Goal: Task Accomplishment & Management: Manage account settings

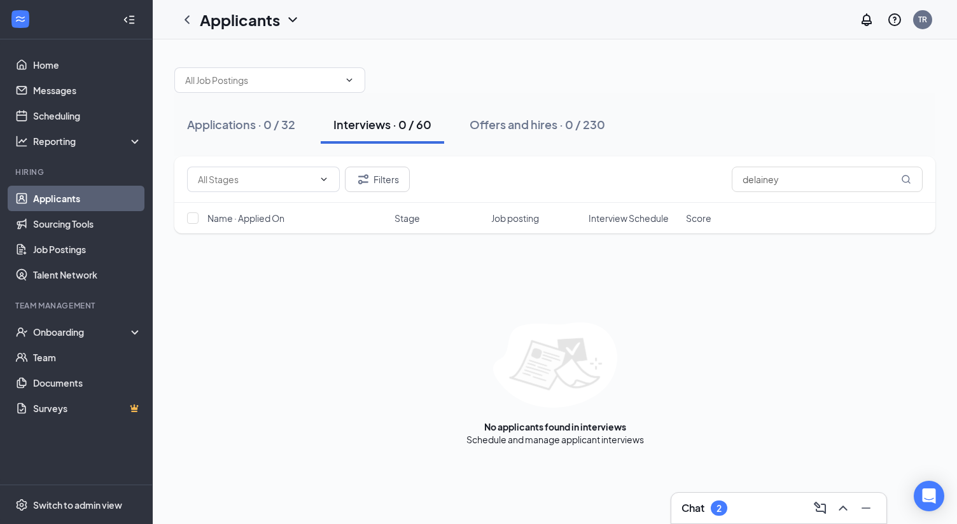
click at [753, 510] on div "Chat 2" at bounding box center [778, 508] width 195 height 20
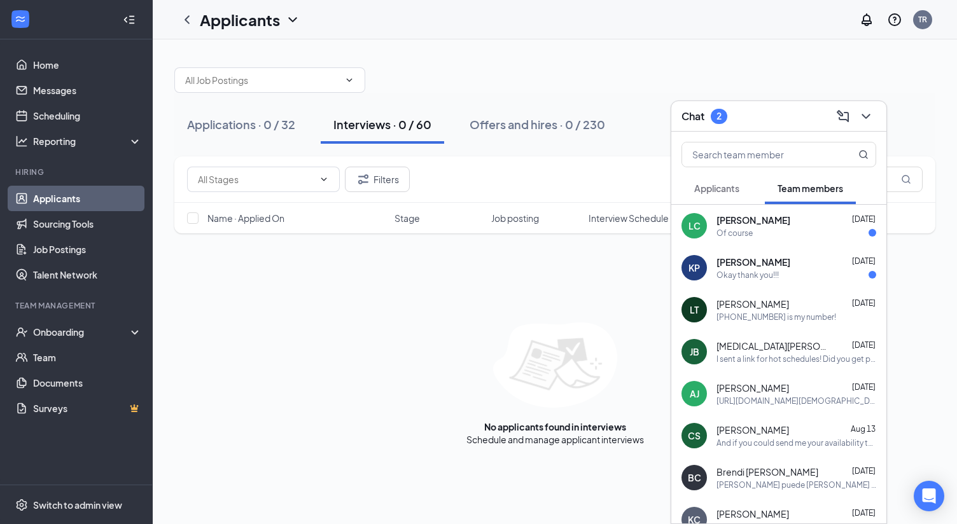
click at [781, 224] on span "[PERSON_NAME]" at bounding box center [753, 220] width 74 height 13
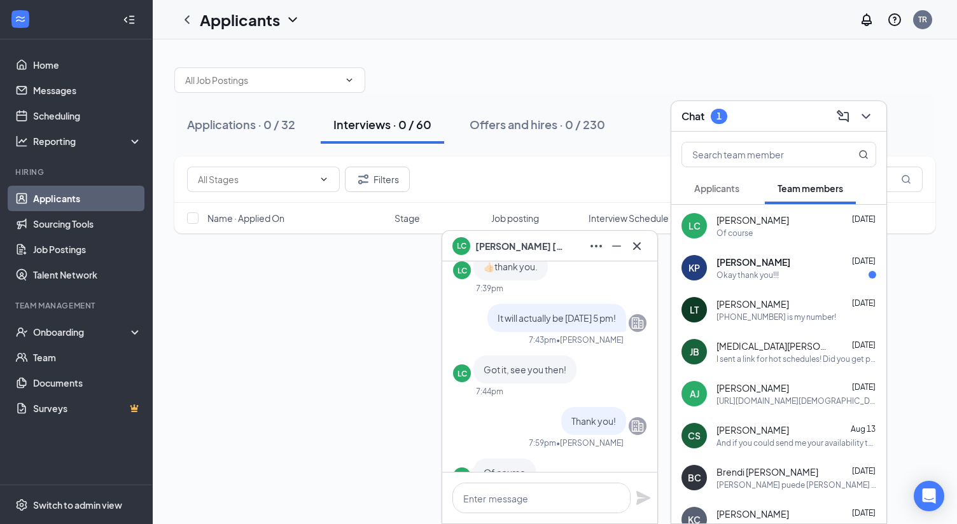
scroll to position [-64, 0]
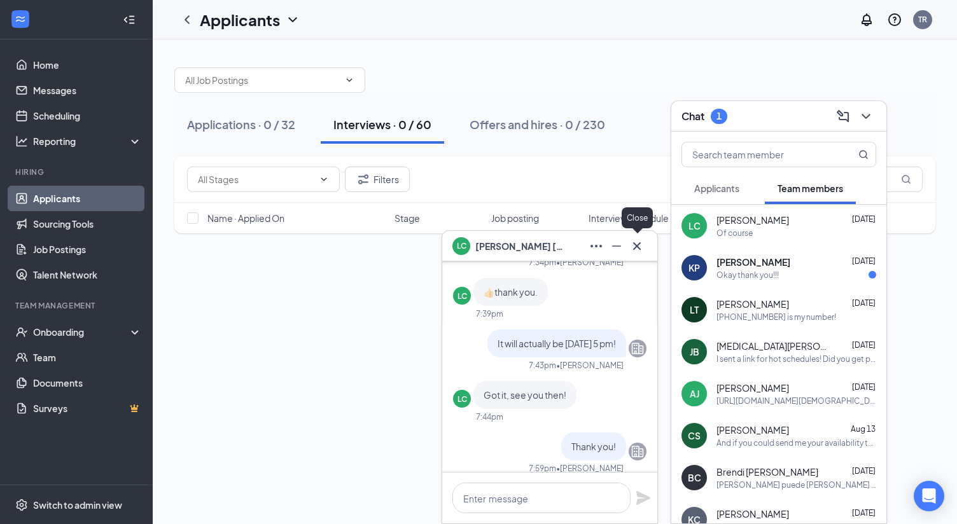
click at [645, 247] on button at bounding box center [637, 246] width 20 height 20
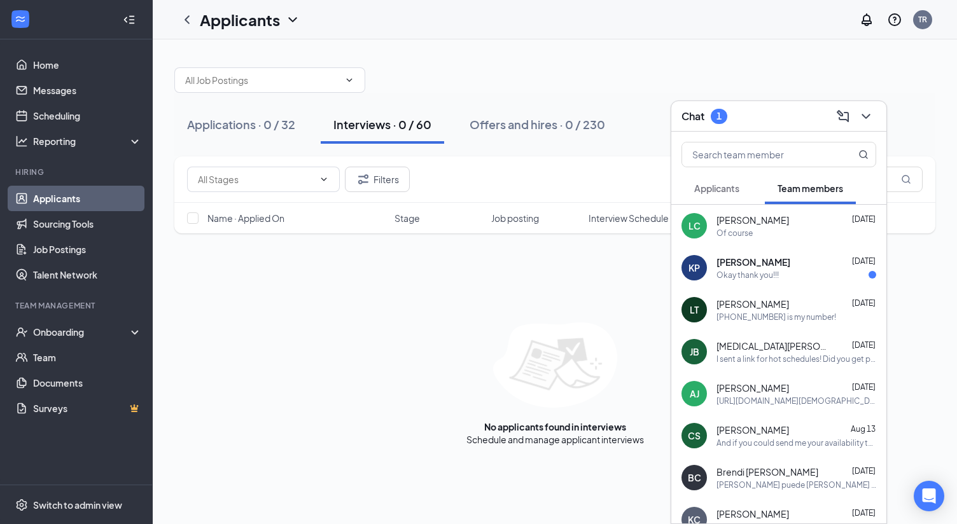
click at [751, 268] on div "[PERSON_NAME] [DATE] Okay thank you!!!" at bounding box center [796, 268] width 160 height 25
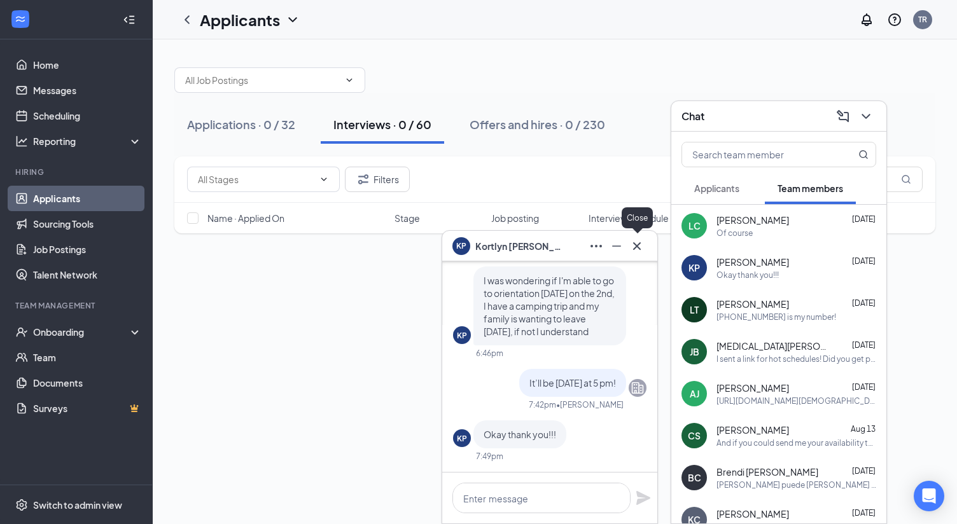
click at [639, 246] on icon "Cross" at bounding box center [636, 246] width 15 height 15
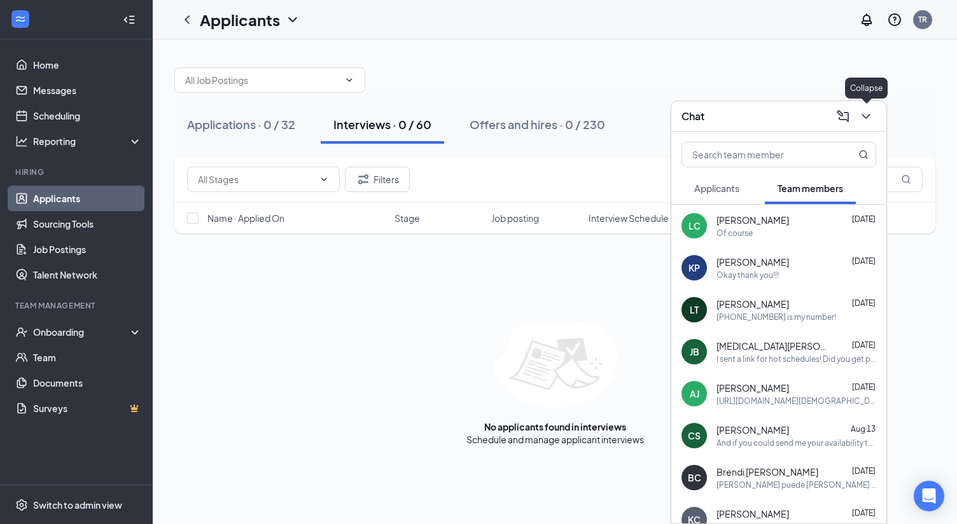
click at [873, 113] on icon "ChevronDown" at bounding box center [865, 116] width 15 height 15
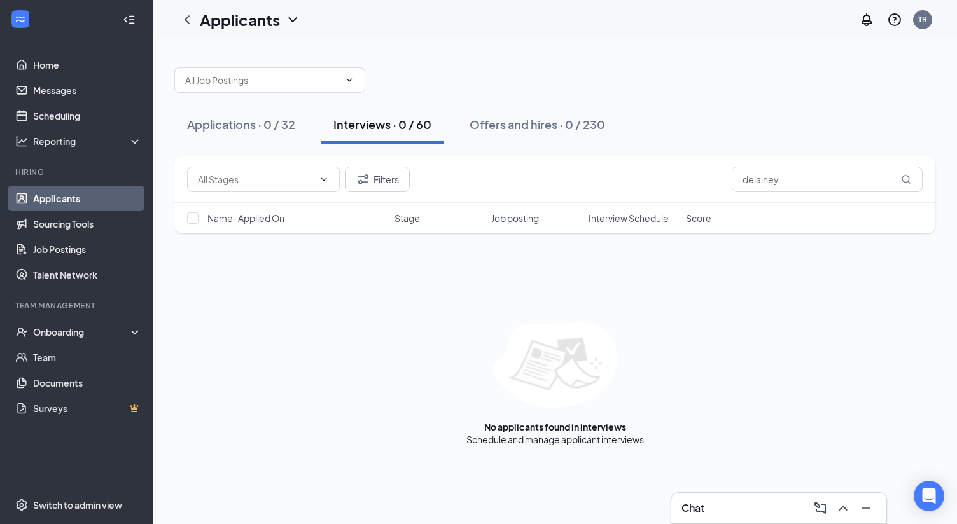
click at [659, 118] on div "Applications · 0 / 32 Interviews · 0 / 60 Offers and hires · 0 / 230" at bounding box center [554, 125] width 761 height 38
click at [55, 118] on link "Scheduling" at bounding box center [87, 115] width 109 height 25
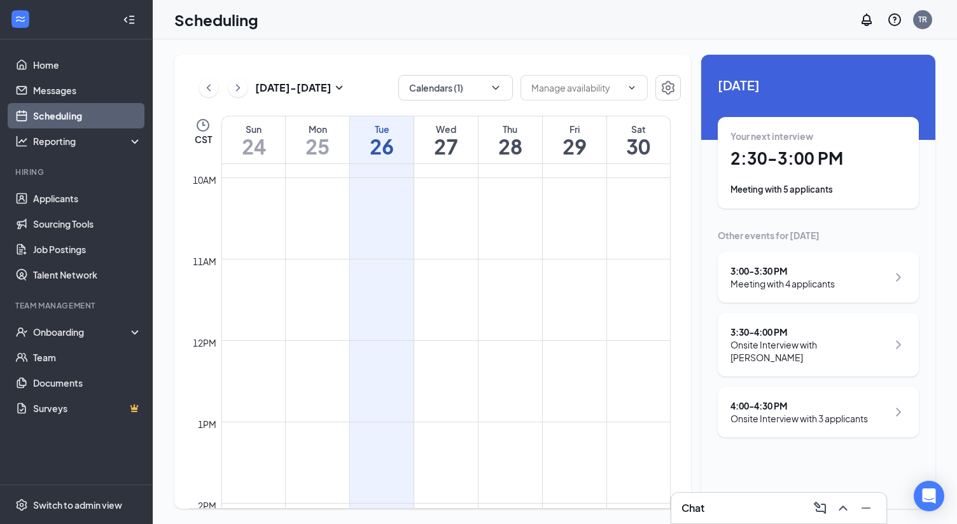
scroll to position [816, 0]
click at [821, 183] on div "Your next interview 2:30 - 3:00 PM Meeting with 5 applicants" at bounding box center [818, 163] width 176 height 66
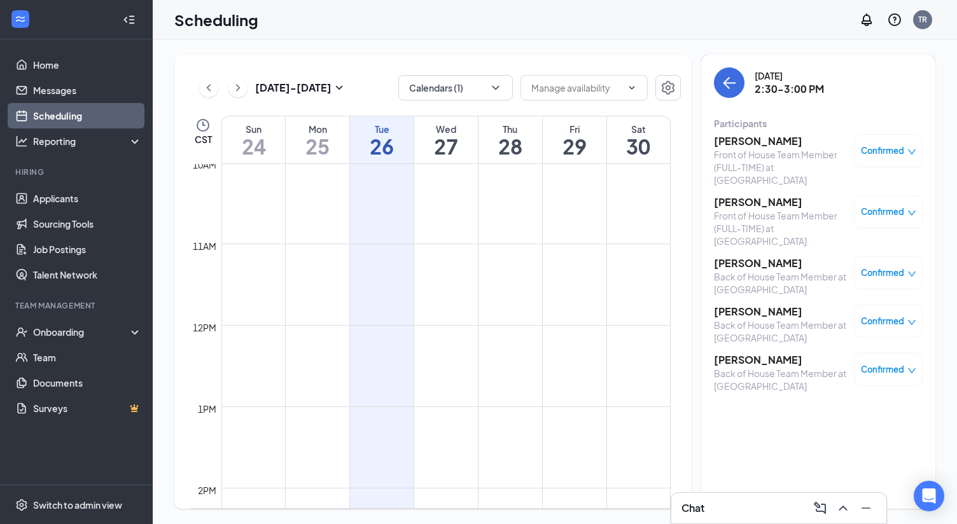
click at [660, 48] on div "[DATE] - [DATE] Calendars (1) CST Sun 24 Mon 25 Tue 26 Wed 27 Thu 28 Fri 29 Sat…" at bounding box center [555, 281] width 804 height 485
click at [49, 200] on link "Applicants" at bounding box center [87, 198] width 109 height 25
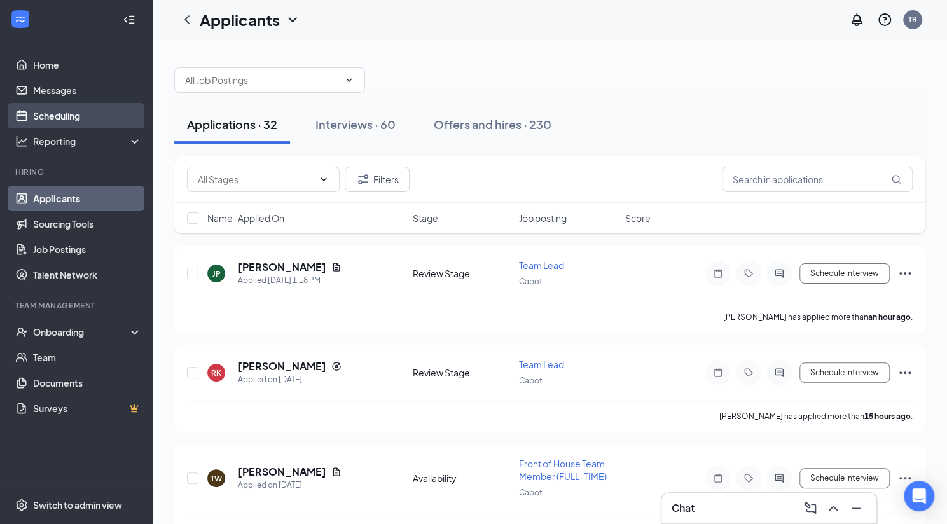
click at [64, 109] on link "Scheduling" at bounding box center [87, 115] width 109 height 25
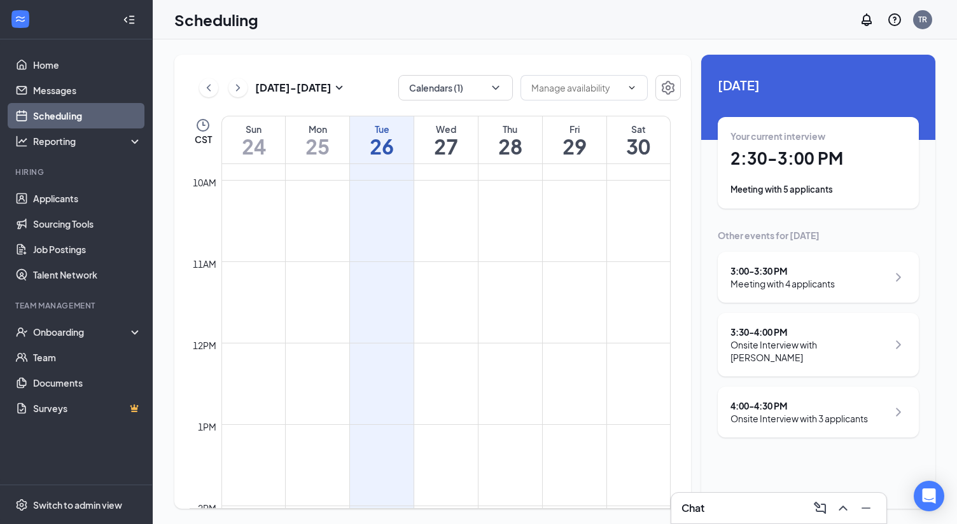
scroll to position [1007, 0]
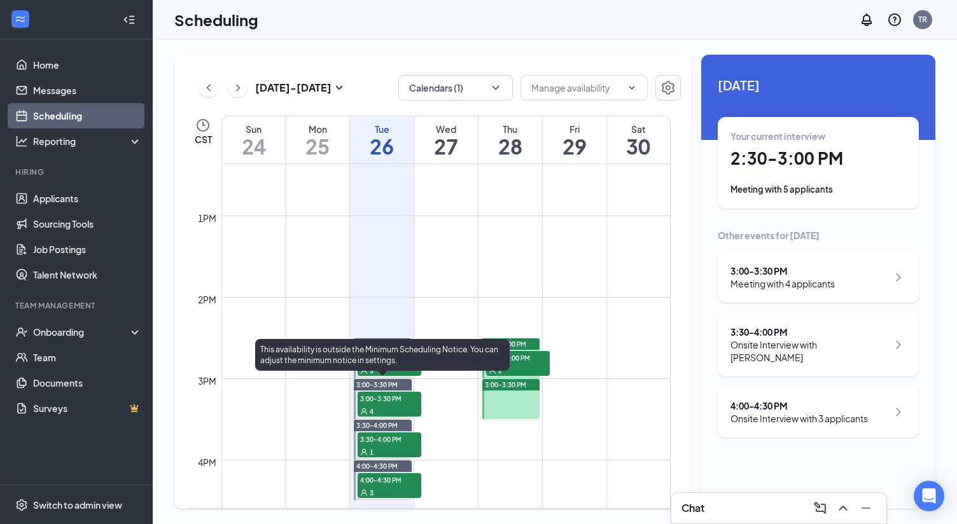
click at [384, 405] on div "4" at bounding box center [390, 411] width 64 height 13
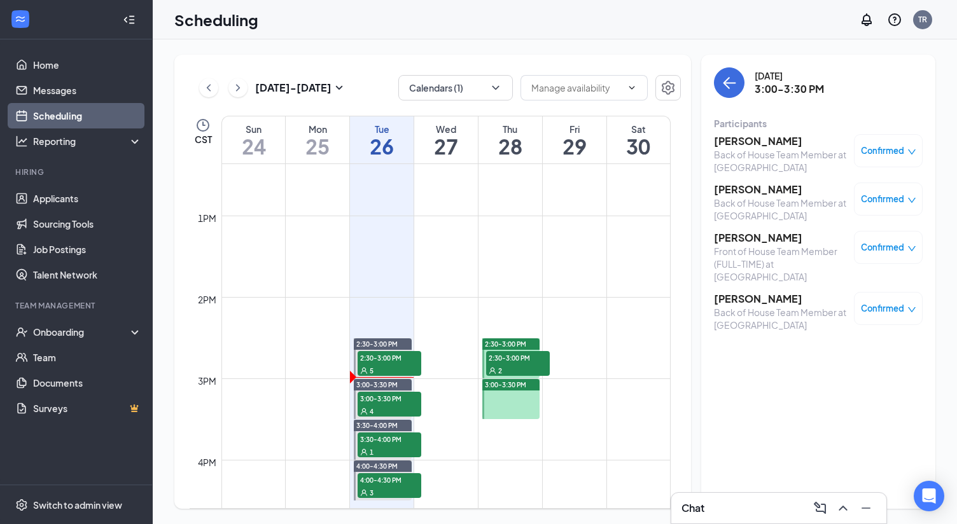
click at [596, 21] on div "Scheduling TR" at bounding box center [555, 19] width 804 height 39
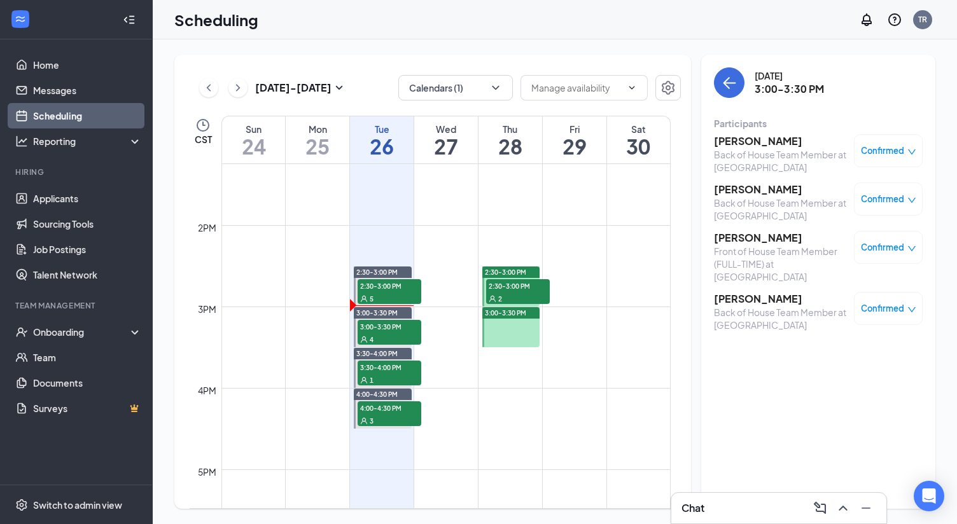
scroll to position [1134, 0]
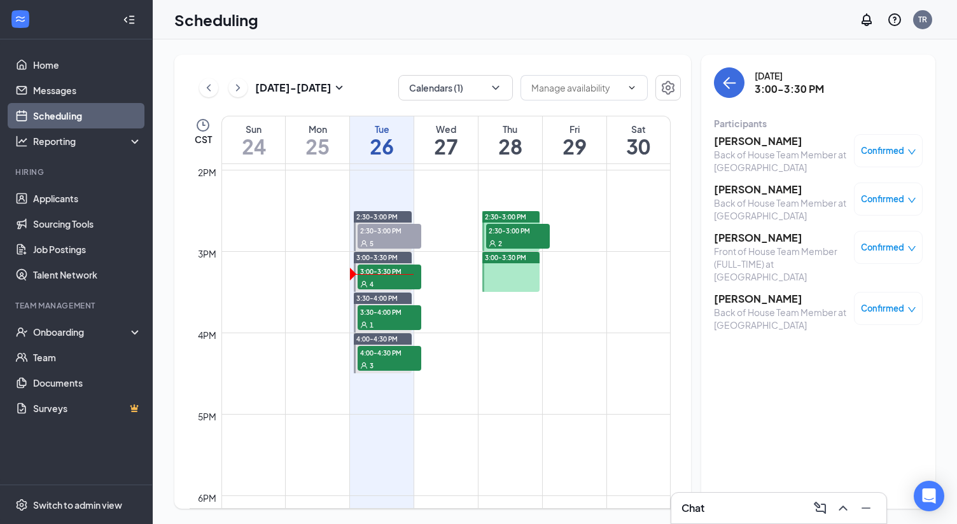
click at [747, 429] on div "[DATE] 3:00-3:30 PM Participants [PERSON_NAME] Back of House Team Member at Cab…" at bounding box center [818, 282] width 234 height 454
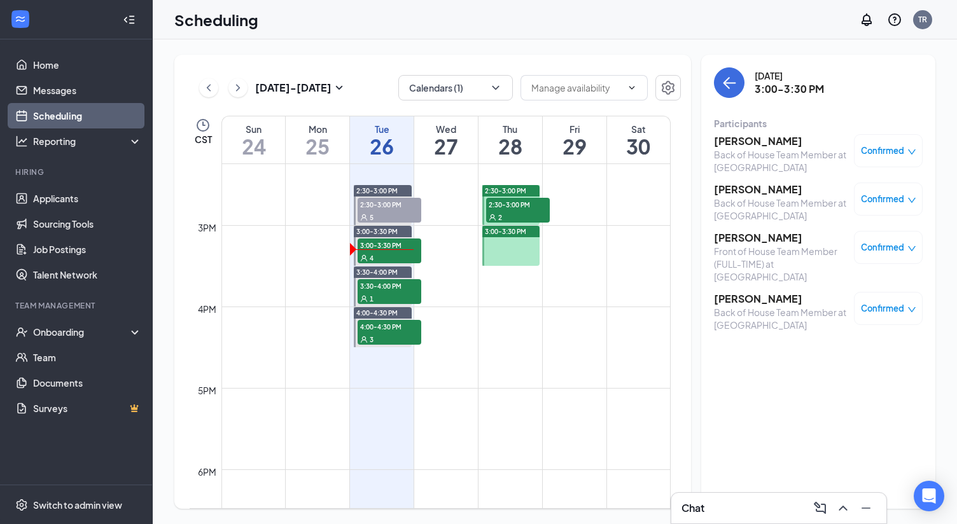
scroll to position [1198, 0]
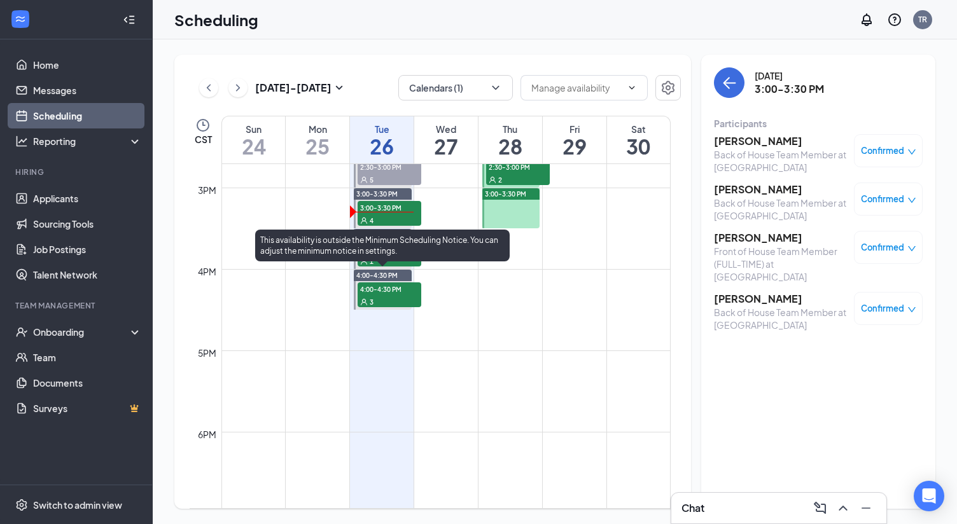
click at [387, 291] on span "4:00-4:30 PM" at bounding box center [390, 288] width 64 height 13
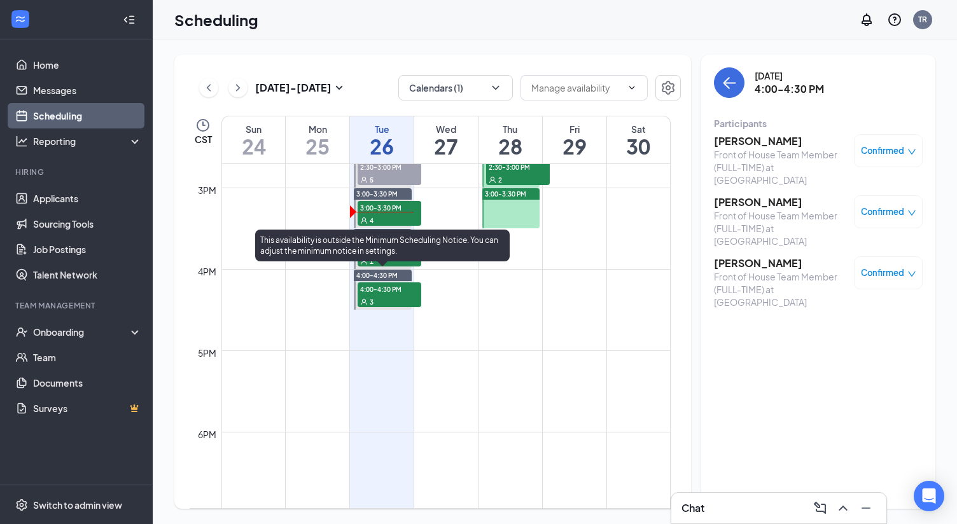
click at [393, 293] on span "4:00-4:30 PM" at bounding box center [390, 288] width 64 height 13
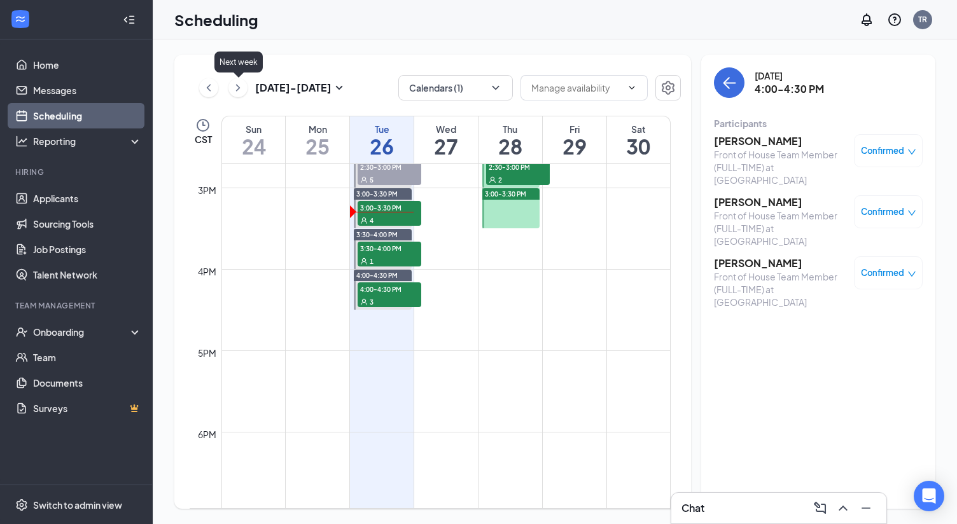
click at [229, 86] on button at bounding box center [237, 87] width 19 height 19
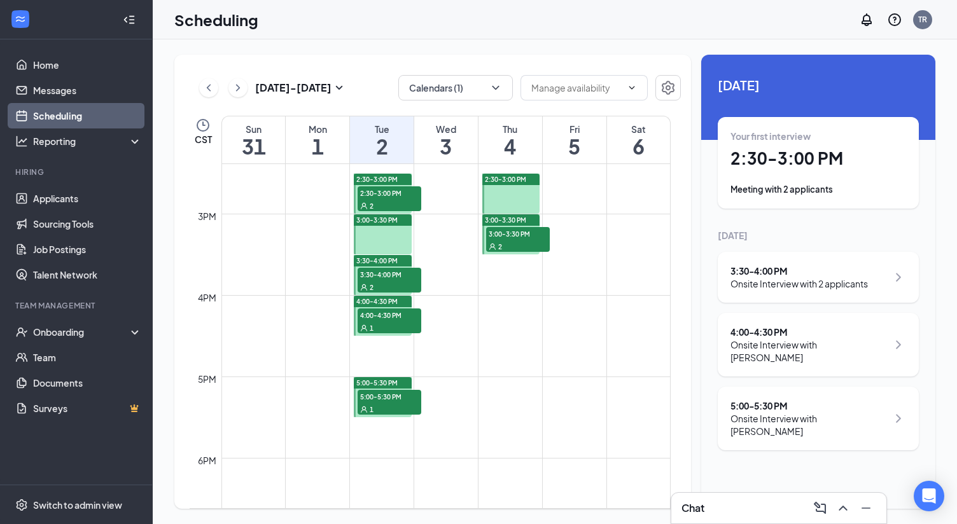
scroll to position [1134, 0]
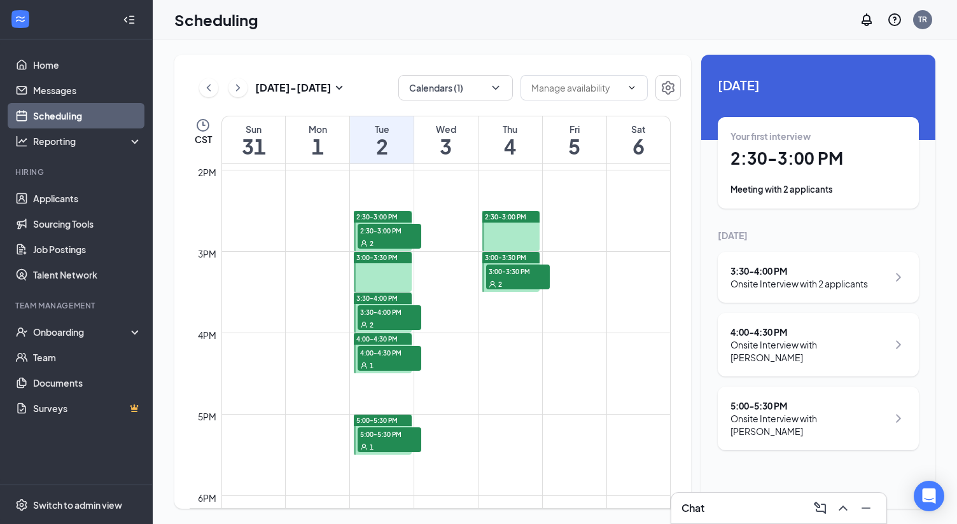
click at [391, 429] on span "5:00-5:30 PM" at bounding box center [390, 434] width 64 height 13
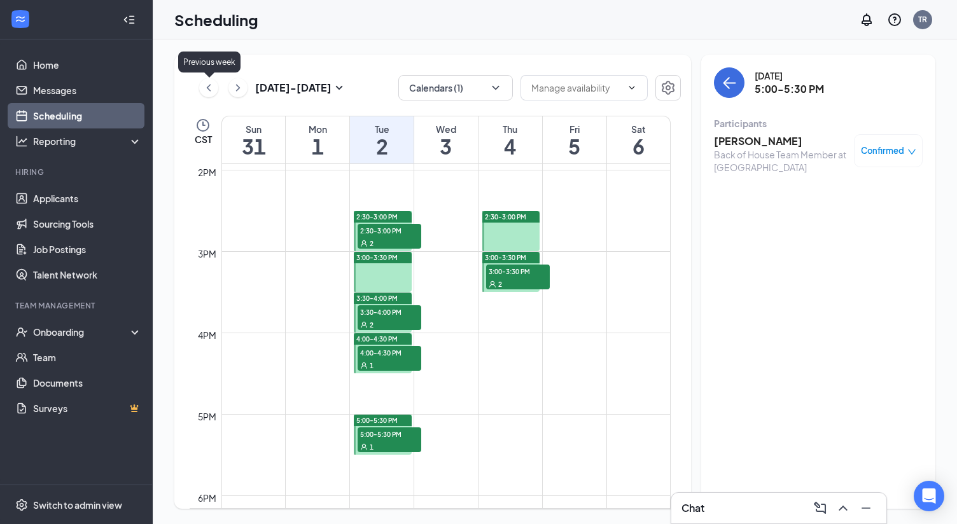
click at [211, 85] on icon "ChevronLeft" at bounding box center [208, 87] width 13 height 15
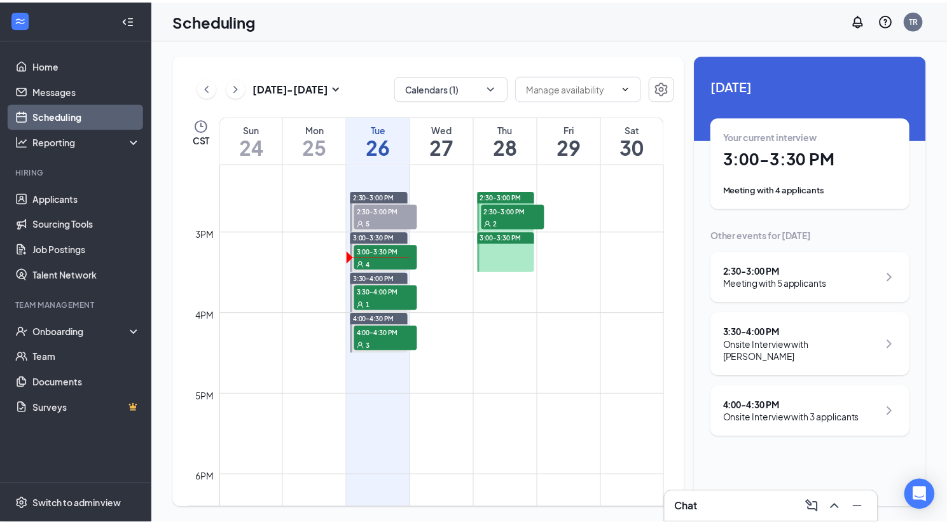
scroll to position [1134, 0]
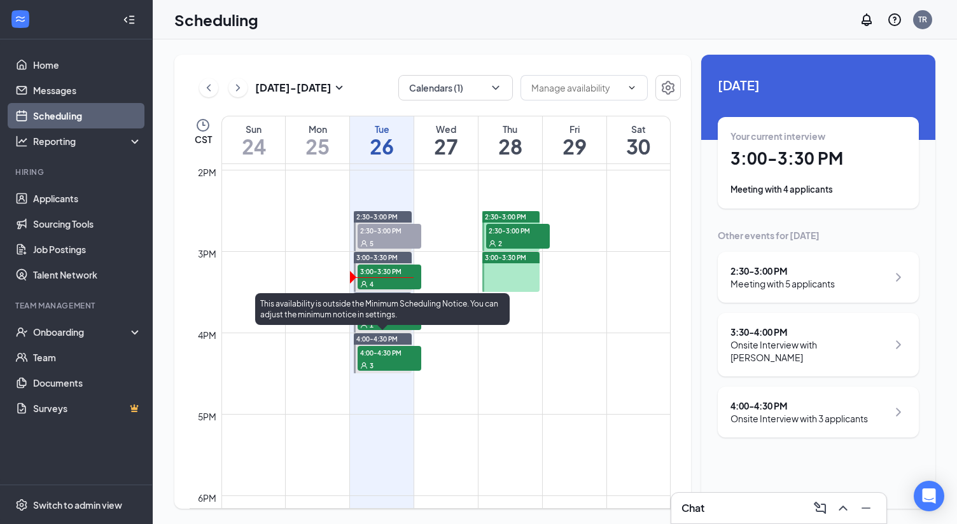
click at [406, 360] on div "3" at bounding box center [390, 365] width 64 height 13
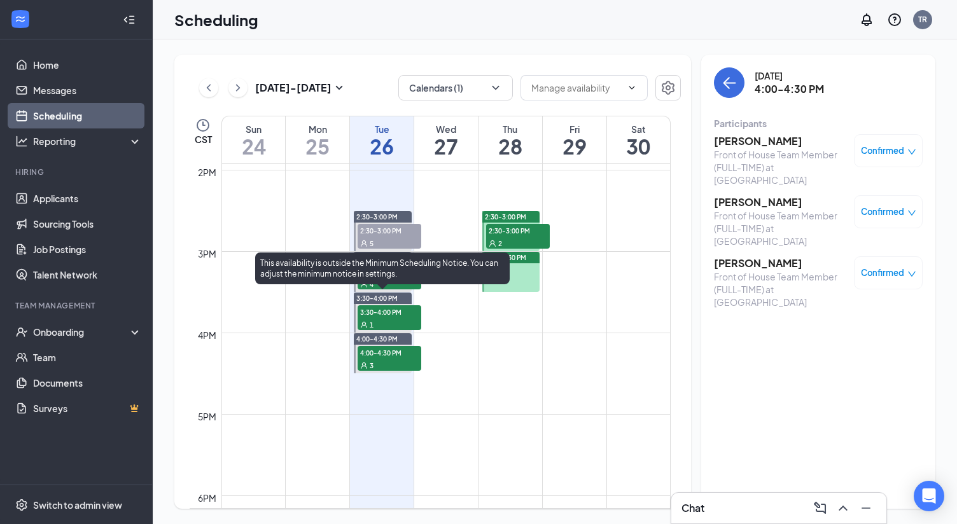
click at [412, 321] on div "1" at bounding box center [390, 324] width 64 height 13
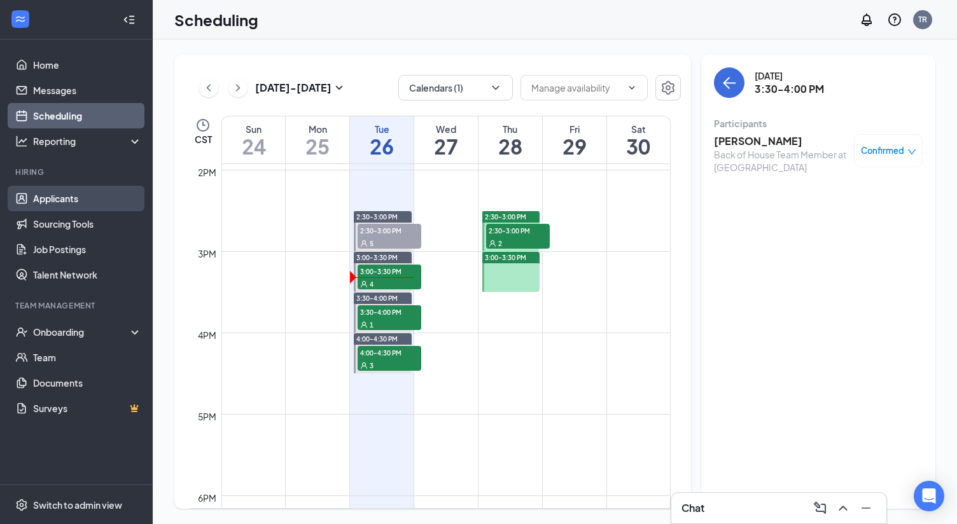
click at [78, 199] on link "Applicants" at bounding box center [87, 198] width 109 height 25
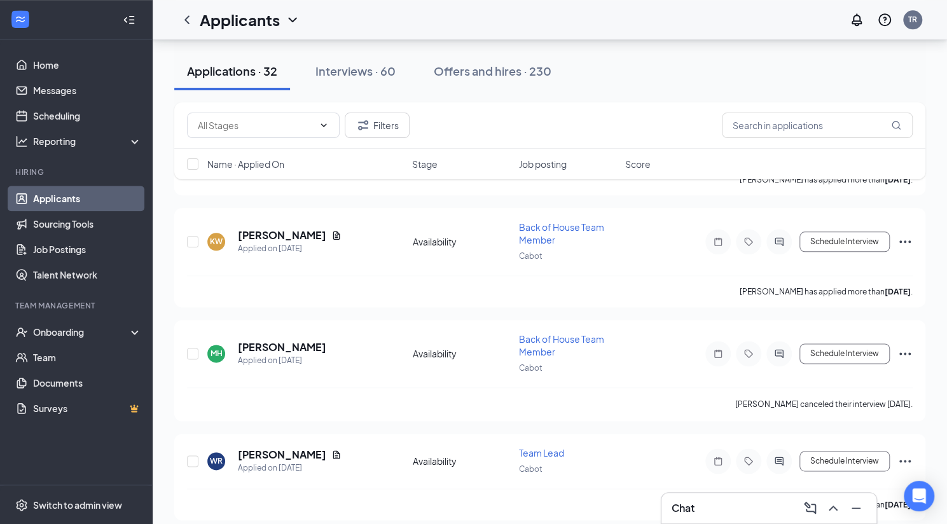
scroll to position [1295, 0]
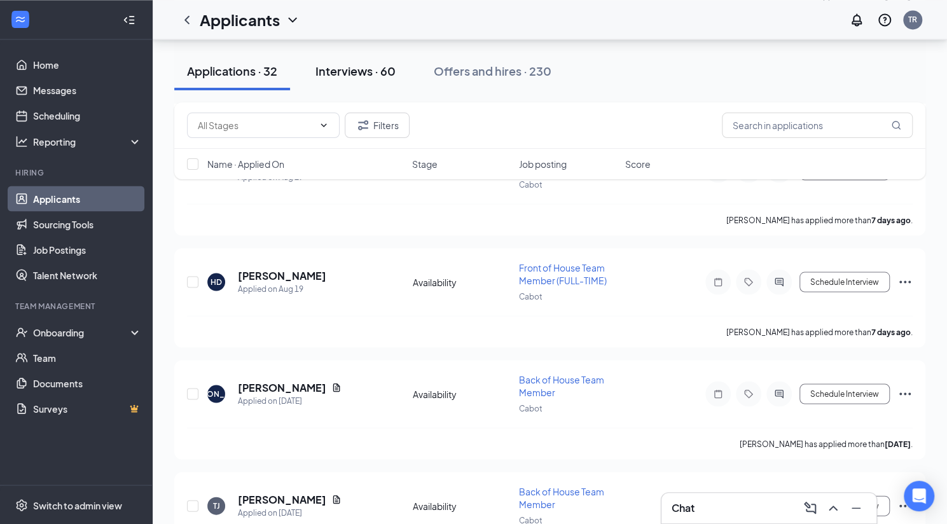
click at [349, 65] on div "Interviews · 60" at bounding box center [356, 71] width 80 height 16
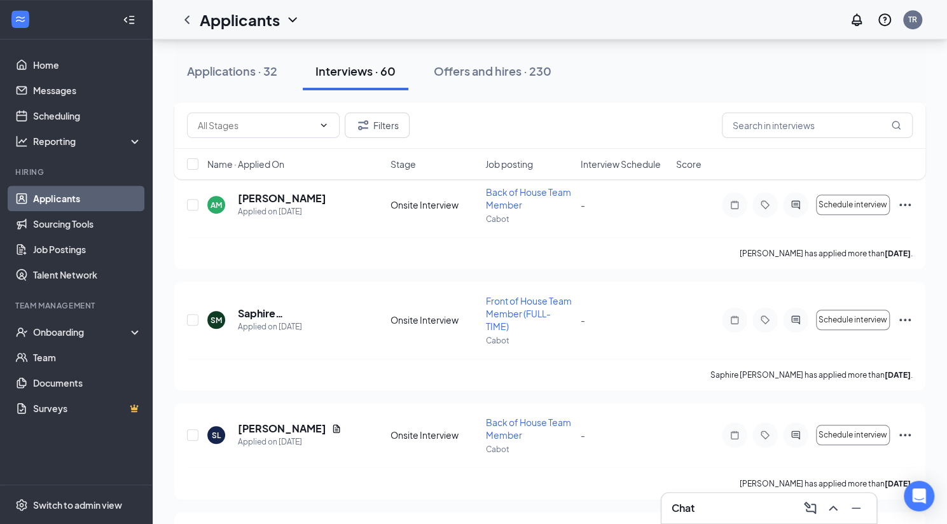
scroll to position [6215, 0]
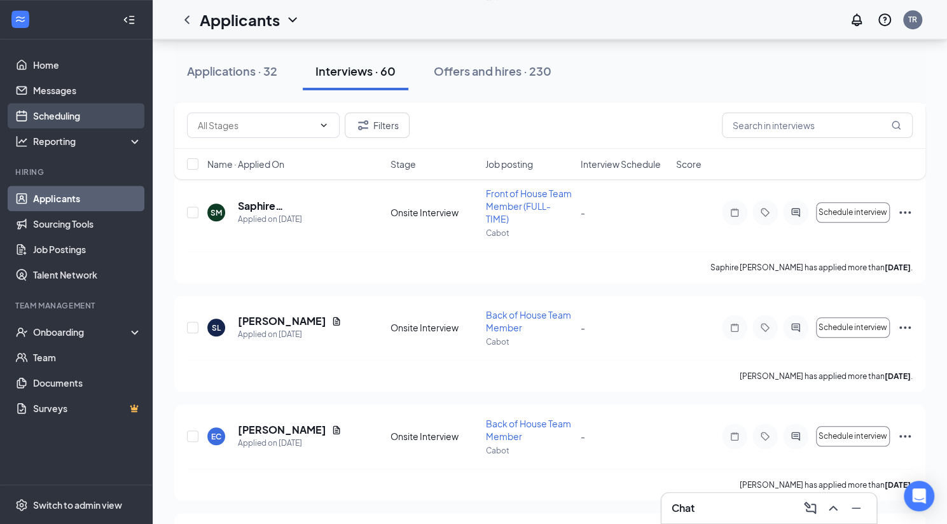
click at [81, 118] on link "Scheduling" at bounding box center [87, 115] width 109 height 25
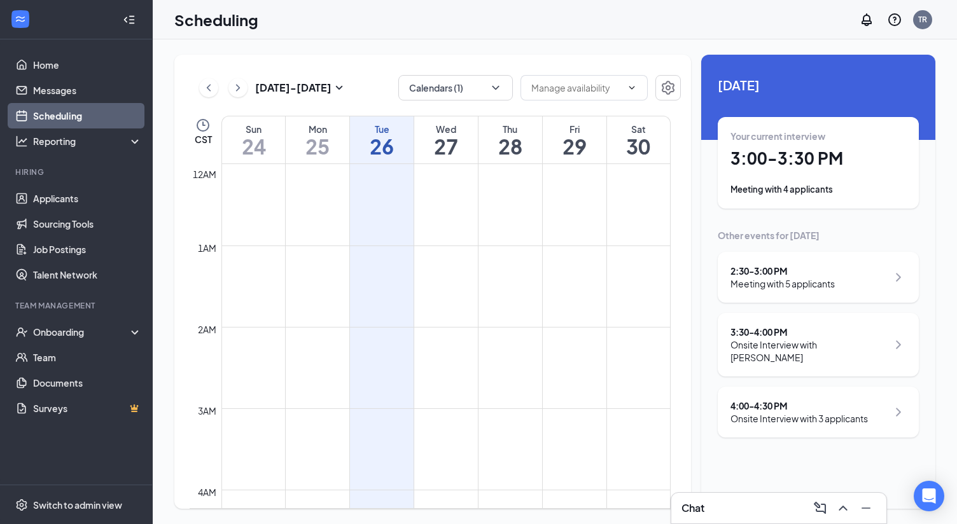
scroll to position [625, 0]
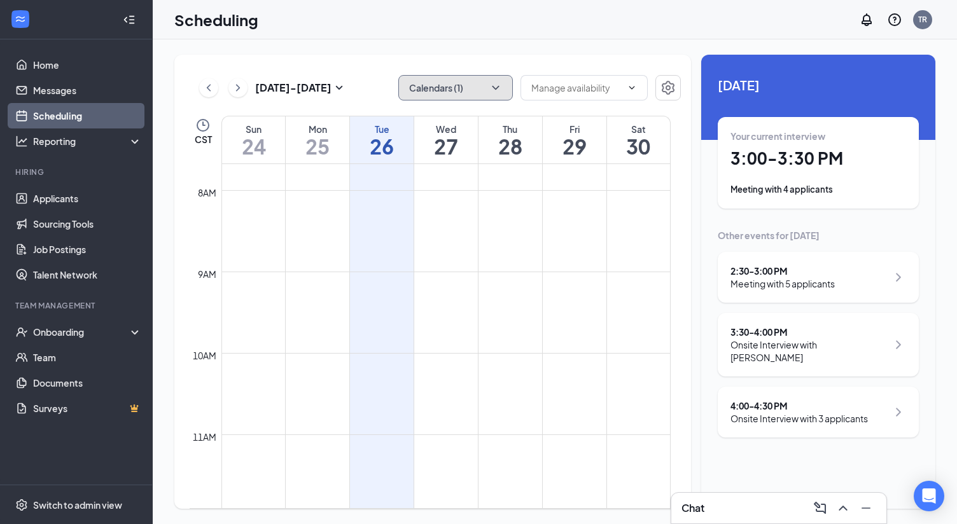
click at [489, 96] on button "Calendars (1)" at bounding box center [455, 87] width 115 height 25
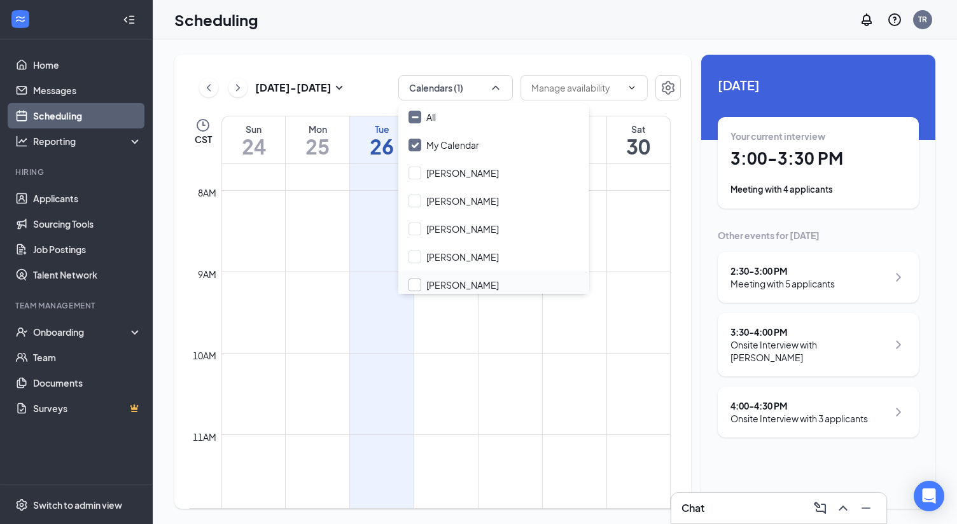
click at [410, 284] on input "[PERSON_NAME]" at bounding box center [453, 285] width 90 height 13
checkbox input "true"
click at [617, 55] on div "[DATE] - [DATE] Calendars (2) CST Sun 24 Mon 25 Tue 26 Wed 27 Thu 28 Fri 29 Sat…" at bounding box center [432, 282] width 517 height 454
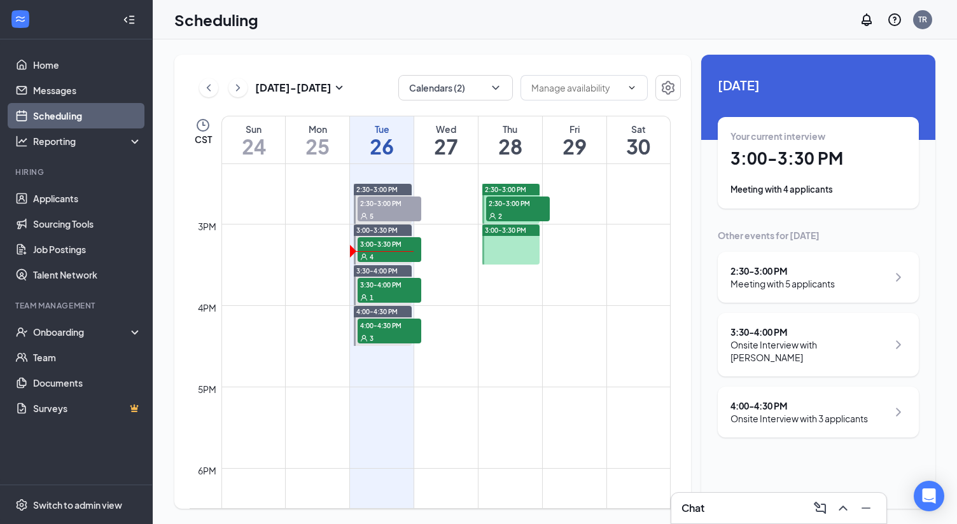
scroll to position [1134, 0]
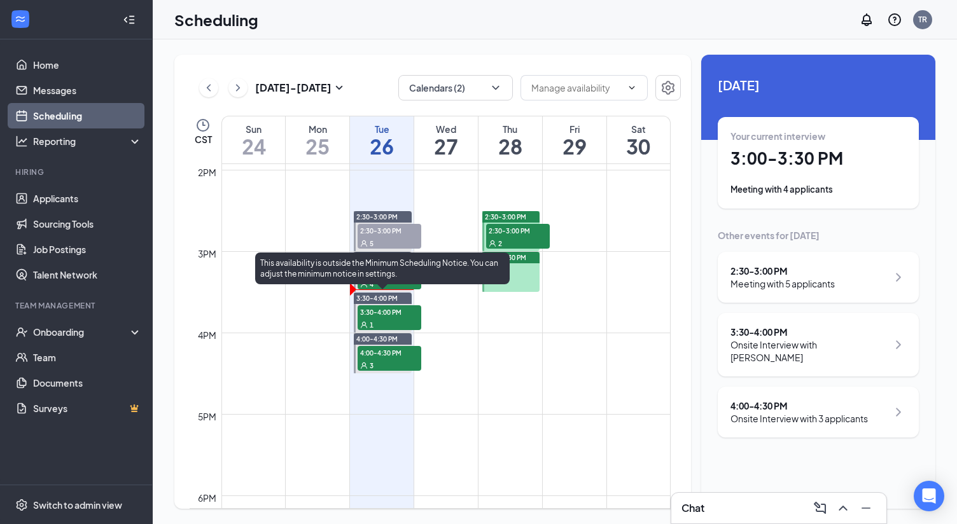
click at [405, 316] on span "3:30-4:00 PM" at bounding box center [390, 311] width 64 height 13
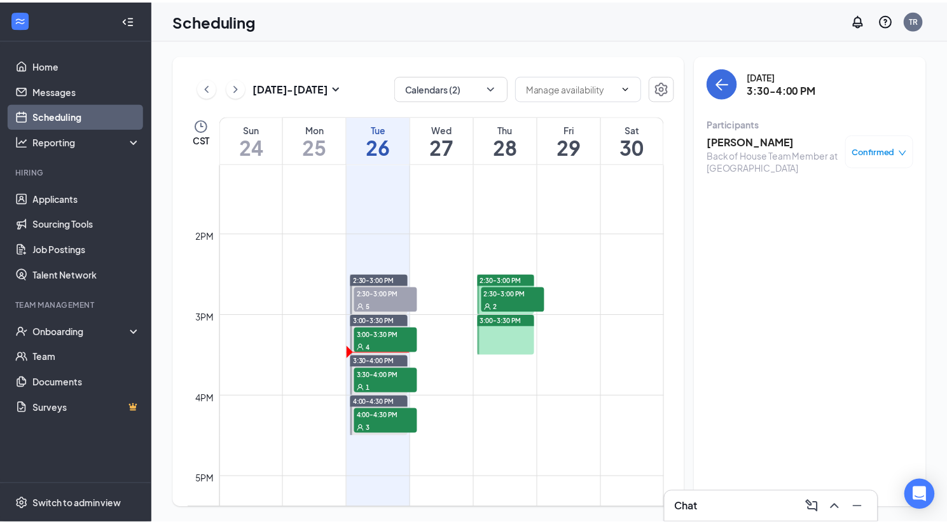
scroll to position [1134, 0]
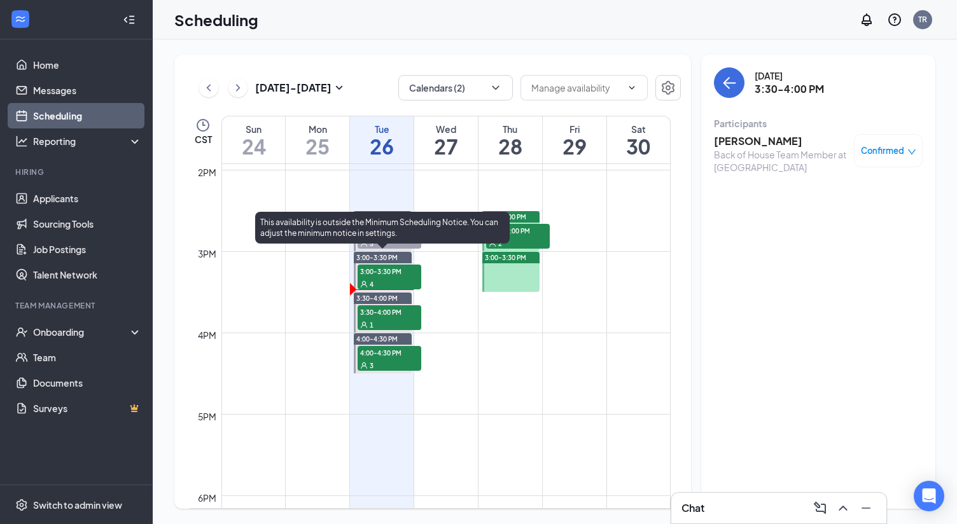
click at [410, 277] on div "4" at bounding box center [390, 283] width 64 height 13
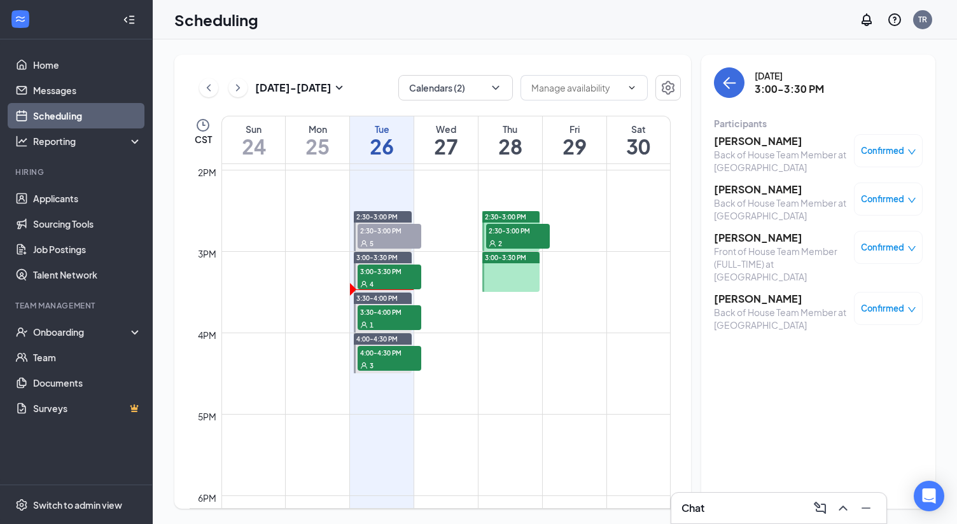
click at [896, 302] on span "Confirmed" at bounding box center [882, 308] width 43 height 13
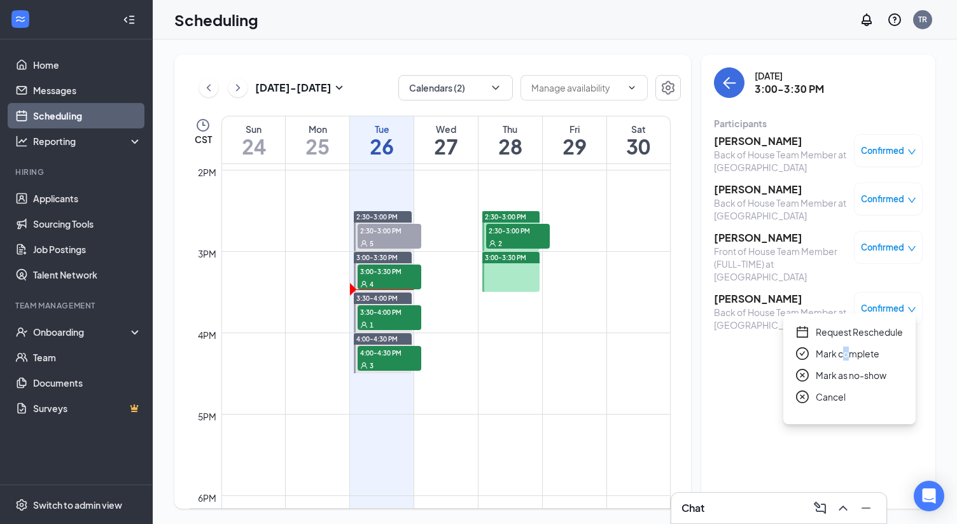
click at [845, 349] on span "Mark complete" at bounding box center [848, 354] width 64 height 14
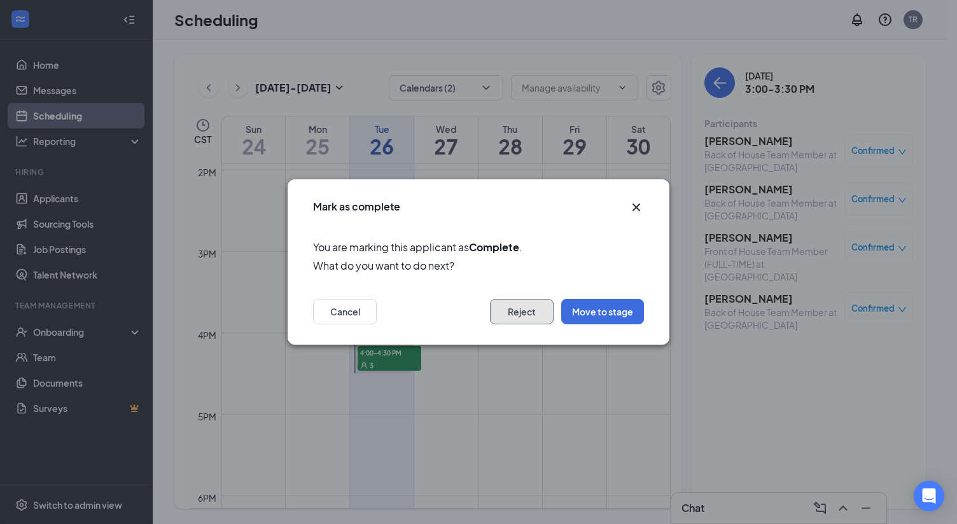
click at [533, 317] on button "Reject" at bounding box center [522, 311] width 64 height 25
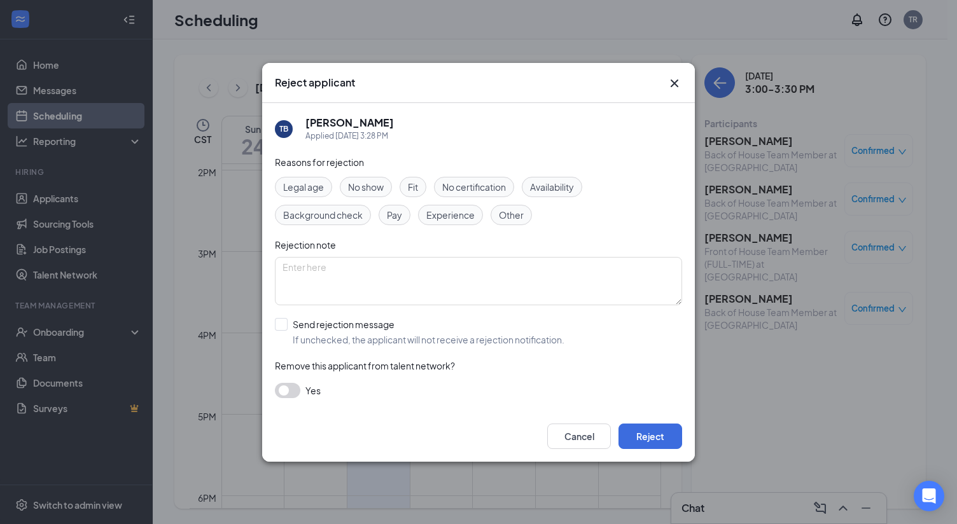
click at [421, 186] on div "Fit" at bounding box center [413, 187] width 27 height 20
click at [285, 324] on input "Send rejection message If unchecked, the applicant will not receive a rejection…" at bounding box center [419, 332] width 289 height 28
checkbox input "true"
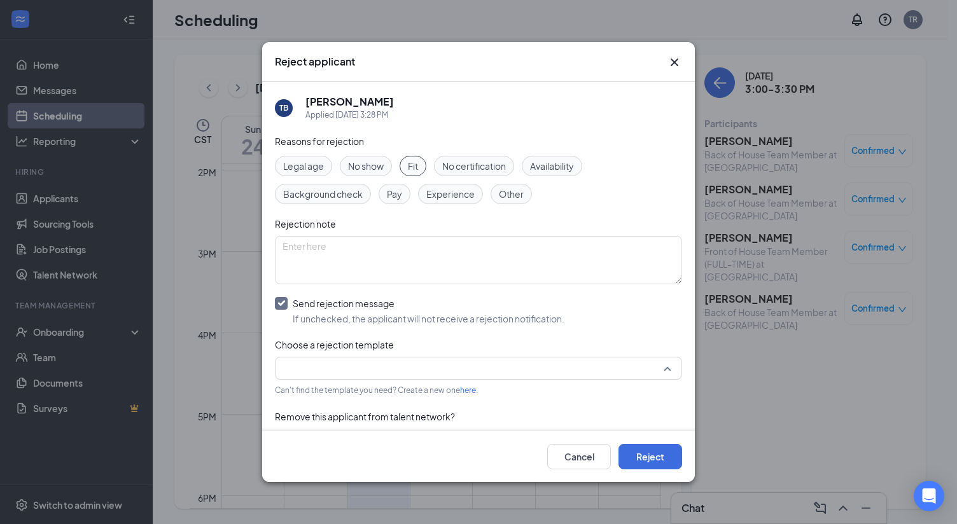
click at [350, 365] on input "search" at bounding box center [473, 369] width 383 height 22
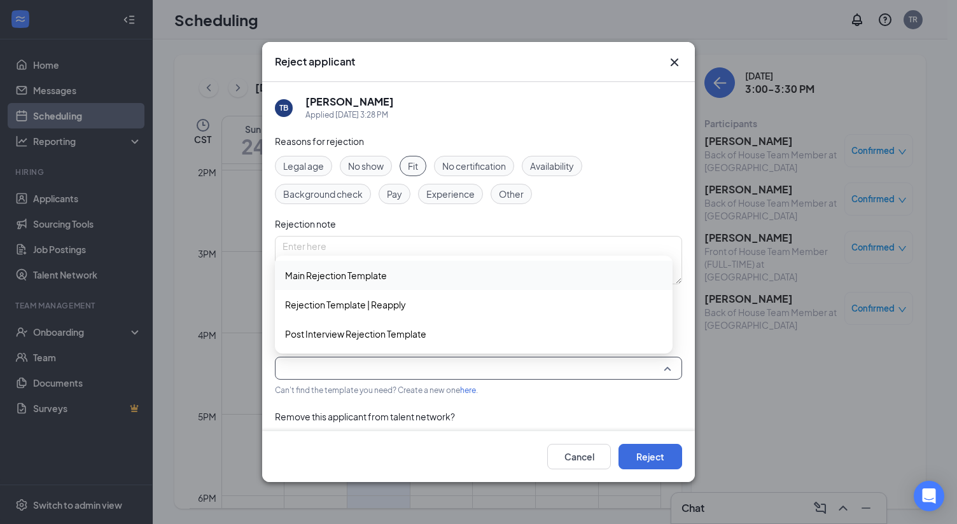
click at [333, 279] on span "Main Rejection Template" at bounding box center [336, 275] width 102 height 14
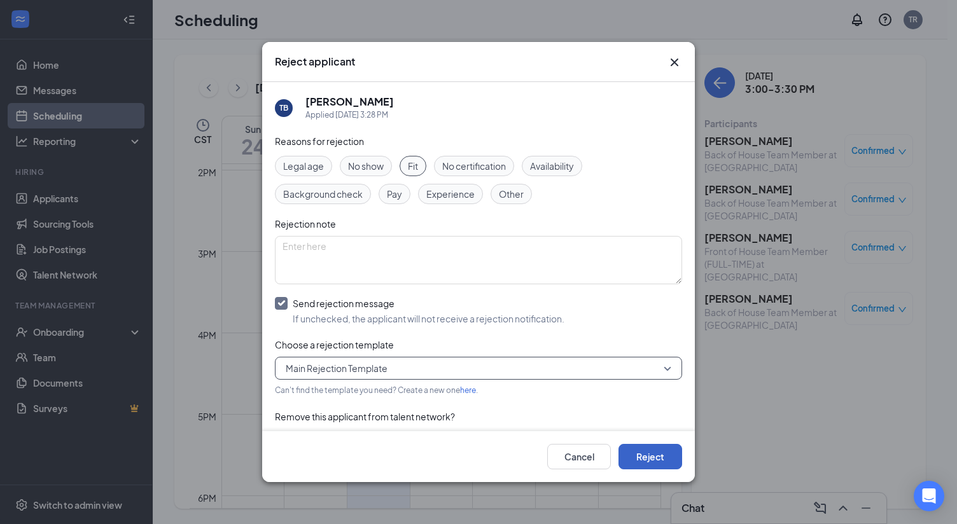
click at [653, 461] on button "Reject" at bounding box center [650, 456] width 64 height 25
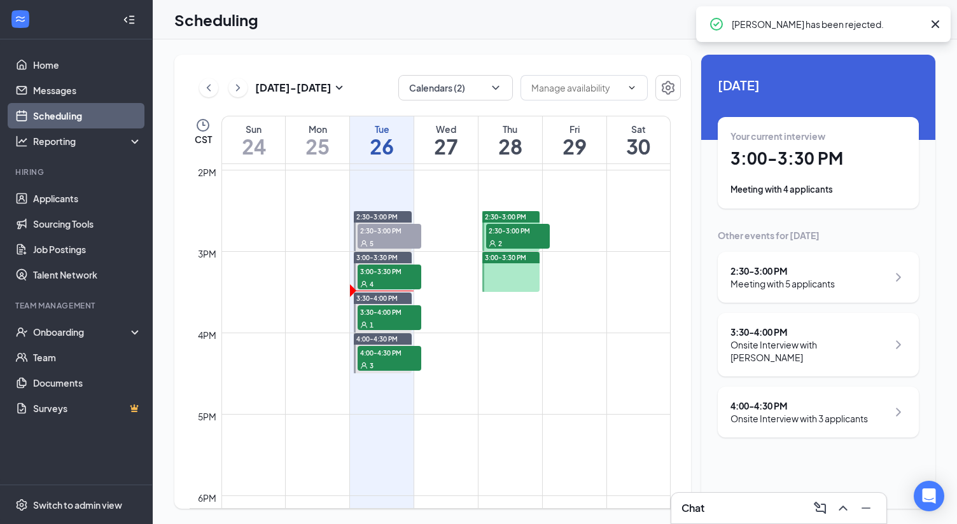
click at [865, 174] on div "Your current interview 3:00 - 3:30 PM Meeting with 4 applicants" at bounding box center [818, 163] width 176 height 66
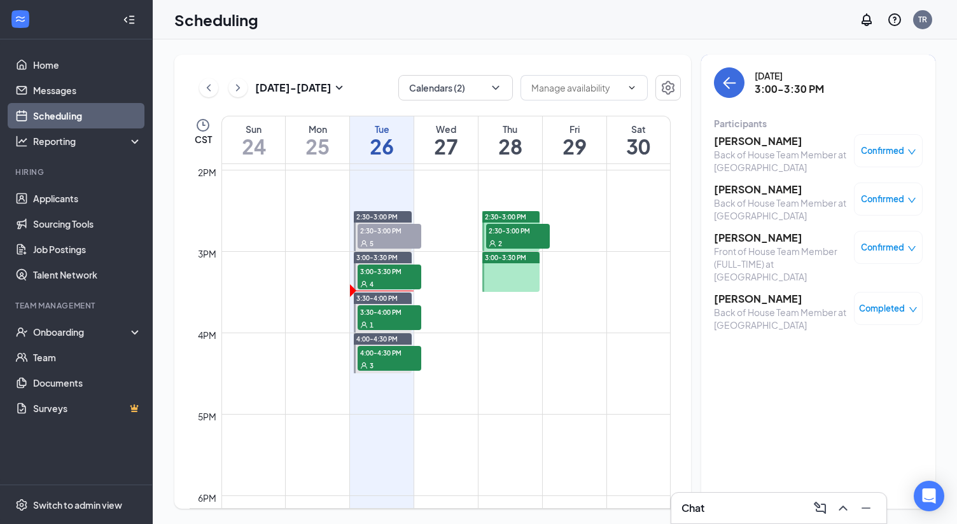
click at [872, 201] on span "Confirmed" at bounding box center [882, 199] width 43 height 13
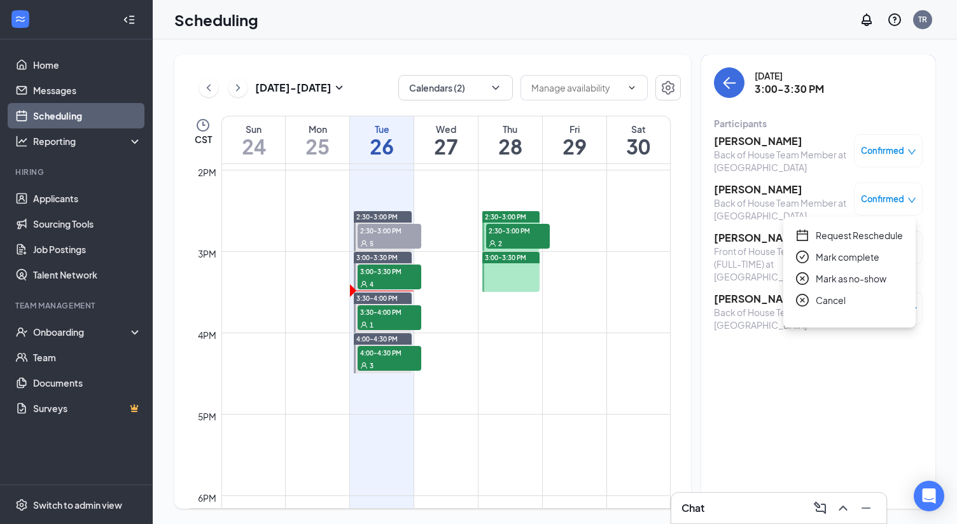
click at [843, 282] on span "Mark as no-show" at bounding box center [851, 279] width 71 height 14
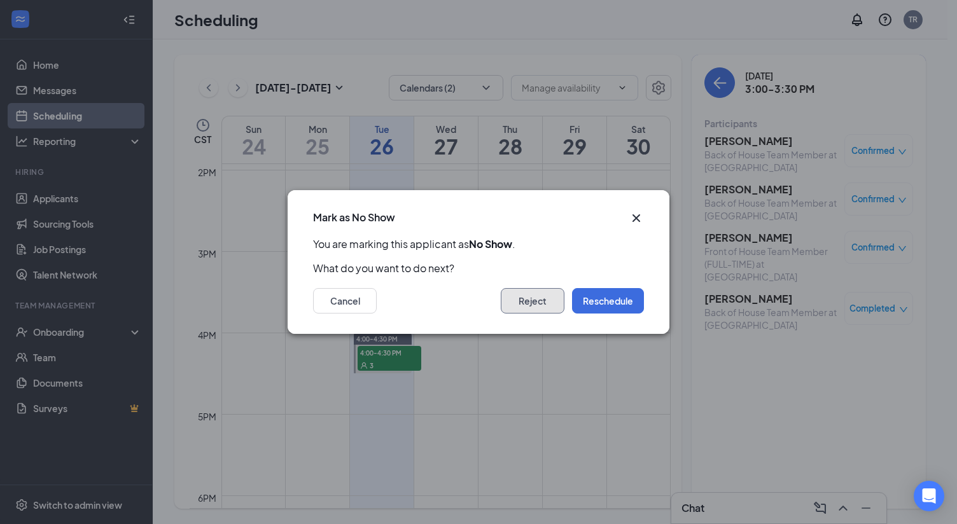
click at [529, 295] on button "Reject" at bounding box center [533, 300] width 64 height 25
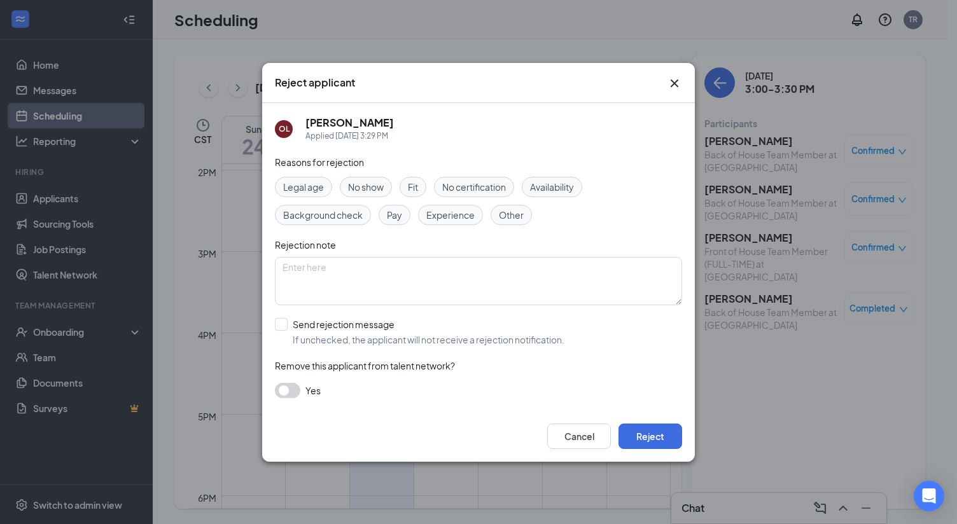
click at [380, 188] on span "No show" at bounding box center [366, 187] width 36 height 14
click at [291, 324] on input "Send rejection message If unchecked, the applicant will not receive a rejection…" at bounding box center [419, 332] width 289 height 28
checkbox input "true"
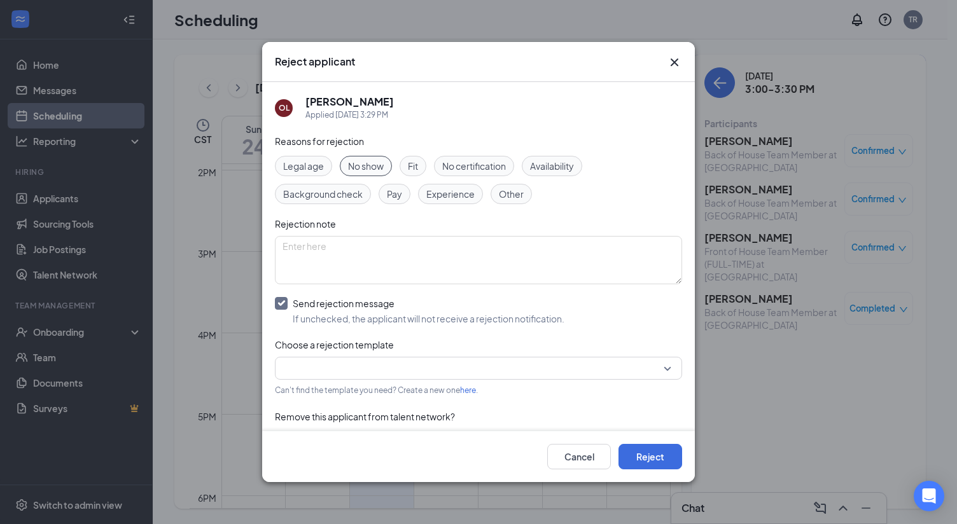
click at [305, 363] on input "search" at bounding box center [473, 369] width 383 height 22
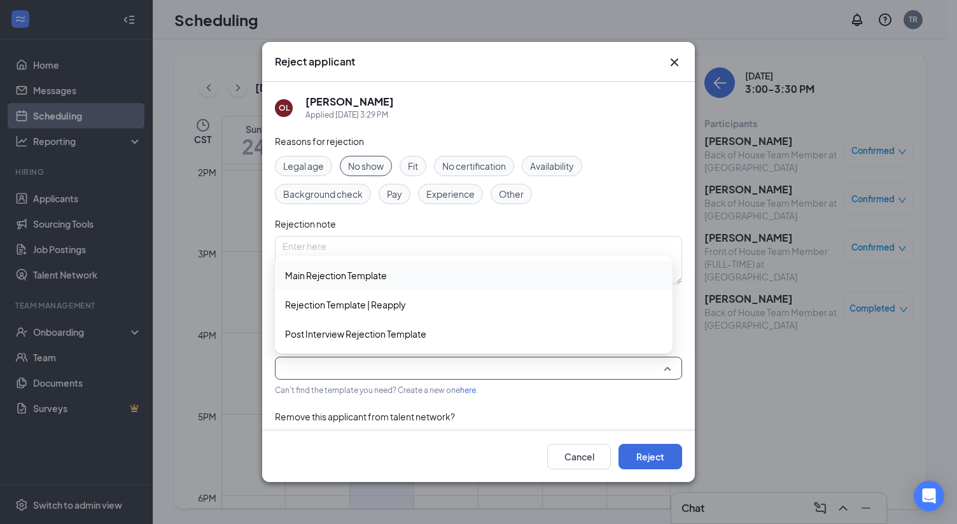
click at [337, 272] on span "Main Rejection Template" at bounding box center [336, 275] width 102 height 14
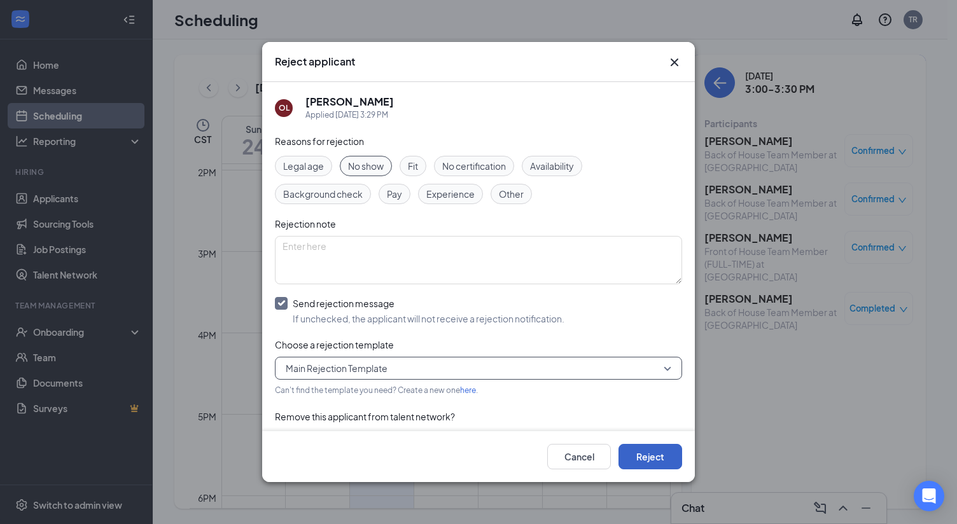
click at [656, 454] on button "Reject" at bounding box center [650, 456] width 64 height 25
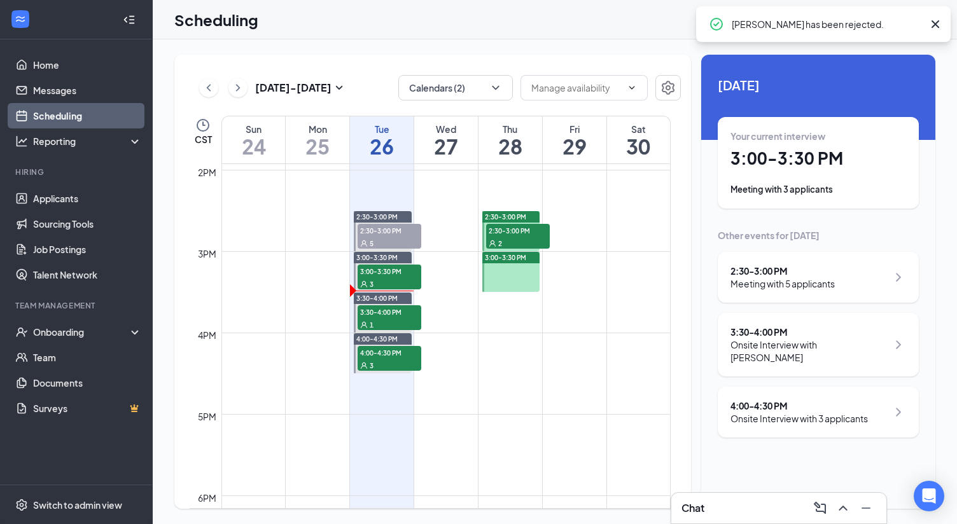
click at [836, 193] on div "Meeting with 3 applicants" at bounding box center [818, 189] width 176 height 13
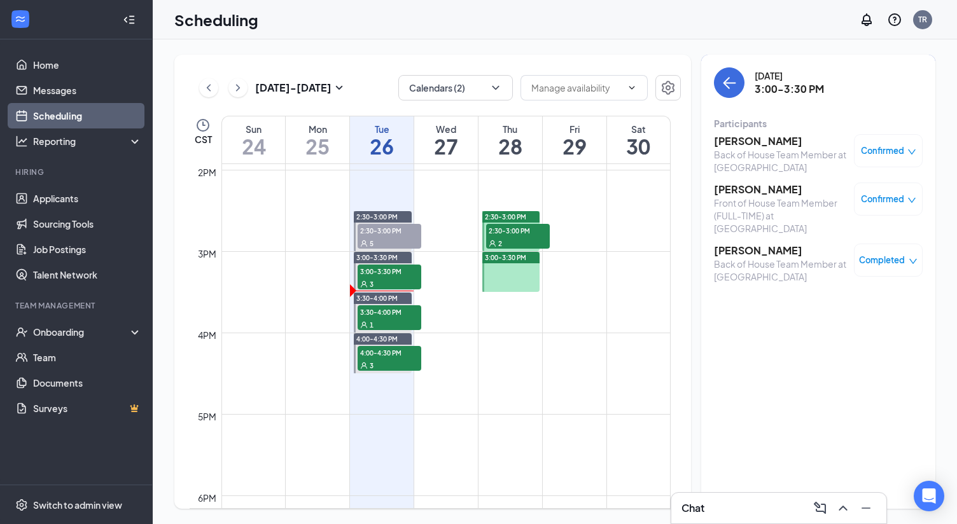
click at [876, 153] on span "Confirmed" at bounding box center [882, 150] width 43 height 13
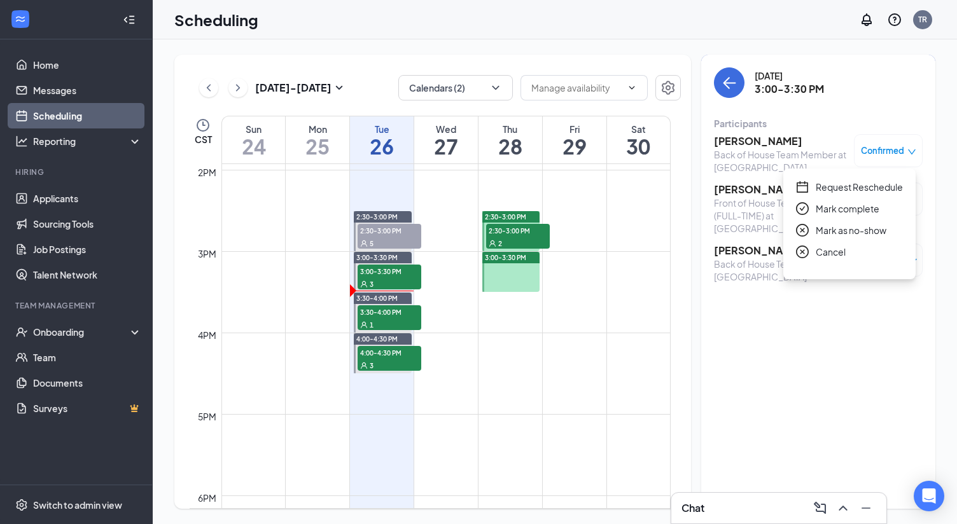
click at [849, 231] on span "Mark as no-show" at bounding box center [851, 230] width 71 height 14
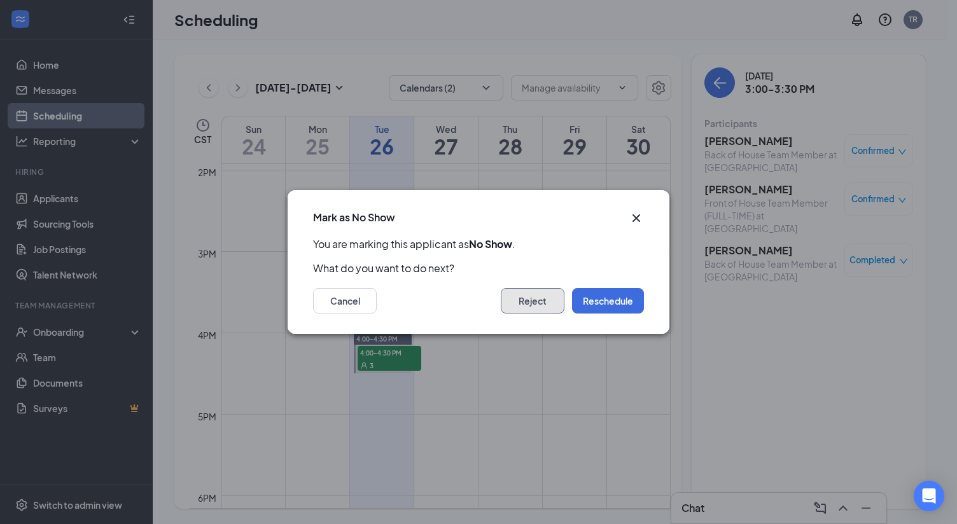
click at [540, 306] on button "Reject" at bounding box center [533, 300] width 64 height 25
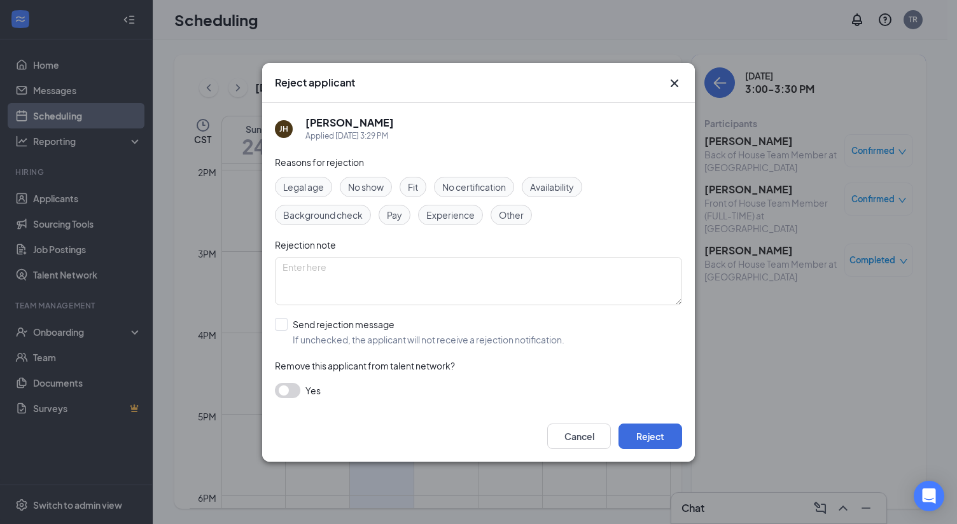
click at [373, 189] on span "No show" at bounding box center [366, 187] width 36 height 14
click at [288, 331] on input "Send rejection message If unchecked, the applicant will not receive a rejection…" at bounding box center [419, 332] width 289 height 28
checkbox input "true"
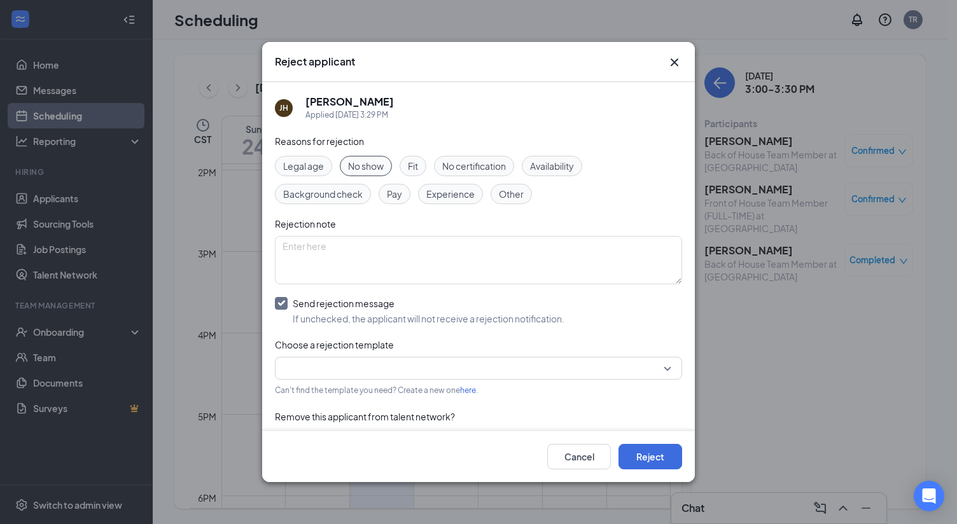
click at [327, 365] on input "search" at bounding box center [473, 369] width 383 height 22
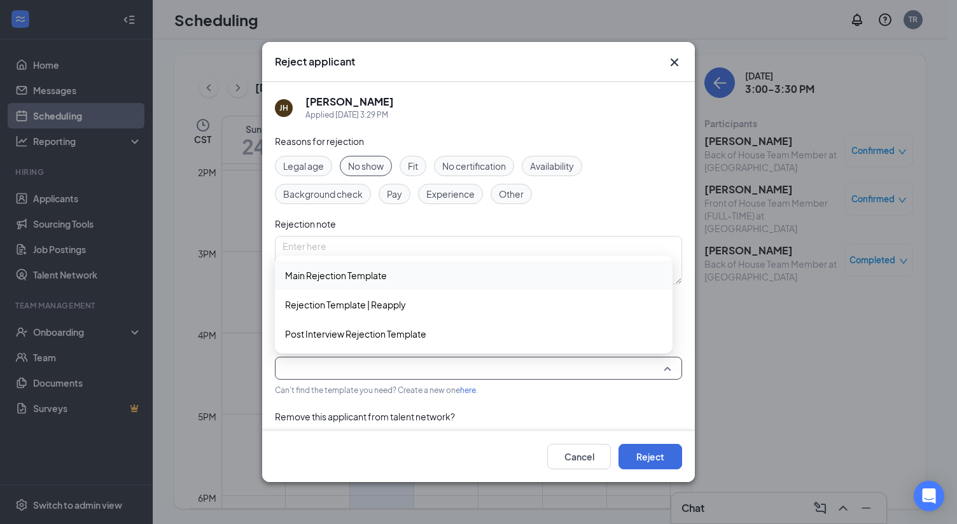
click at [338, 272] on span "Main Rejection Template" at bounding box center [336, 275] width 102 height 14
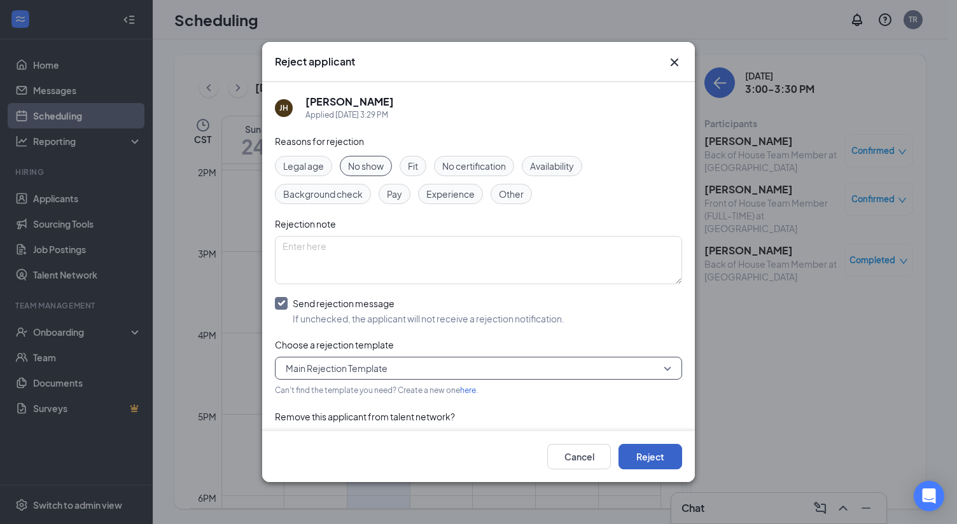
click at [639, 457] on button "Reject" at bounding box center [650, 456] width 64 height 25
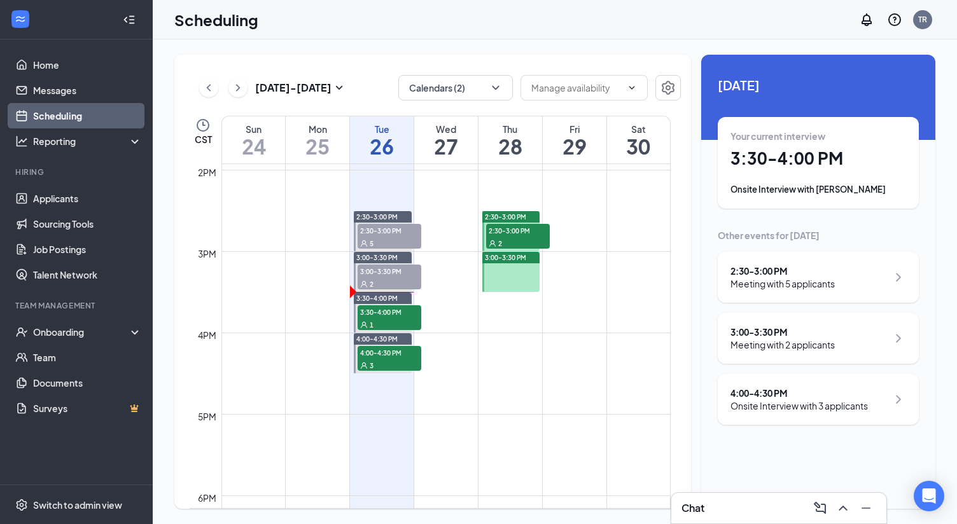
click at [394, 229] on span "2:30-3:00 PM" at bounding box center [390, 230] width 64 height 13
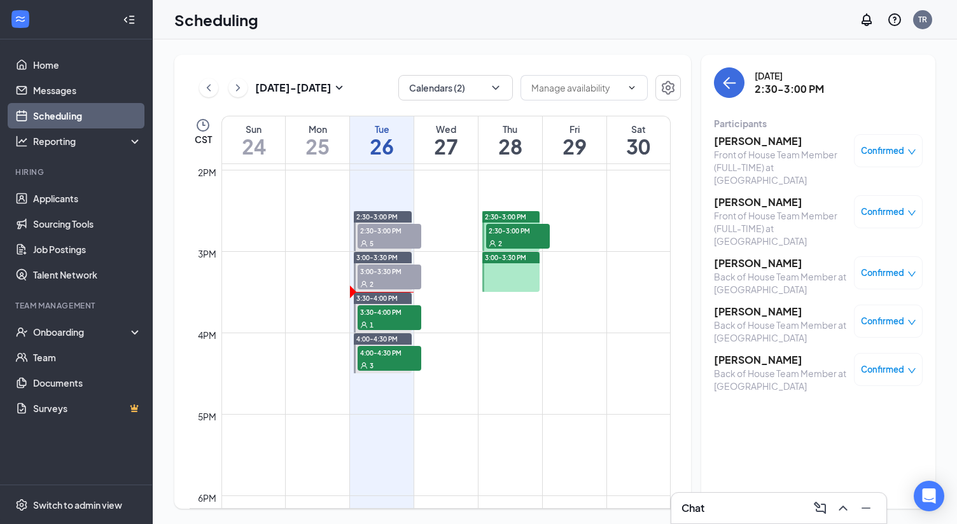
click at [888, 157] on div "Confirmed" at bounding box center [888, 150] width 69 height 33
click at [896, 150] on span "Confirmed" at bounding box center [882, 150] width 43 height 13
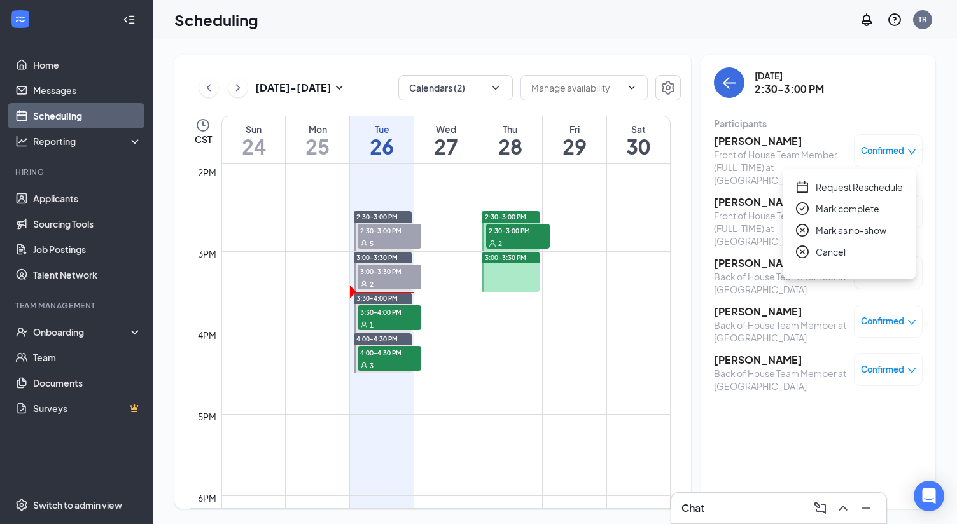
click at [840, 213] on span "Mark complete" at bounding box center [848, 209] width 64 height 14
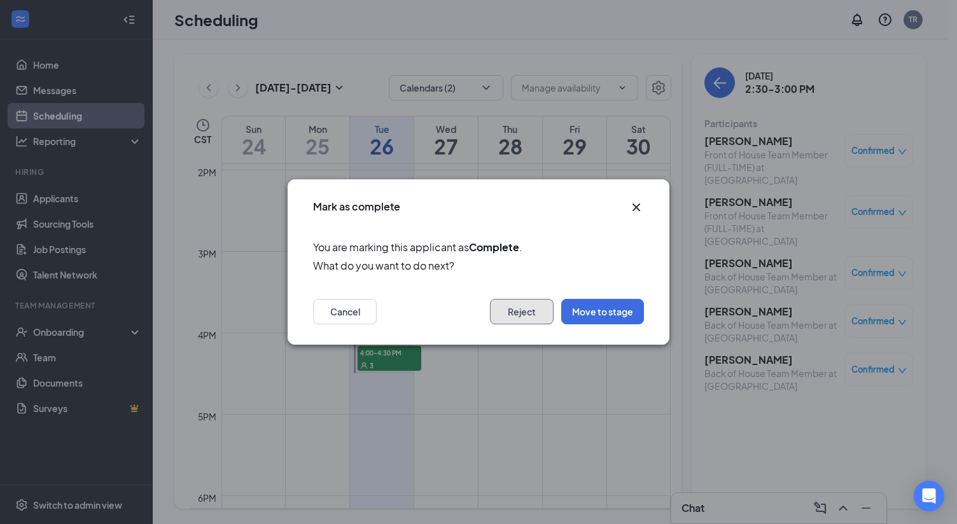
click at [527, 311] on button "Reject" at bounding box center [522, 311] width 64 height 25
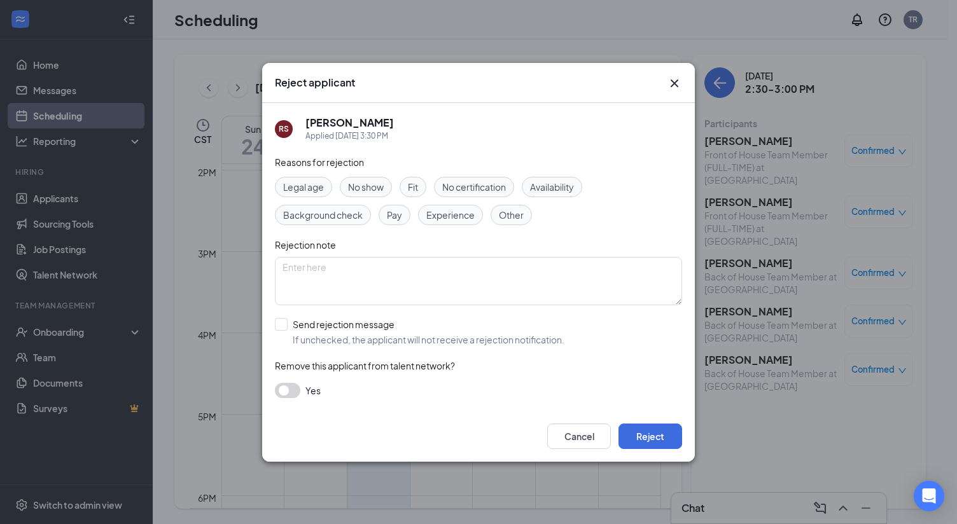
click at [409, 195] on div "Fit" at bounding box center [413, 187] width 27 height 20
click at [290, 327] on input "Send rejection message If unchecked, the applicant will not receive a rejection…" at bounding box center [419, 332] width 289 height 28
checkbox input "true"
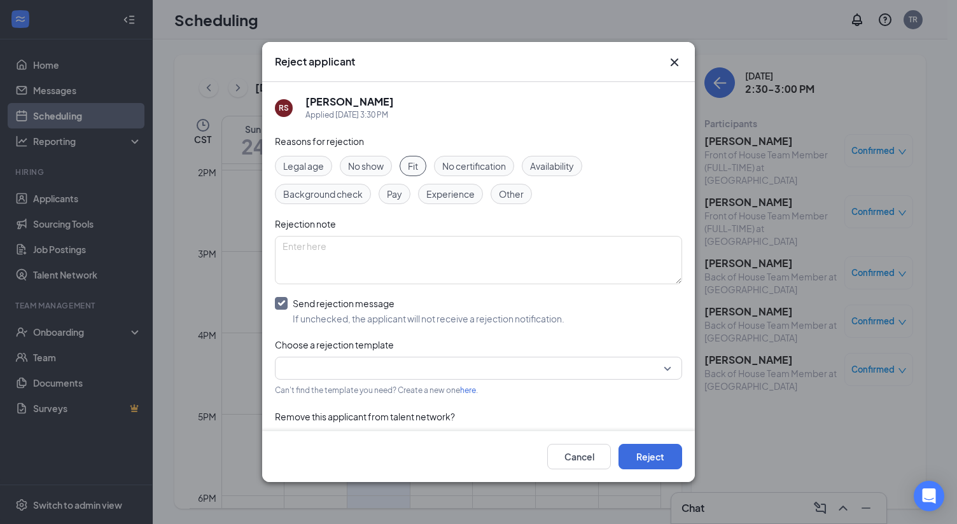
click at [487, 375] on input "search" at bounding box center [473, 369] width 383 height 22
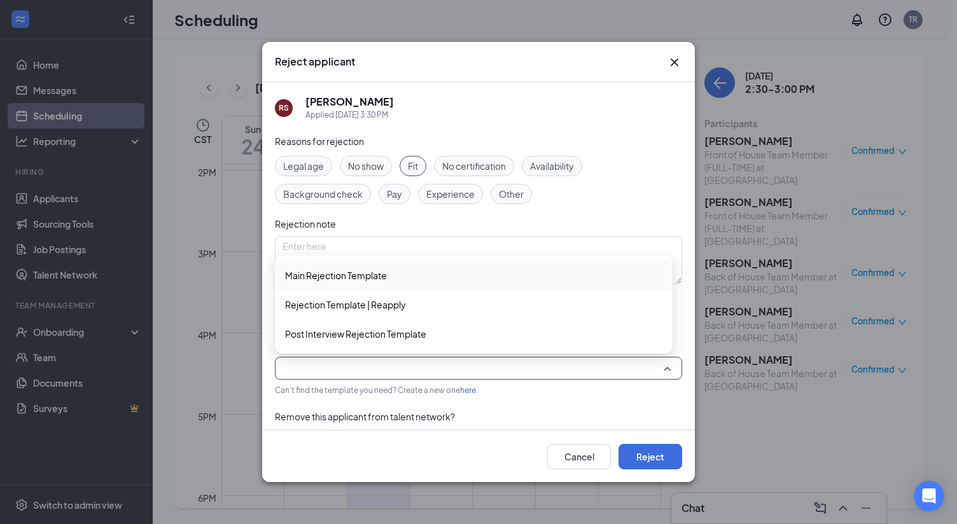
click at [363, 281] on span "Main Rejection Template" at bounding box center [336, 275] width 102 height 14
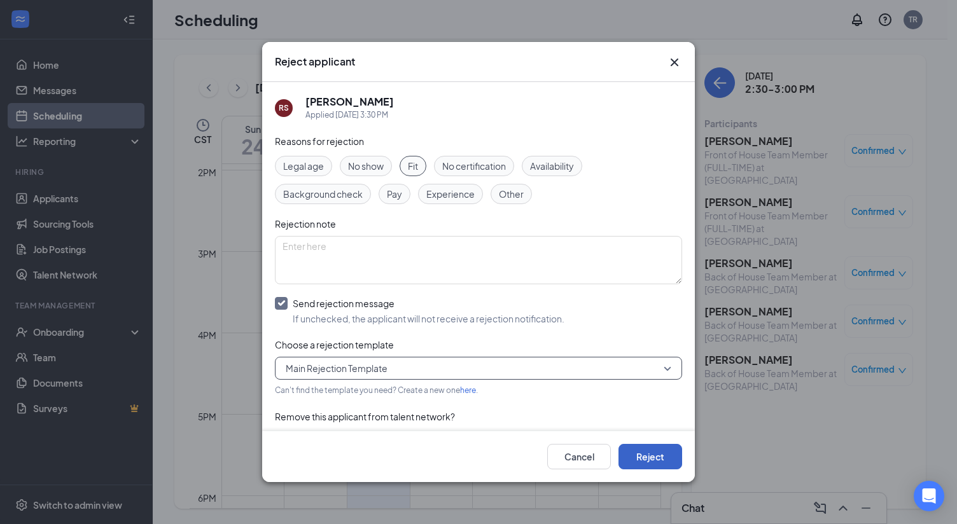
click at [658, 459] on button "Reject" at bounding box center [650, 456] width 64 height 25
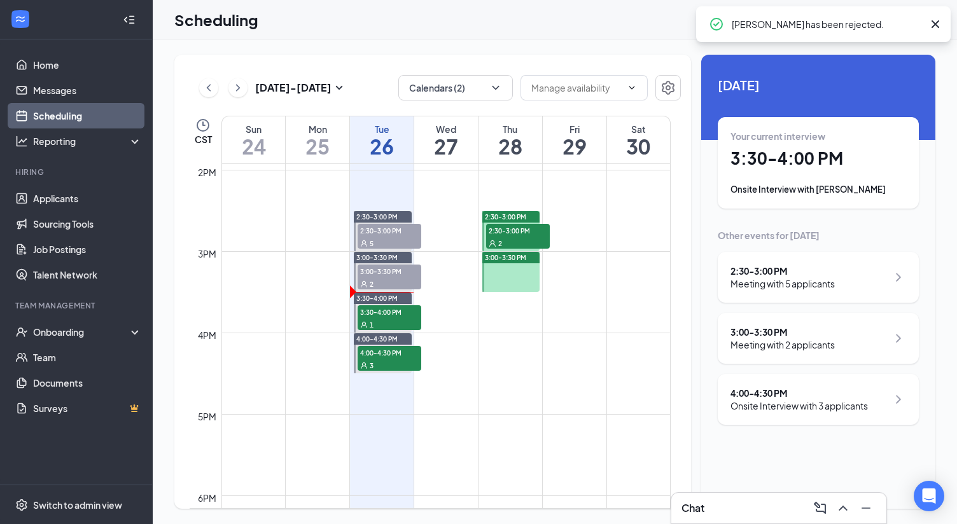
click at [391, 239] on div "5" at bounding box center [390, 243] width 64 height 13
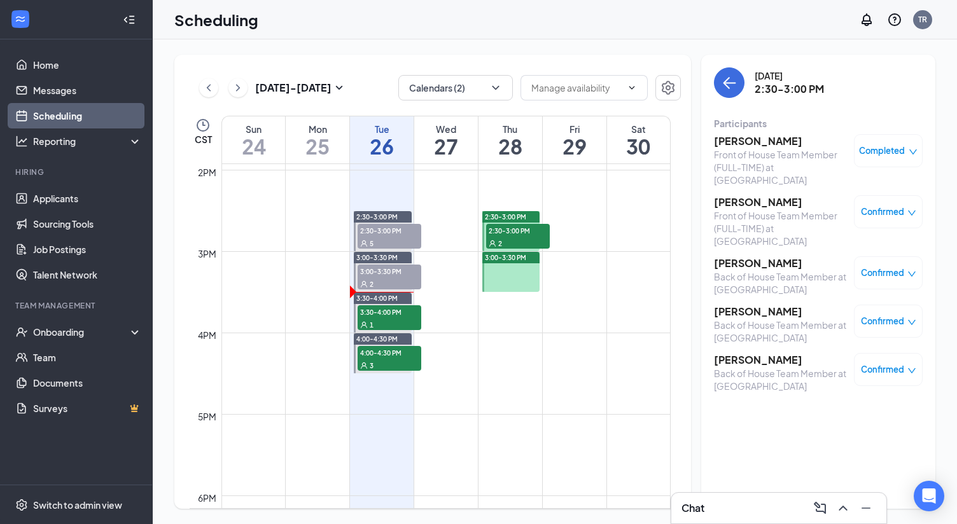
click at [882, 206] on span "Confirmed" at bounding box center [882, 212] width 43 height 13
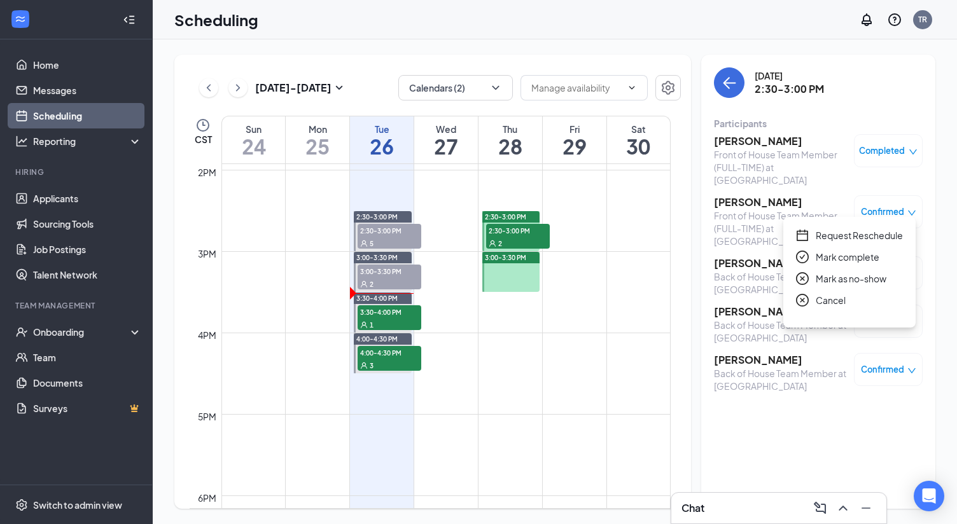
click at [842, 237] on span "Request Reschedule" at bounding box center [859, 235] width 87 height 14
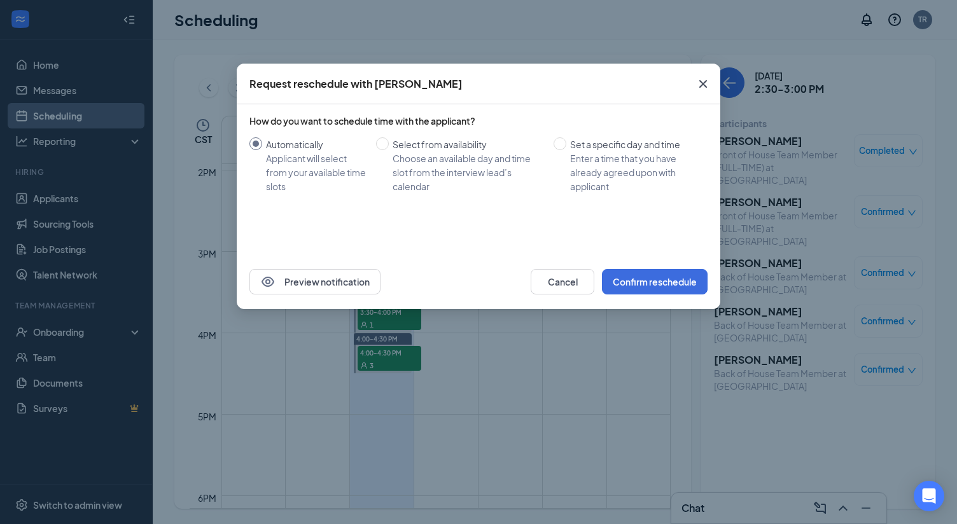
click at [702, 85] on icon "Cross" at bounding box center [703, 84] width 8 height 8
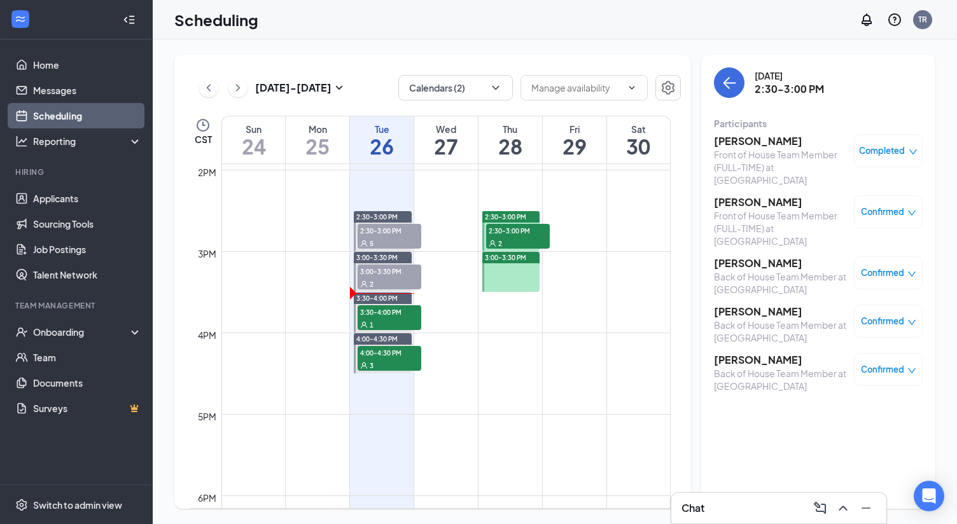
click at [888, 206] on span "Confirmed" at bounding box center [882, 212] width 43 height 13
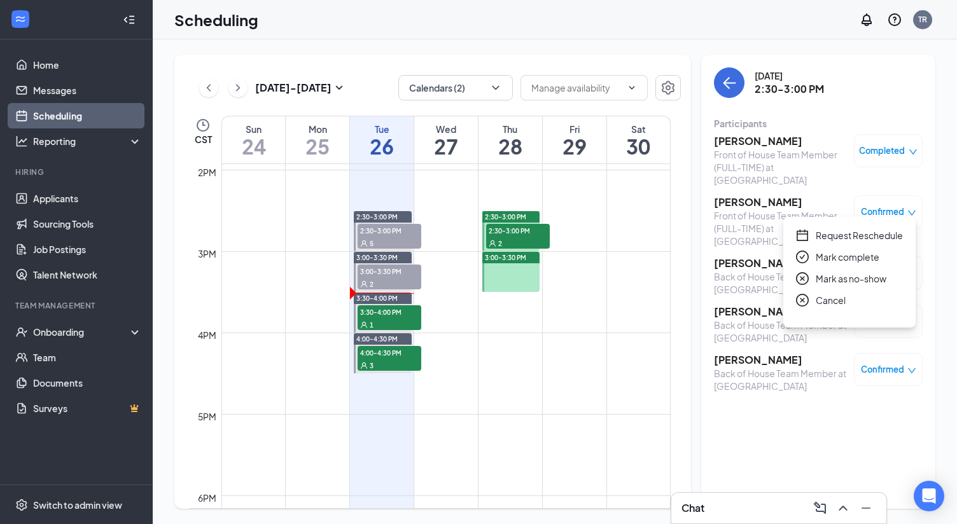
click at [838, 257] on span "Mark complete" at bounding box center [848, 257] width 64 height 14
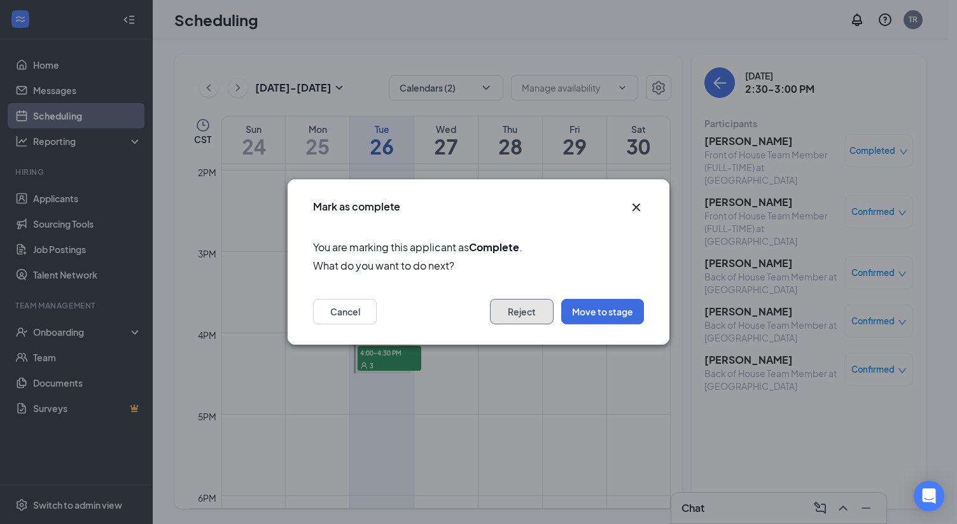
click at [540, 310] on button "Reject" at bounding box center [522, 311] width 64 height 25
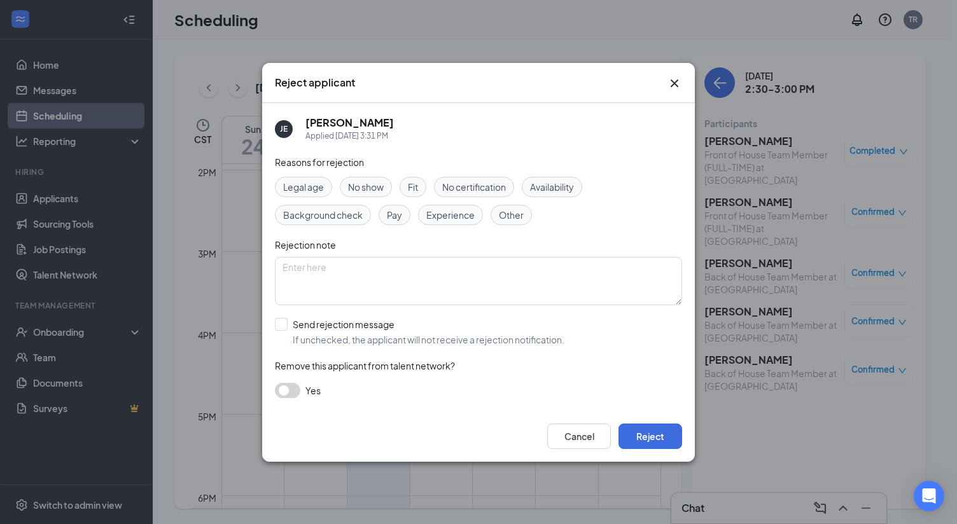
click at [413, 186] on span "Fit" at bounding box center [413, 187] width 10 height 14
click at [277, 323] on input "Send rejection message If unchecked, the applicant will not receive a rejection…" at bounding box center [419, 332] width 289 height 28
checkbox input "true"
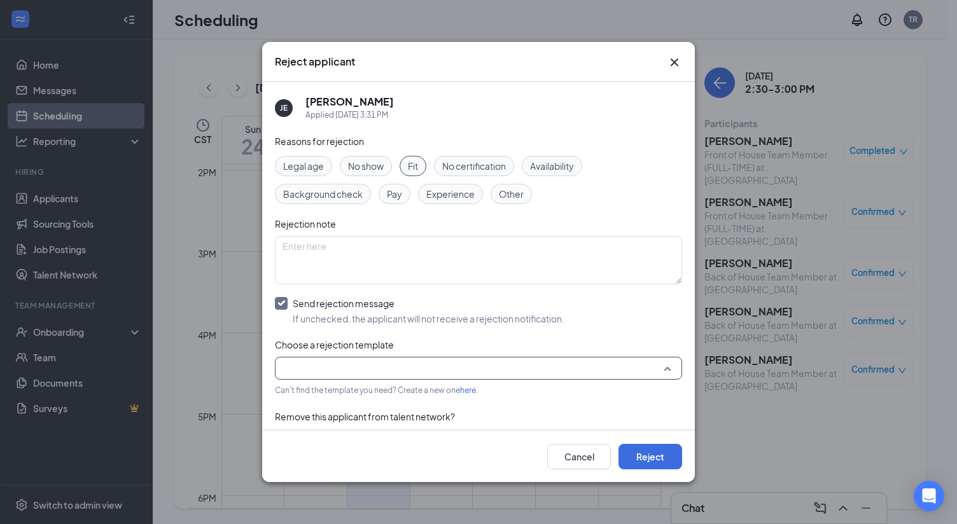
click at [364, 375] on input "search" at bounding box center [473, 369] width 383 height 22
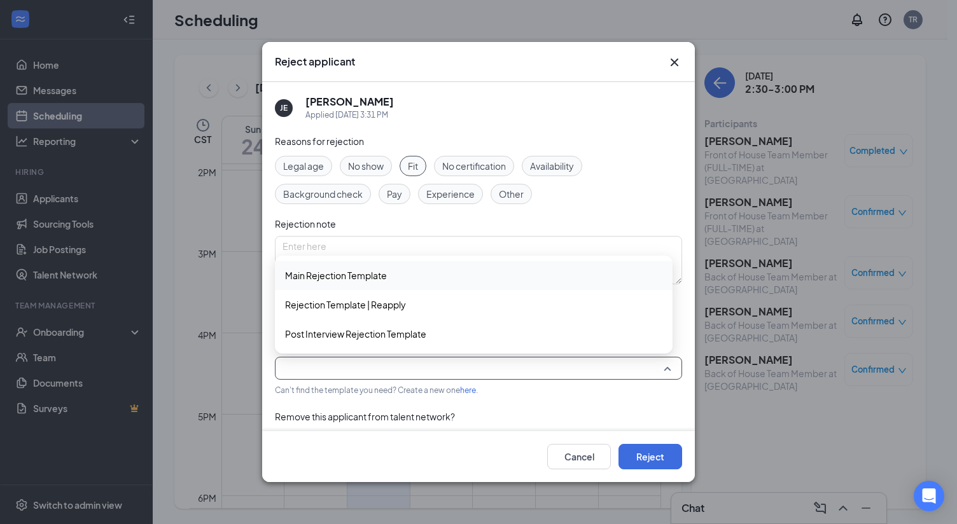
click at [336, 277] on span "Main Rejection Template" at bounding box center [336, 275] width 102 height 14
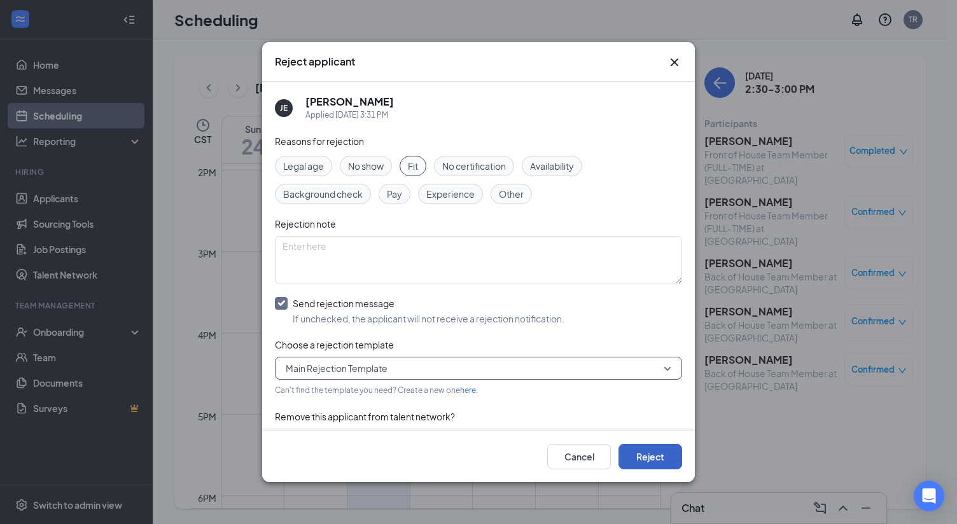
click at [640, 461] on button "Reject" at bounding box center [650, 456] width 64 height 25
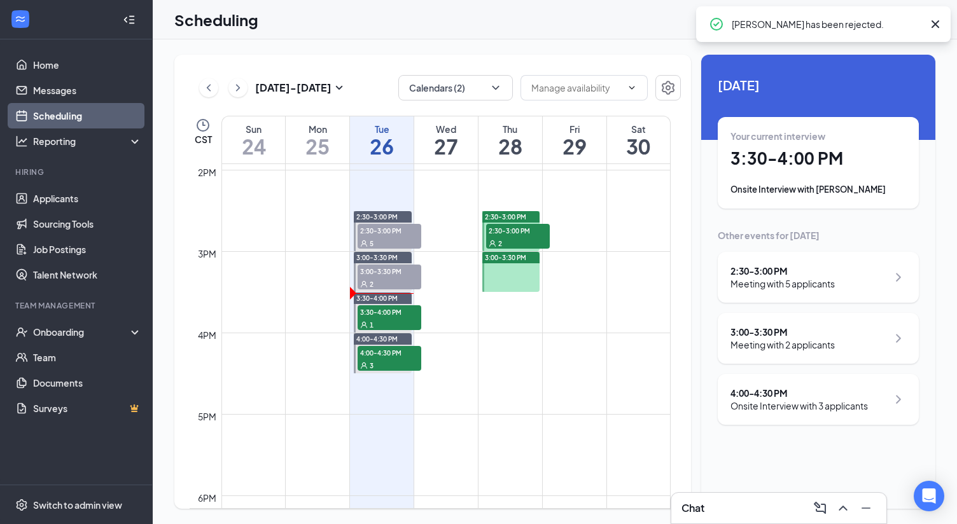
click at [378, 235] on span "2:30-3:00 PM" at bounding box center [390, 230] width 64 height 13
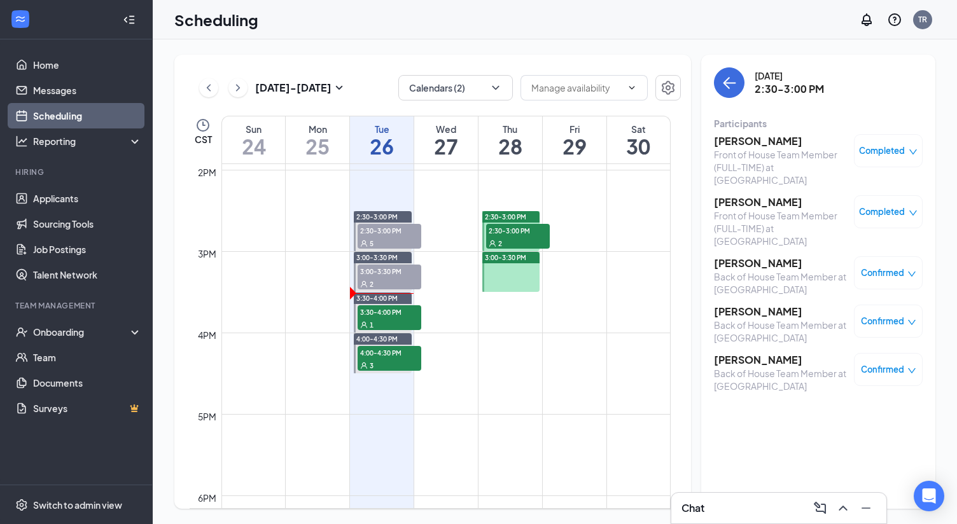
click at [872, 267] on span "Confirmed" at bounding box center [882, 273] width 43 height 13
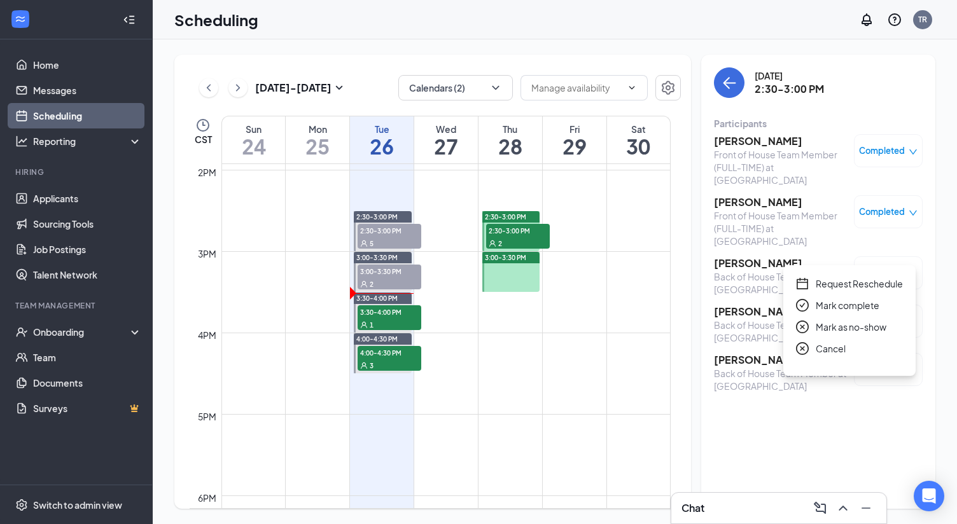
click at [841, 304] on span "Mark complete" at bounding box center [848, 305] width 64 height 14
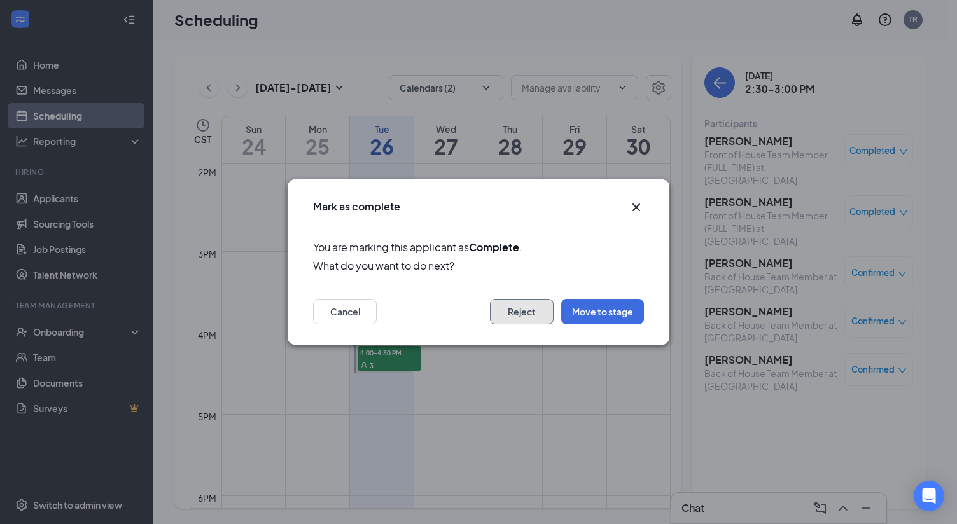
click at [501, 313] on button "Reject" at bounding box center [522, 311] width 64 height 25
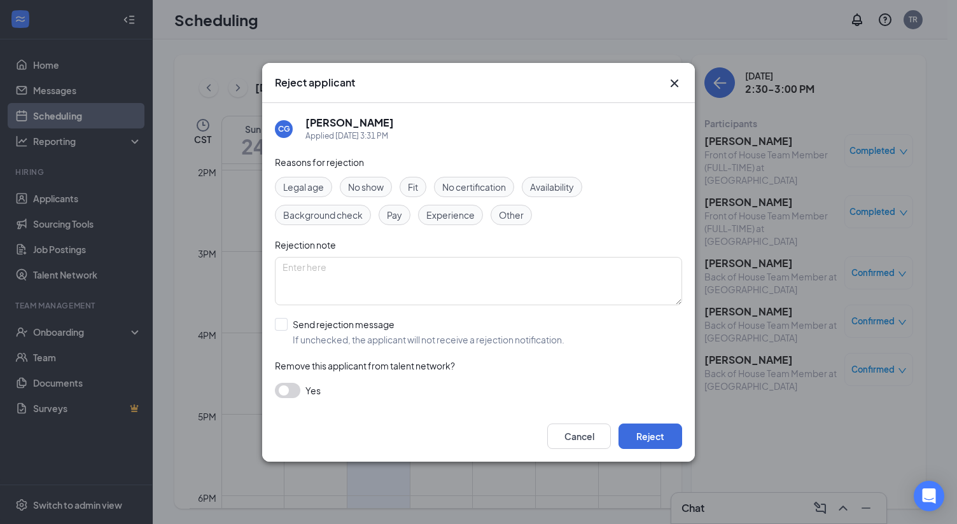
click at [411, 189] on span "Fit" at bounding box center [413, 187] width 10 height 14
click at [354, 267] on textarea at bounding box center [478, 281] width 407 height 48
type textarea "10 min late"
click at [285, 325] on input "Send rejection message If unchecked, the applicant will not receive a rejection…" at bounding box center [419, 332] width 289 height 28
checkbox input "true"
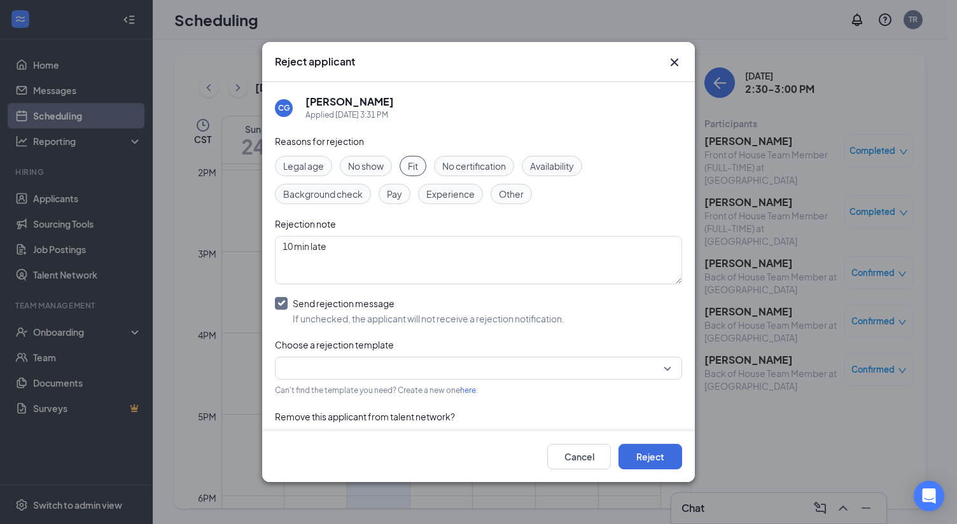
click at [310, 373] on input "search" at bounding box center [473, 369] width 383 height 22
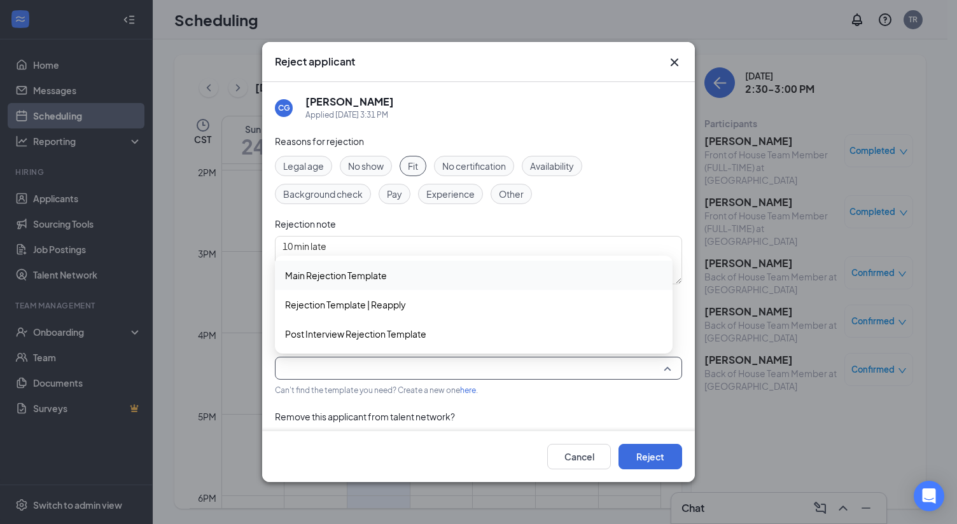
click at [328, 273] on span "Main Rejection Template" at bounding box center [336, 275] width 102 height 14
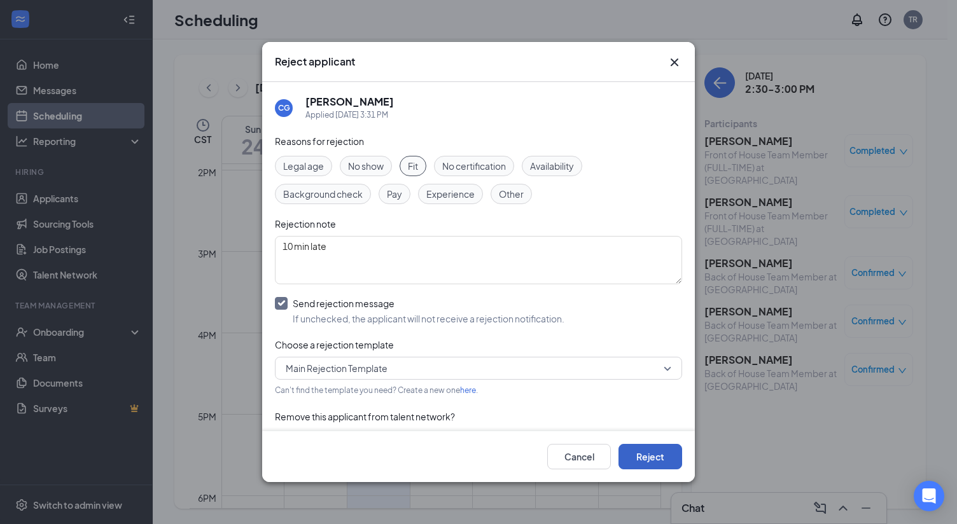
click at [655, 459] on button "Reject" at bounding box center [650, 456] width 64 height 25
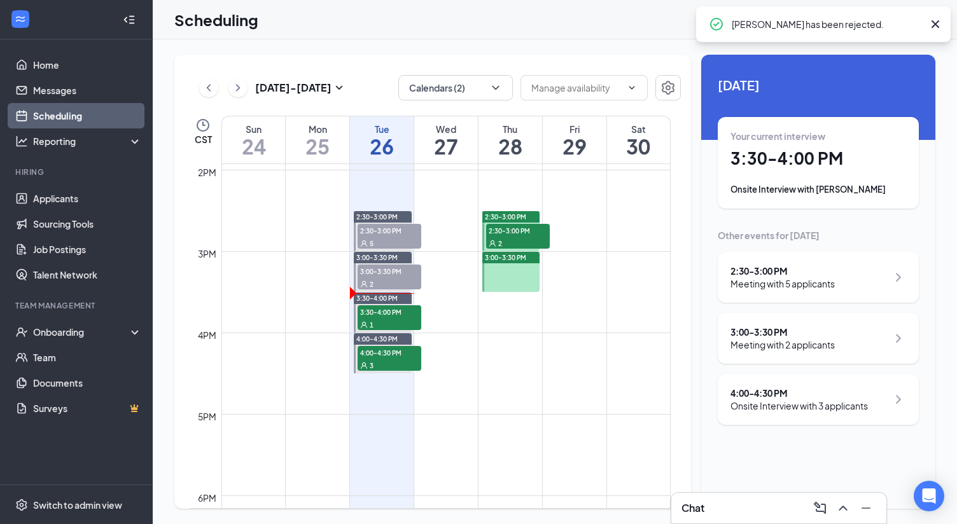
click at [412, 254] on td at bounding box center [445, 261] width 449 height 20
click at [412, 242] on div "5" at bounding box center [390, 243] width 64 height 13
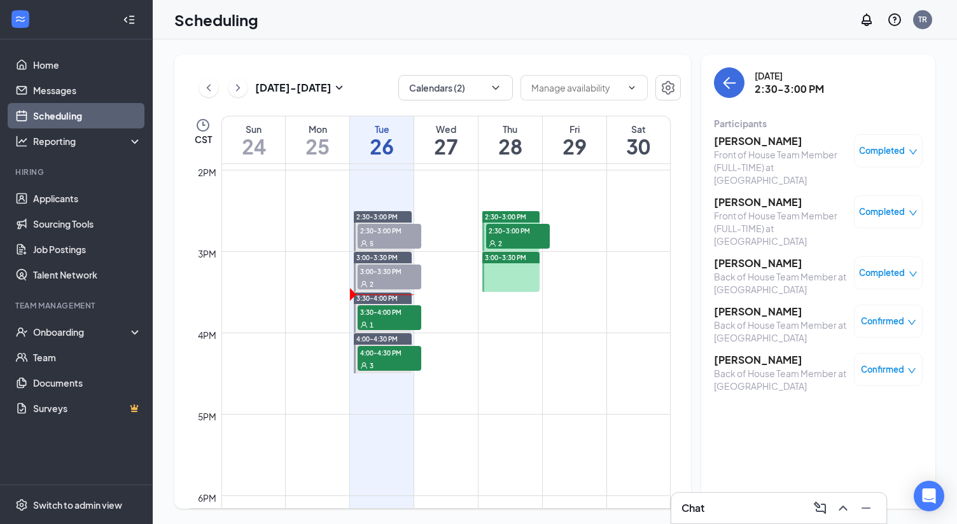
click at [900, 315] on span "Confirmed" at bounding box center [882, 321] width 43 height 13
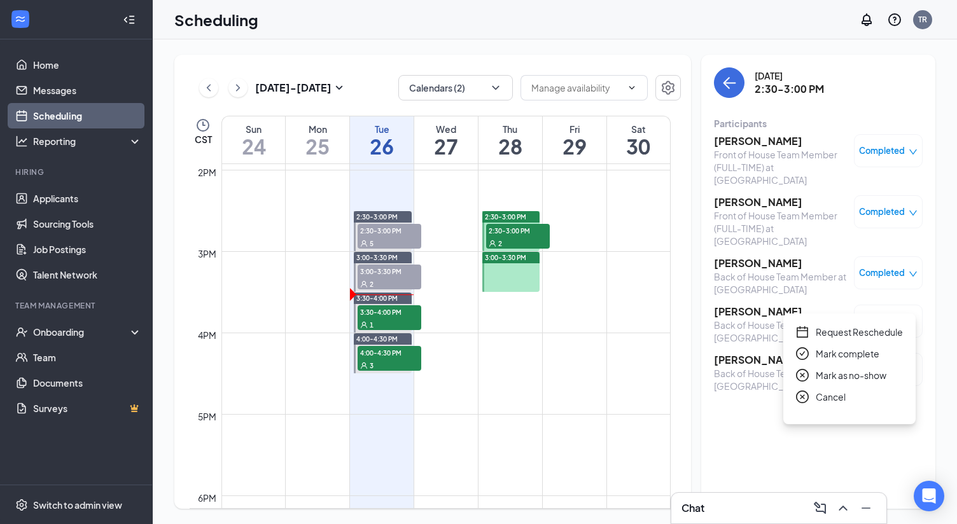
click at [865, 375] on span "Mark as no-show" at bounding box center [851, 375] width 71 height 14
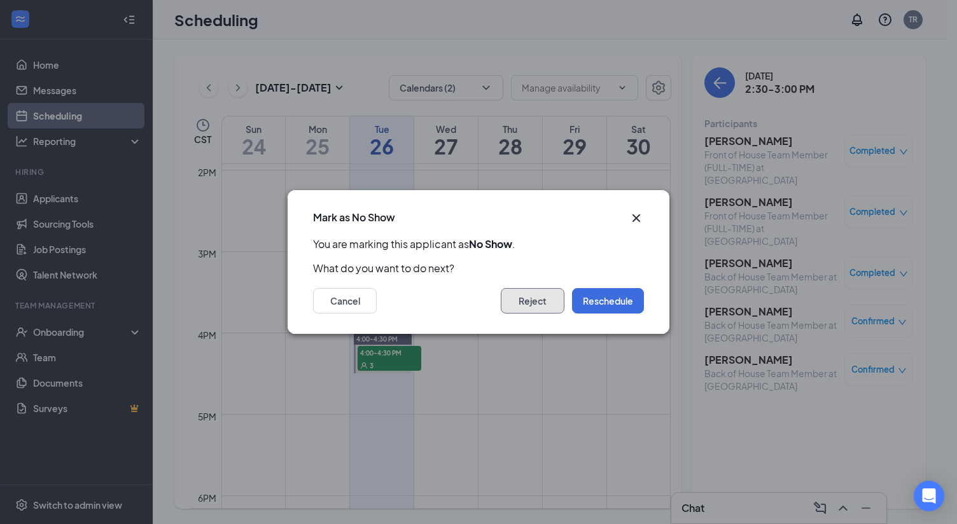
click at [529, 297] on button "Reject" at bounding box center [533, 300] width 64 height 25
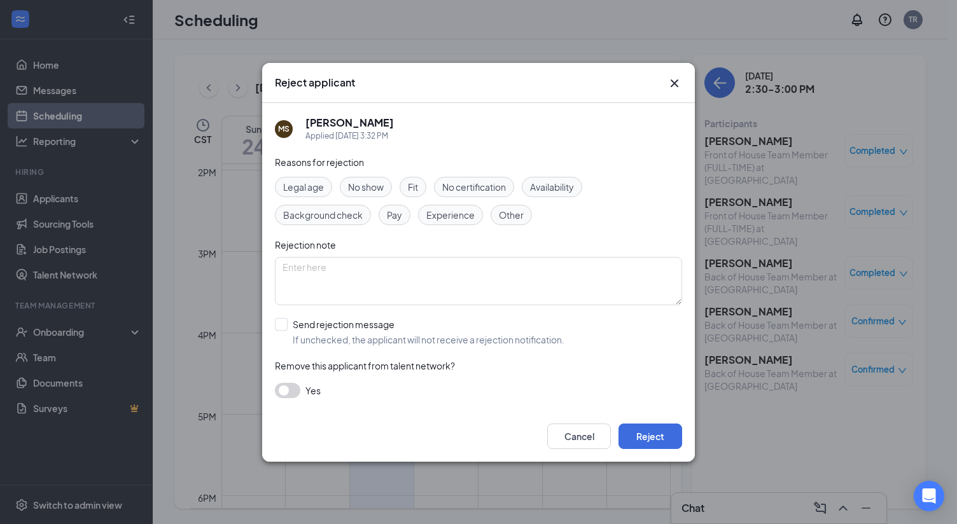
click at [372, 193] on span "No show" at bounding box center [366, 187] width 36 height 14
click at [278, 326] on input "Send rejection message If unchecked, the applicant will not receive a rejection…" at bounding box center [419, 332] width 289 height 28
checkbox input "true"
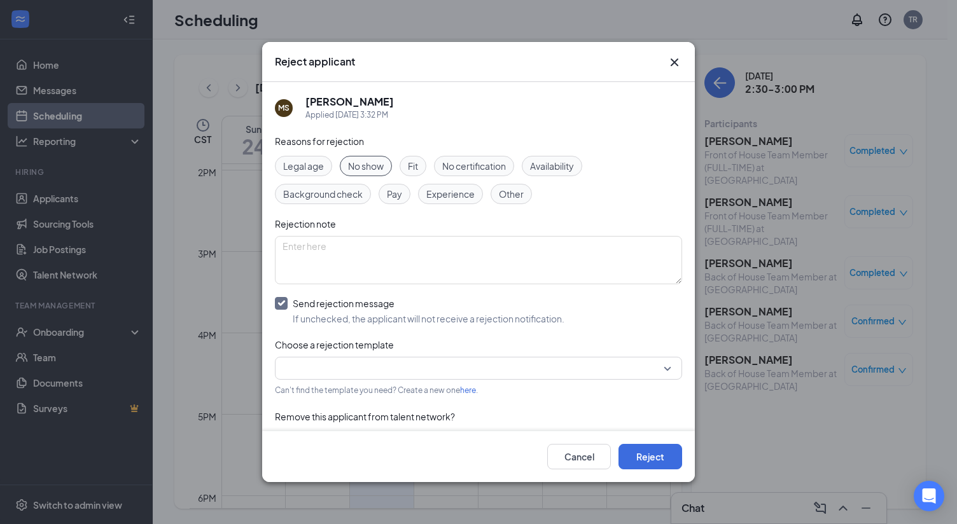
click at [317, 360] on input "search" at bounding box center [473, 369] width 383 height 22
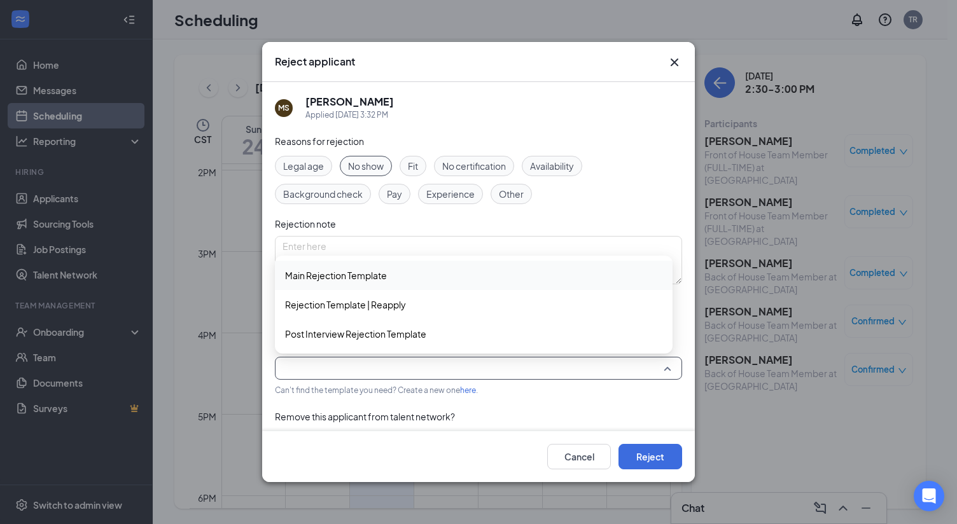
click at [328, 283] on div "Main Rejection Template" at bounding box center [474, 275] width 398 height 29
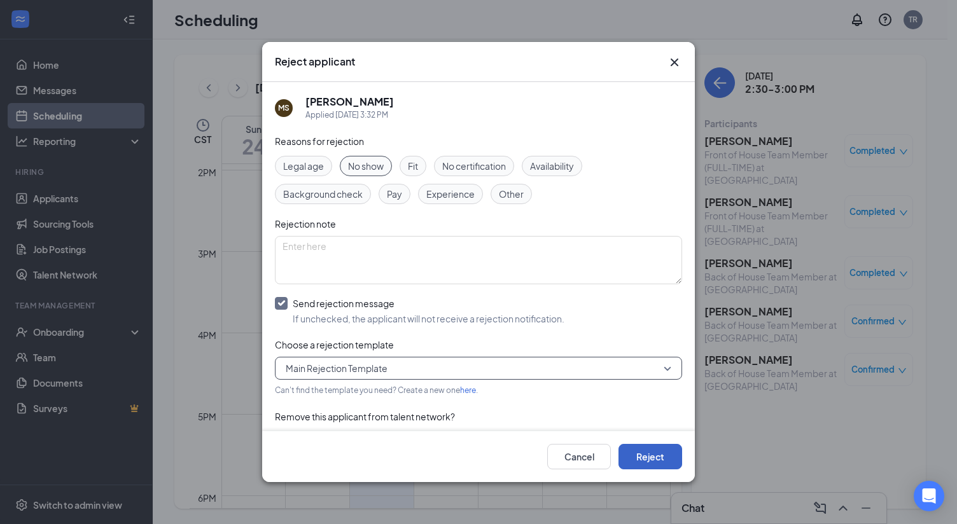
click at [660, 456] on button "Reject" at bounding box center [650, 456] width 64 height 25
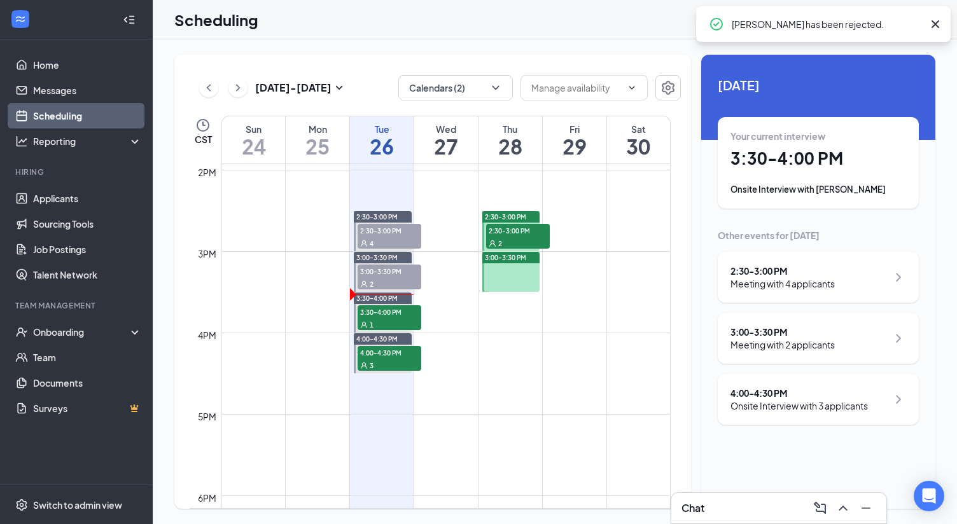
click at [362, 233] on span "2:30-3:00 PM" at bounding box center [390, 230] width 64 height 13
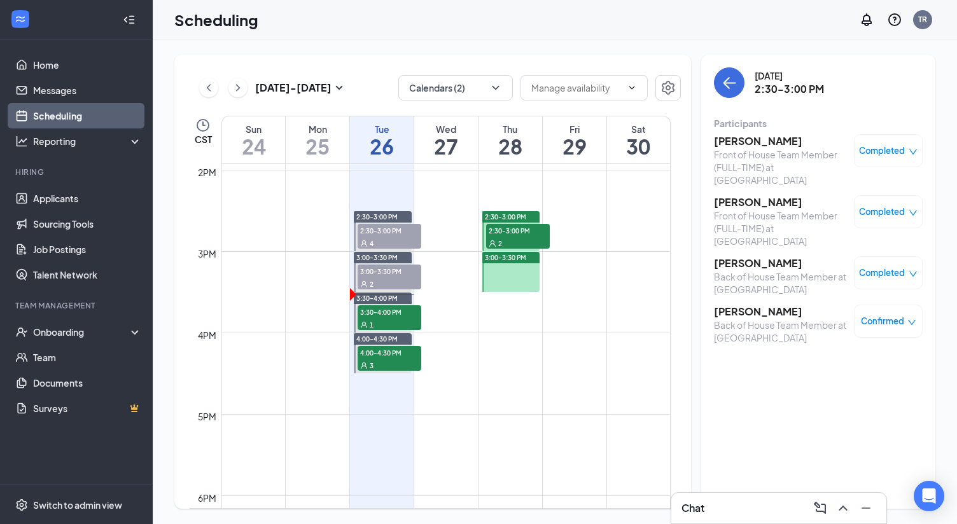
click at [909, 318] on icon "down" at bounding box center [911, 322] width 9 height 9
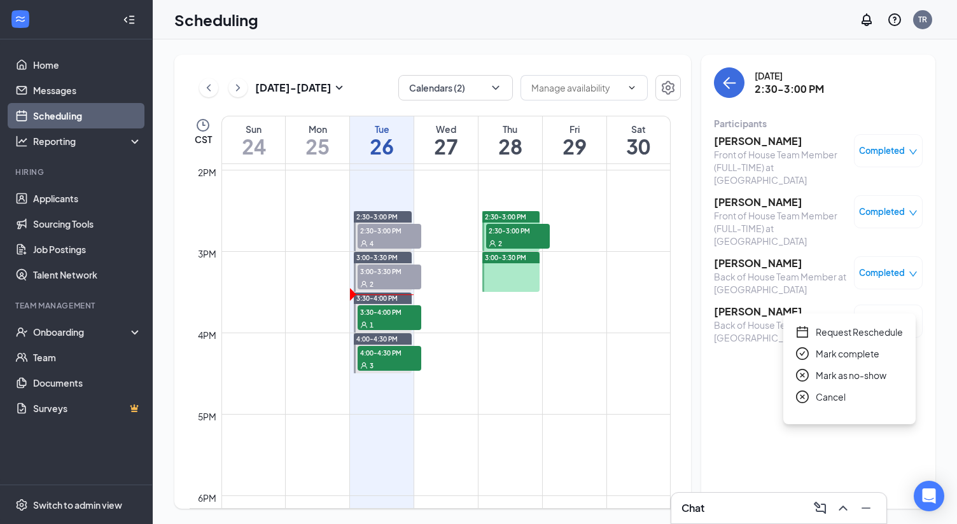
click at [853, 374] on span "Mark as no-show" at bounding box center [851, 375] width 71 height 14
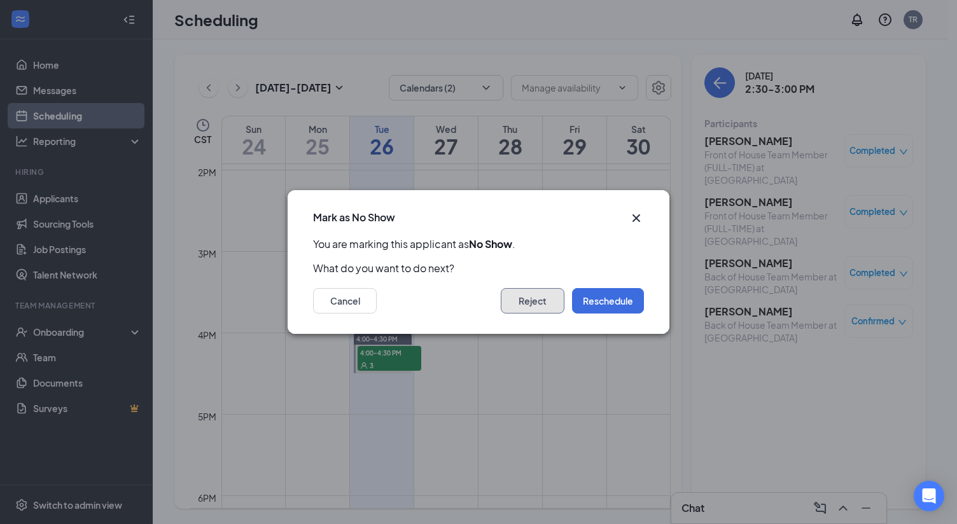
click at [536, 300] on button "Reject" at bounding box center [533, 300] width 64 height 25
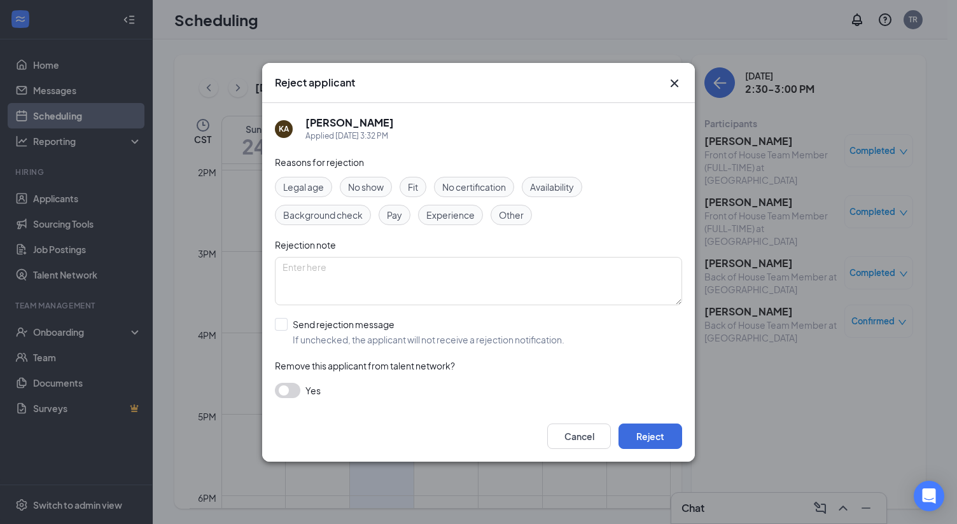
click at [378, 189] on span "No show" at bounding box center [366, 187] width 36 height 14
click at [287, 328] on input "Send rejection message If unchecked, the applicant will not receive a rejection…" at bounding box center [419, 332] width 289 height 28
checkbox input "true"
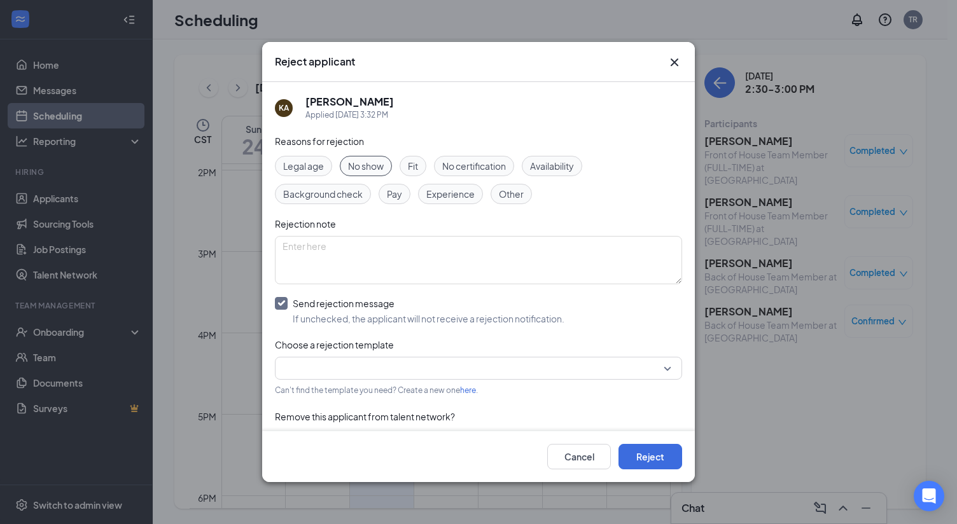
click at [359, 364] on input "search" at bounding box center [473, 369] width 383 height 22
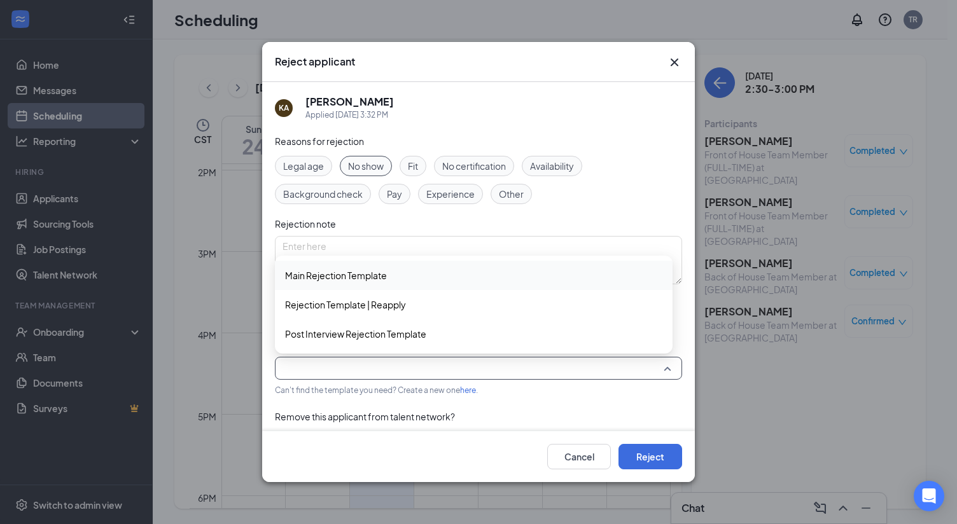
click at [376, 269] on span "Main Rejection Template" at bounding box center [336, 275] width 102 height 14
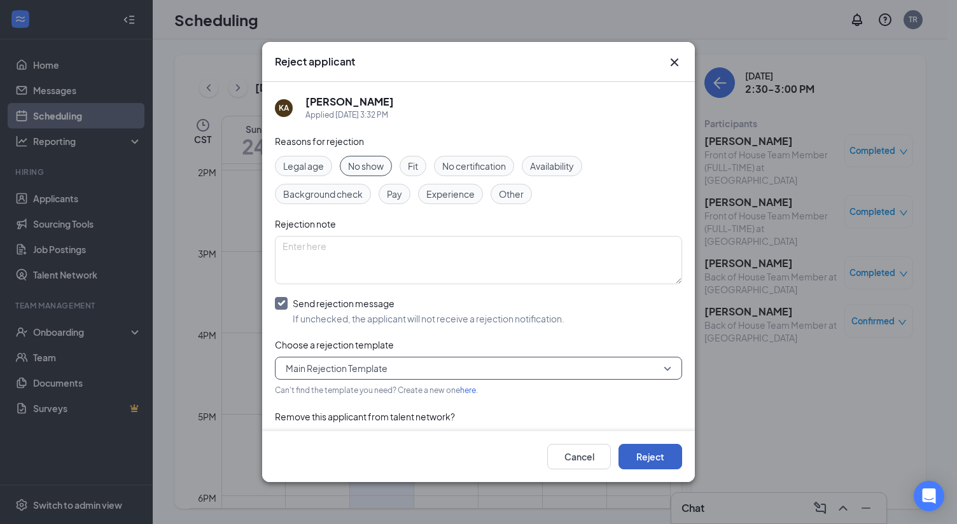
click at [650, 457] on button "Reject" at bounding box center [650, 456] width 64 height 25
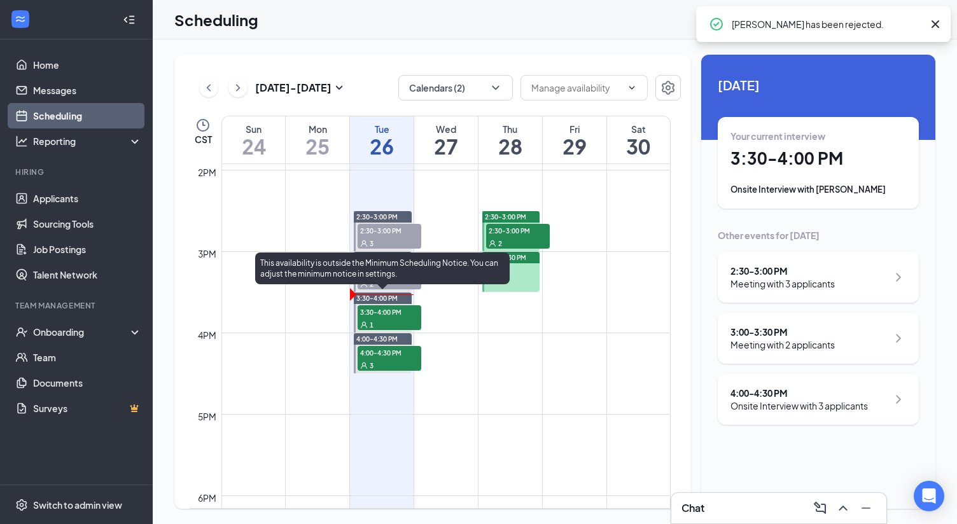
click at [385, 314] on span "3:30-4:00 PM" at bounding box center [390, 311] width 64 height 13
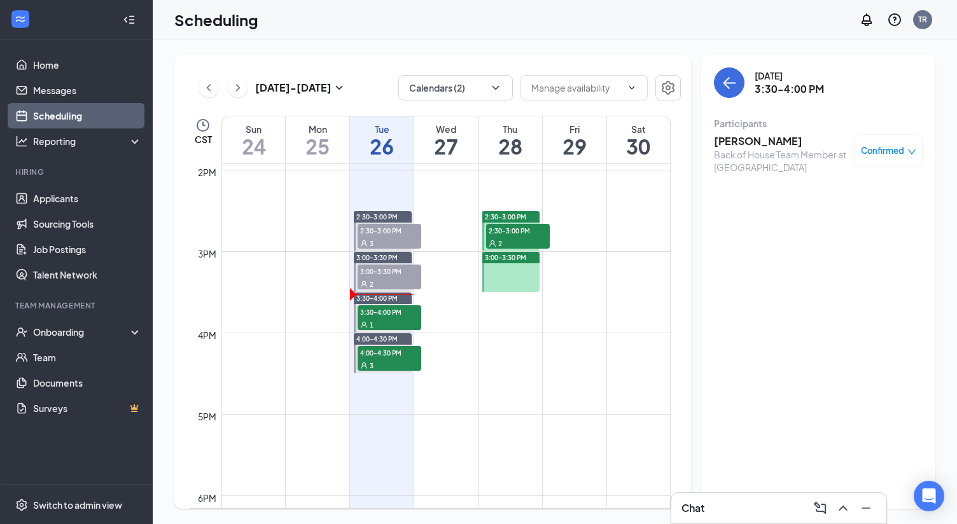
click at [902, 148] on span "Confirmed" at bounding box center [882, 150] width 43 height 13
click at [854, 234] on span "Mark as no-show" at bounding box center [851, 230] width 71 height 14
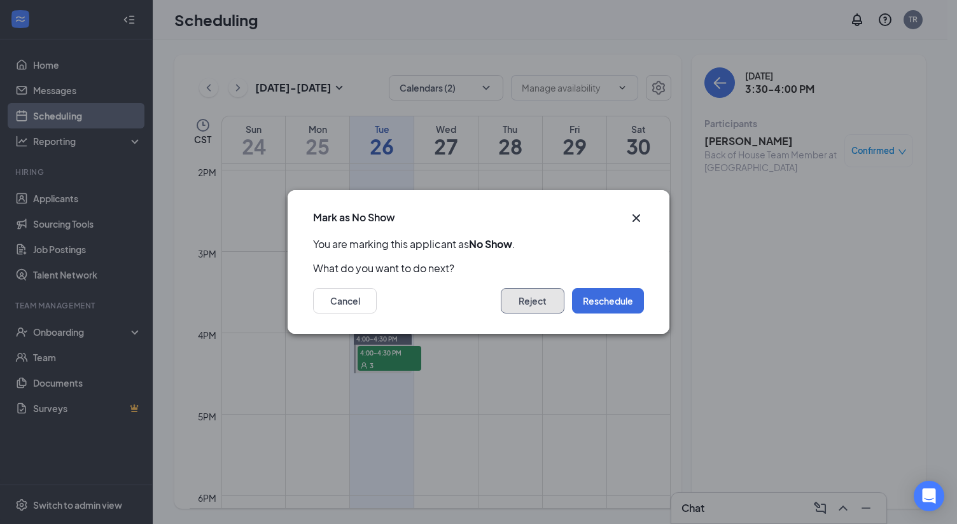
click at [524, 298] on button "Reject" at bounding box center [533, 300] width 64 height 25
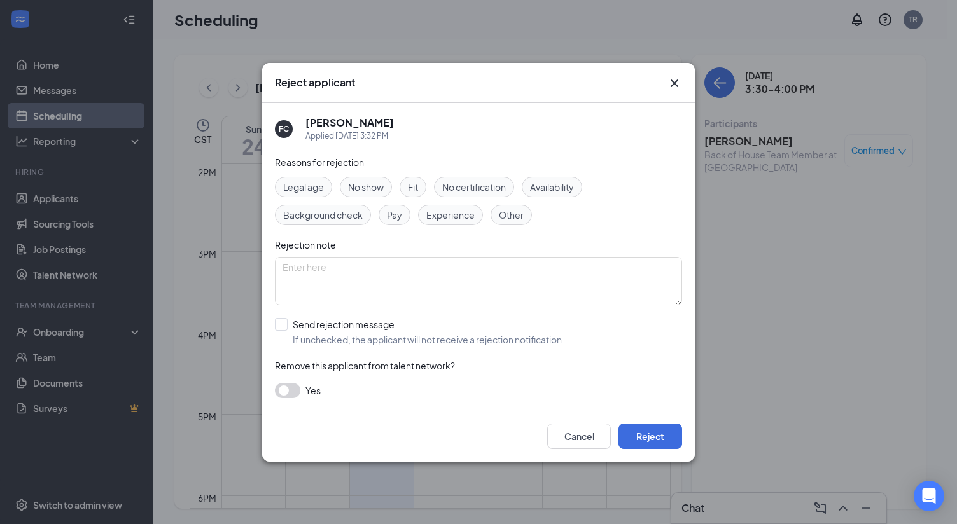
click at [386, 186] on div "No show" at bounding box center [366, 187] width 52 height 20
click at [291, 329] on input "Send rejection message If unchecked, the applicant will not receive a rejection…" at bounding box center [419, 332] width 289 height 28
checkbox input "true"
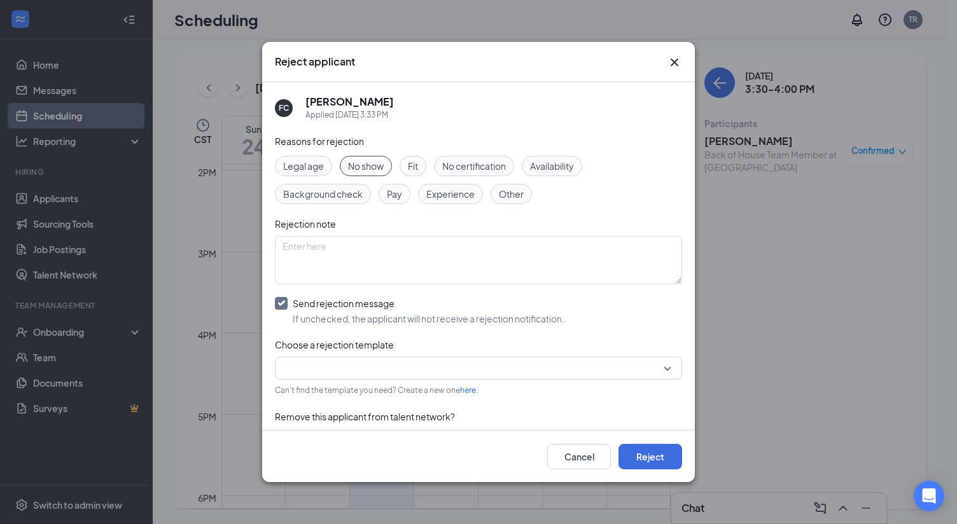
click at [289, 362] on input "search" at bounding box center [473, 369] width 383 height 22
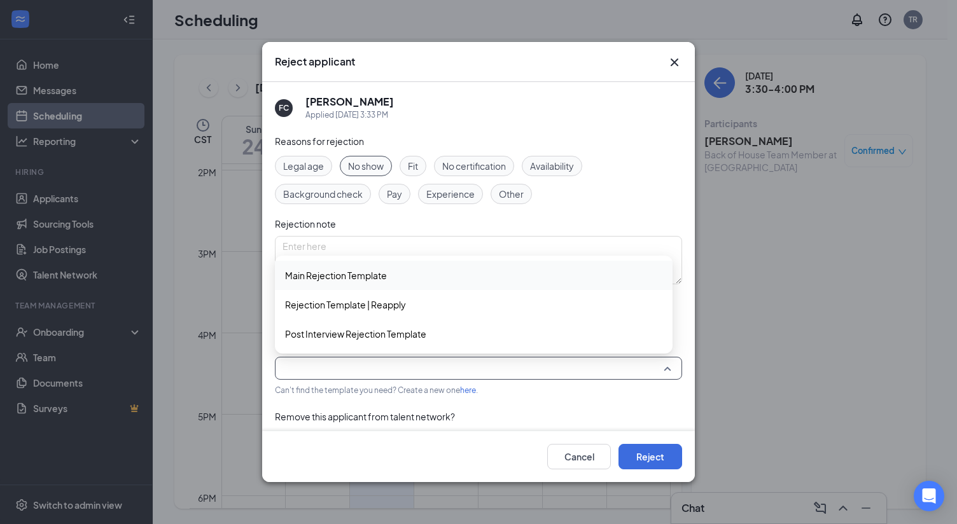
click at [324, 277] on span "Main Rejection Template" at bounding box center [336, 275] width 102 height 14
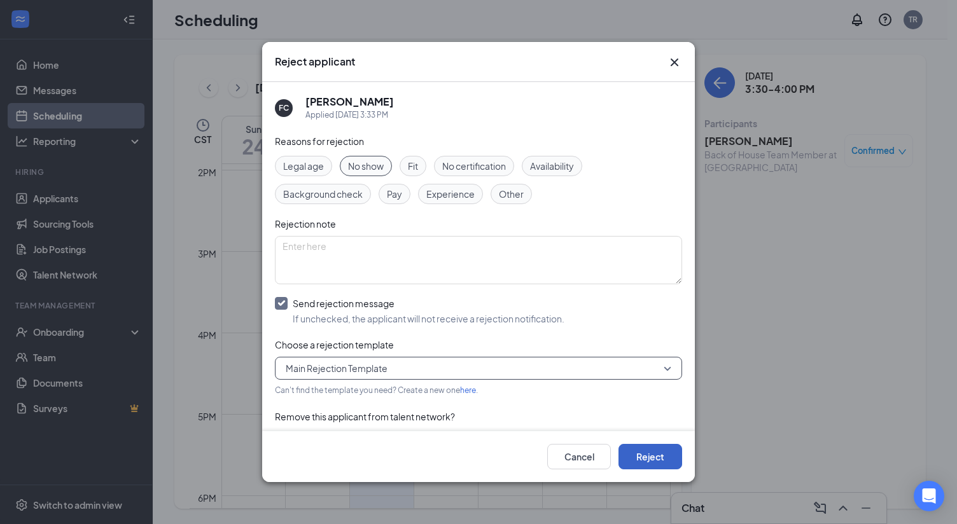
click at [647, 455] on button "Reject" at bounding box center [650, 456] width 64 height 25
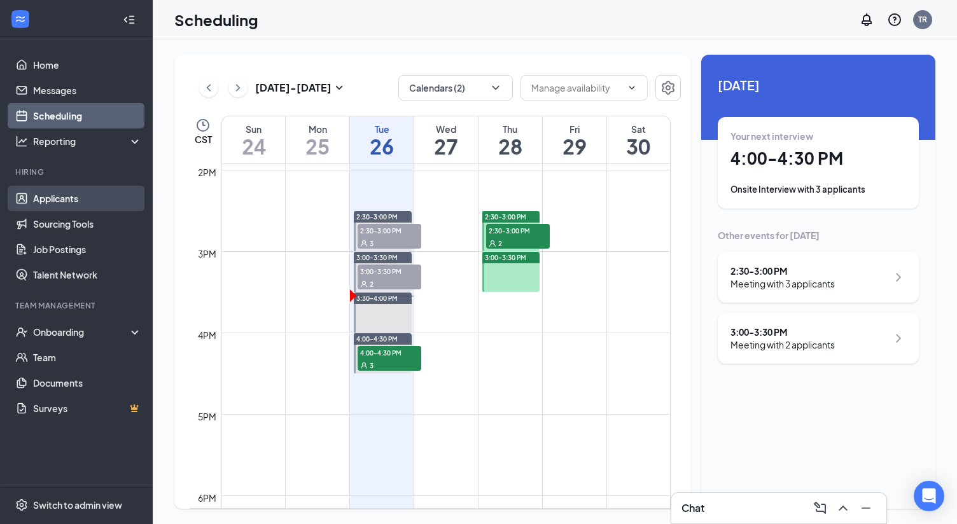
click at [61, 206] on link "Applicants" at bounding box center [87, 198] width 109 height 25
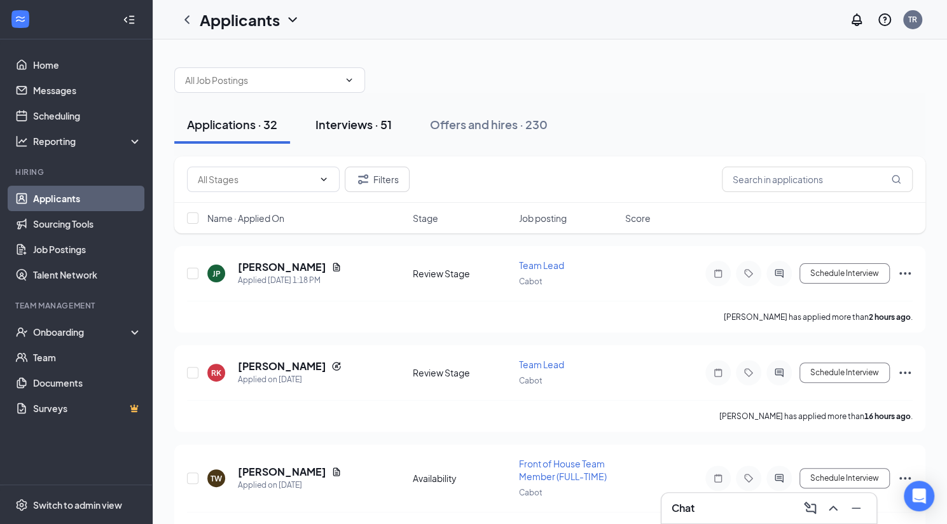
click at [365, 127] on div "Interviews · 51" at bounding box center [354, 124] width 76 height 16
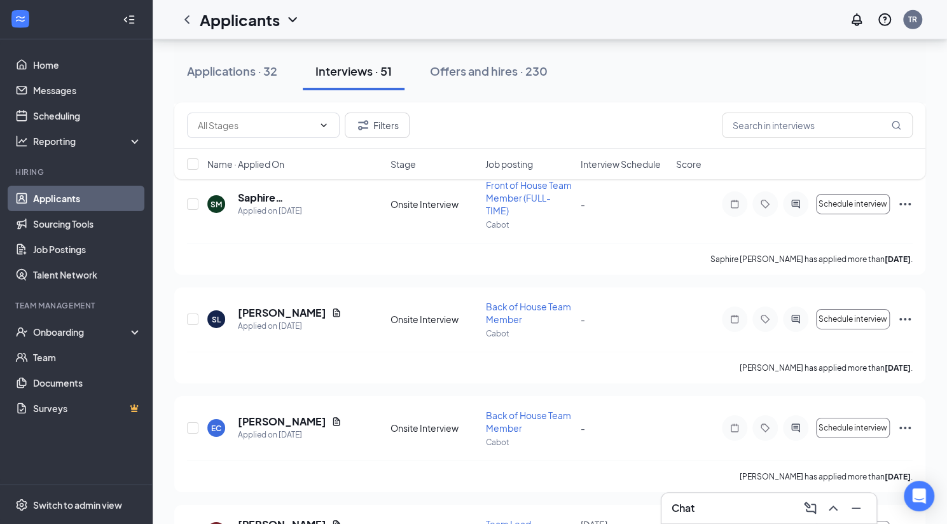
scroll to position [5237, 0]
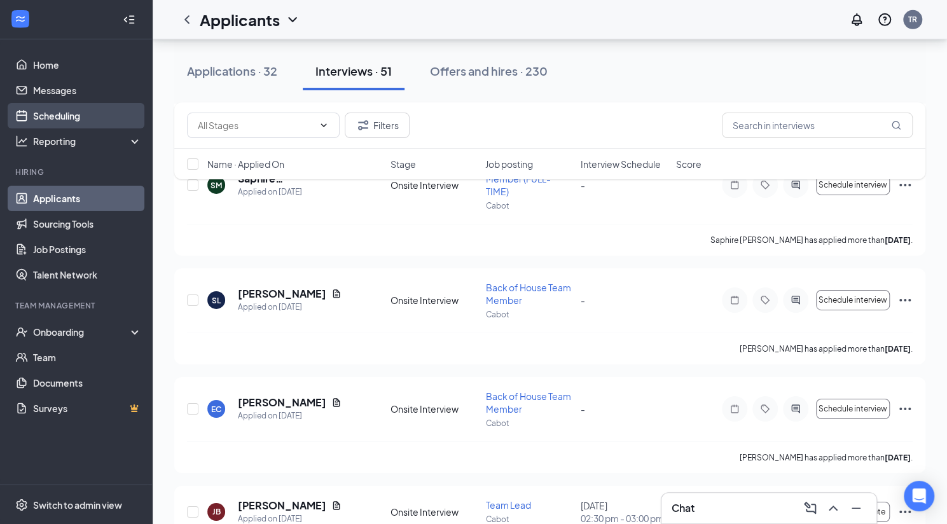
click at [59, 113] on link "Scheduling" at bounding box center [87, 115] width 109 height 25
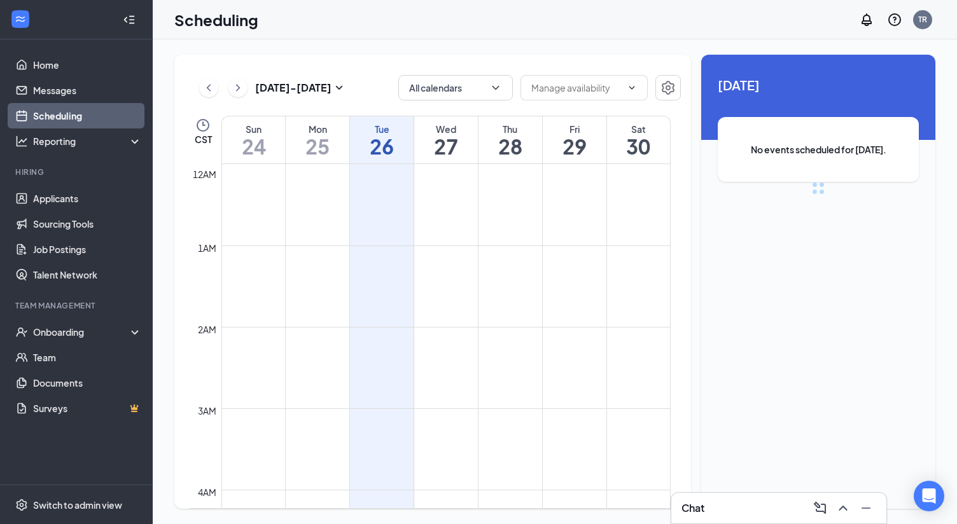
scroll to position [625, 0]
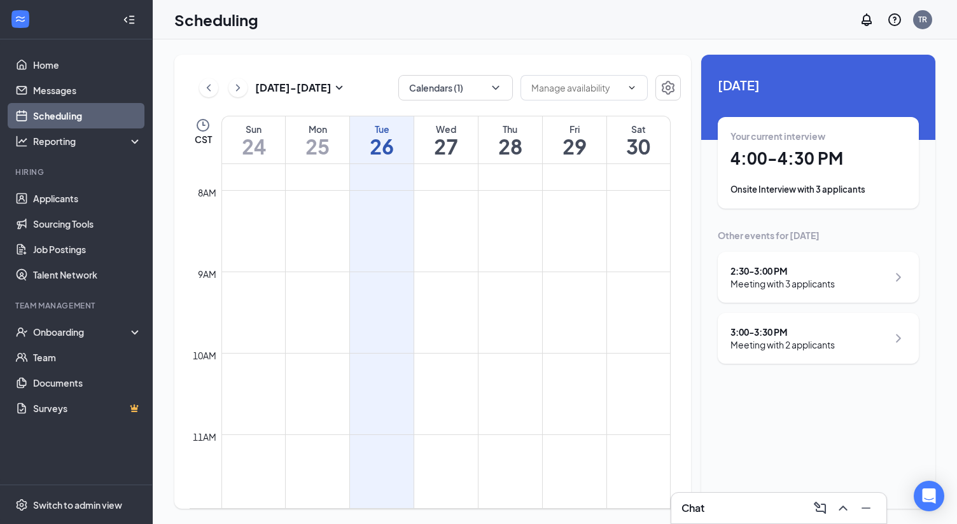
click at [763, 193] on div "Onsite Interview with 3 applicants" at bounding box center [818, 189] width 176 height 13
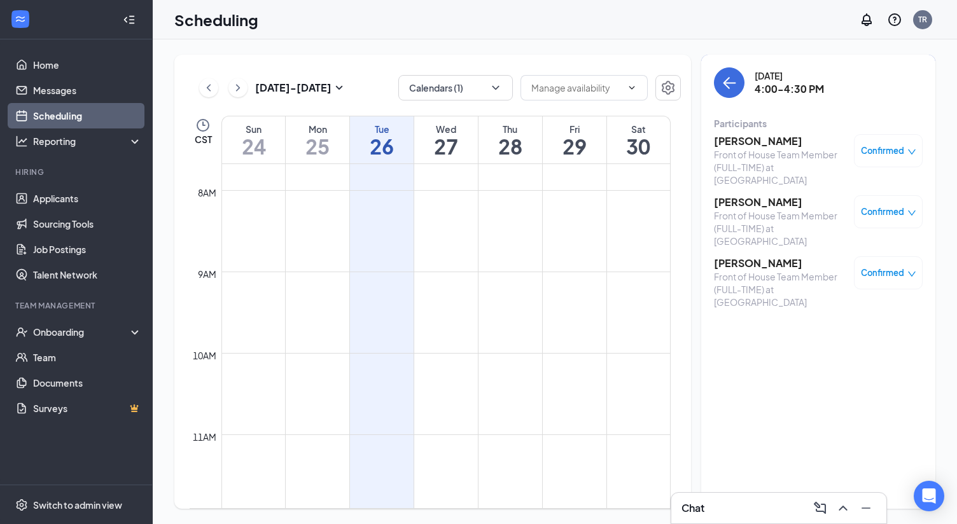
click at [836, 337] on div "[DATE] 4:00-4:30 PM Participants [PERSON_NAME] Front of House Team Member (FULL…" at bounding box center [818, 282] width 234 height 454
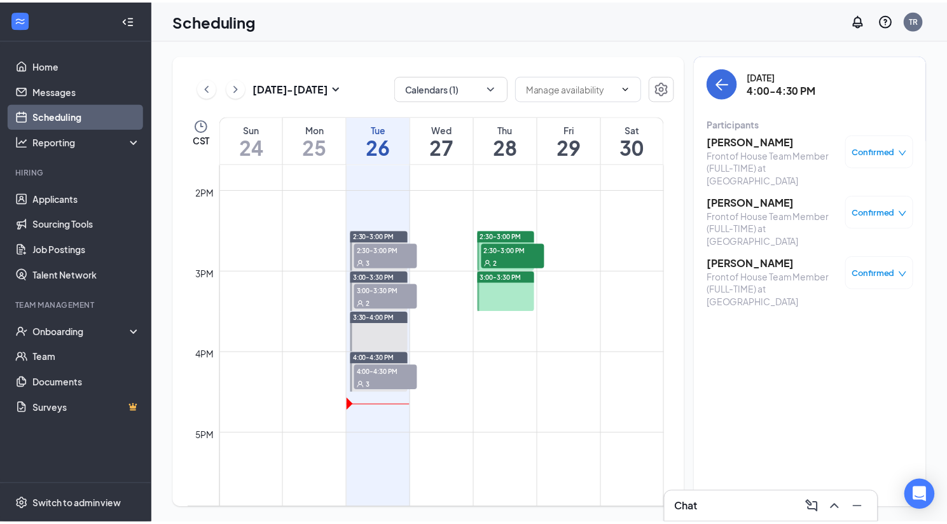
scroll to position [1134, 0]
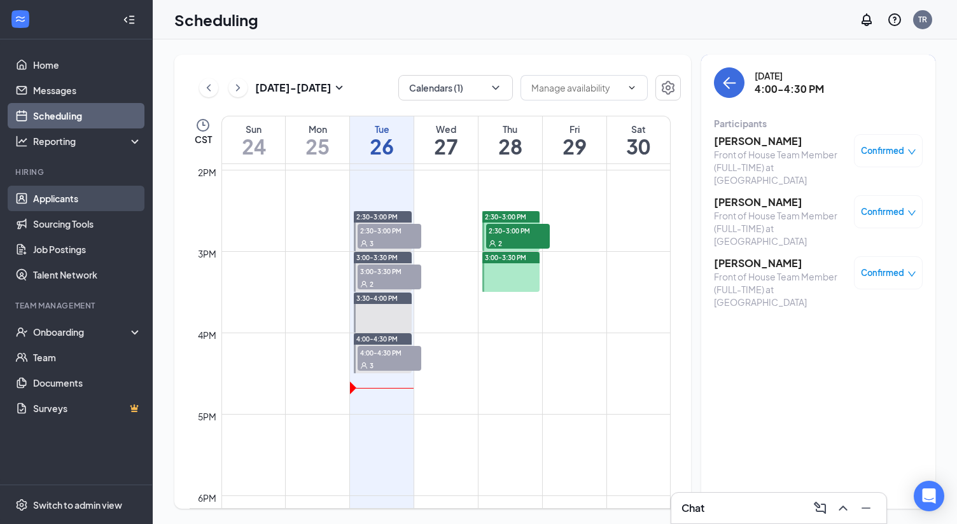
click at [78, 202] on link "Applicants" at bounding box center [87, 198] width 109 height 25
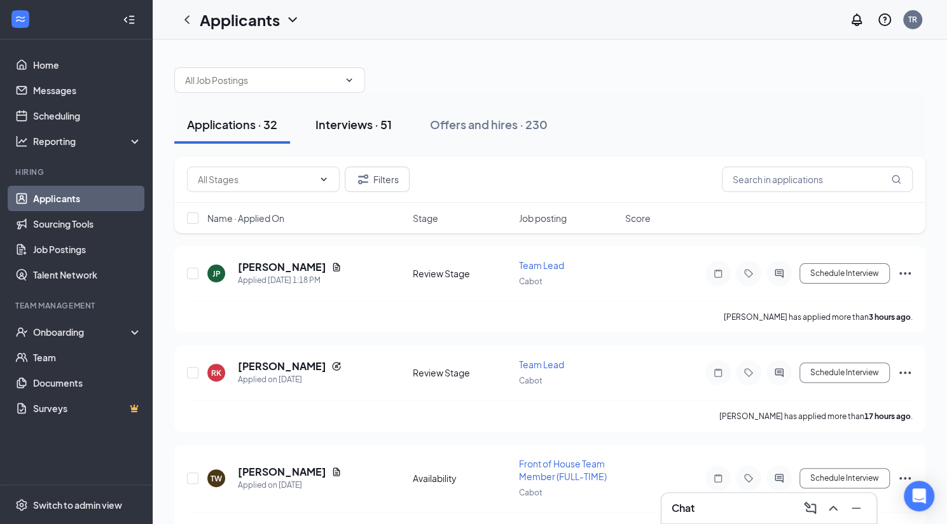
click at [358, 120] on div "Interviews · 51" at bounding box center [354, 124] width 76 height 16
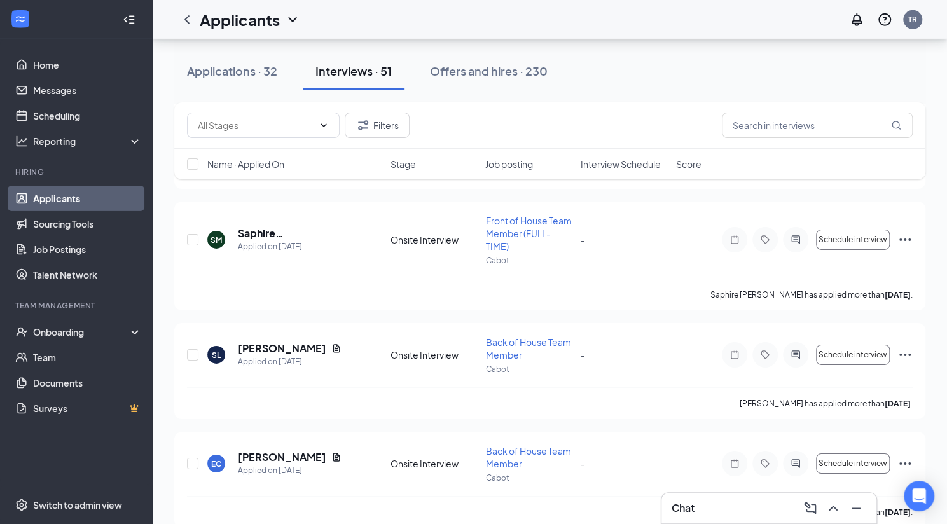
scroll to position [5237, 0]
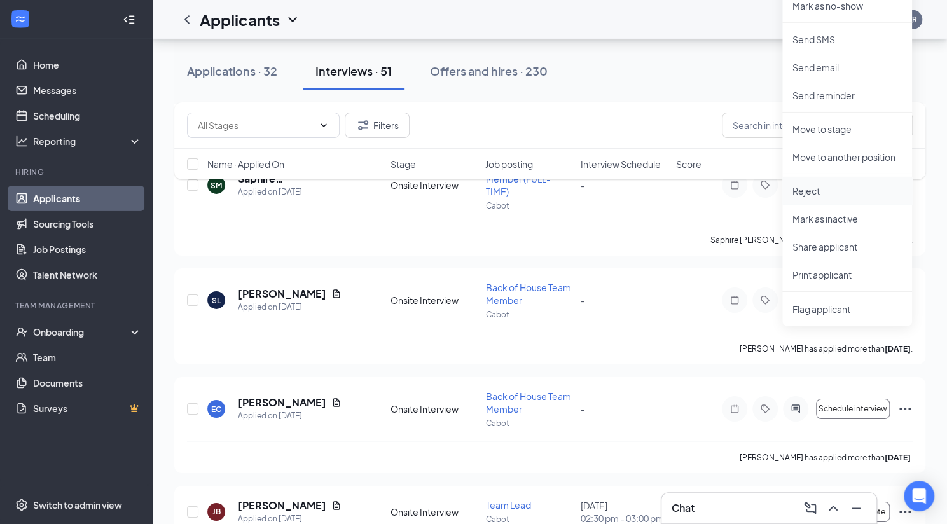
click at [809, 192] on p "Reject" at bounding box center [847, 191] width 109 height 13
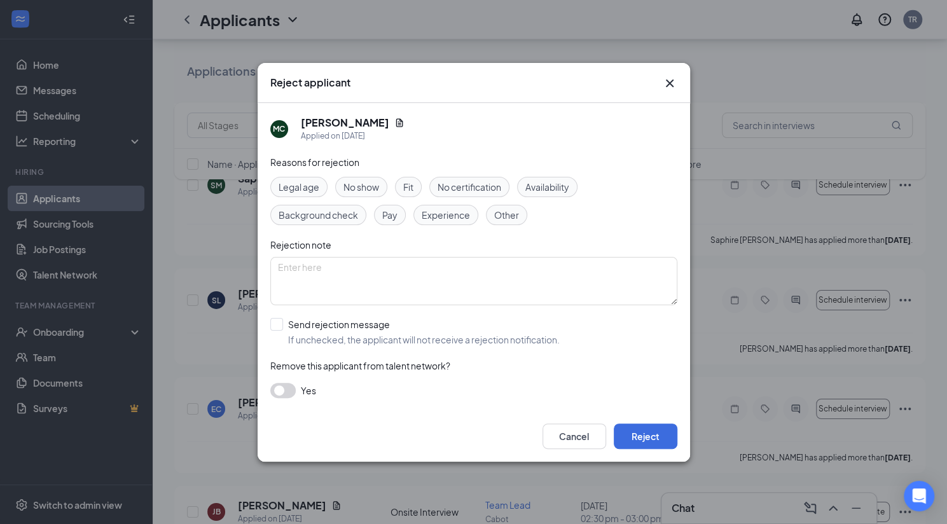
click at [410, 190] on span "Fit" at bounding box center [408, 187] width 10 height 14
click at [278, 331] on input "Send rejection message If unchecked, the applicant will not receive a rejection…" at bounding box center [414, 332] width 289 height 28
checkbox input "true"
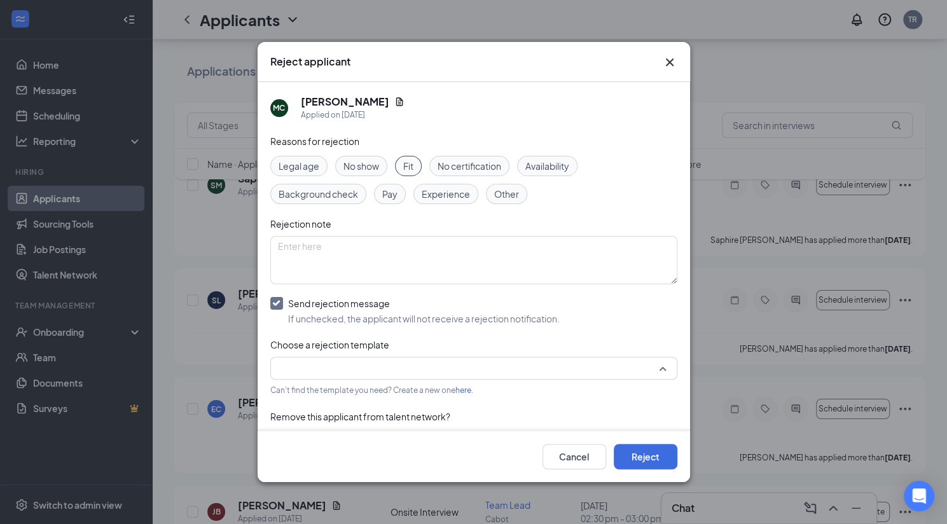
click at [306, 358] on input "search" at bounding box center [469, 369] width 383 height 22
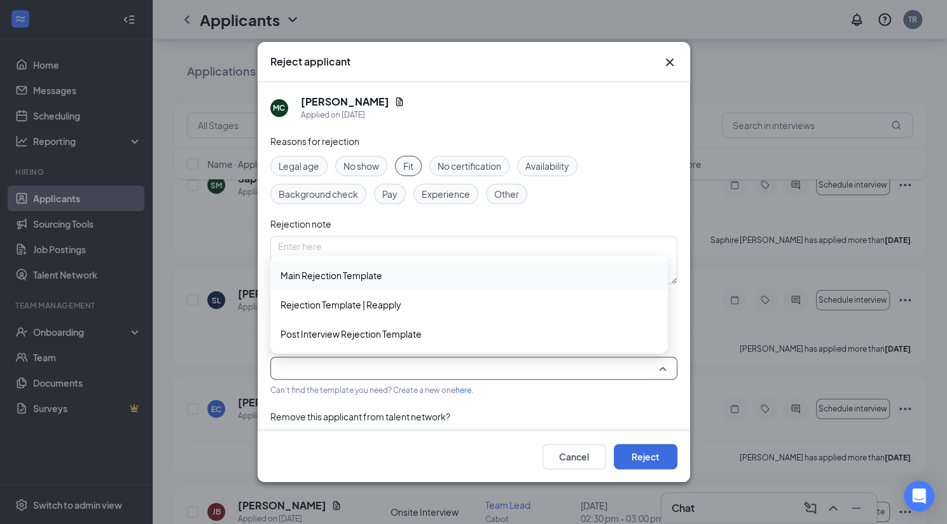
click at [340, 279] on span "Main Rejection Template" at bounding box center [332, 275] width 102 height 14
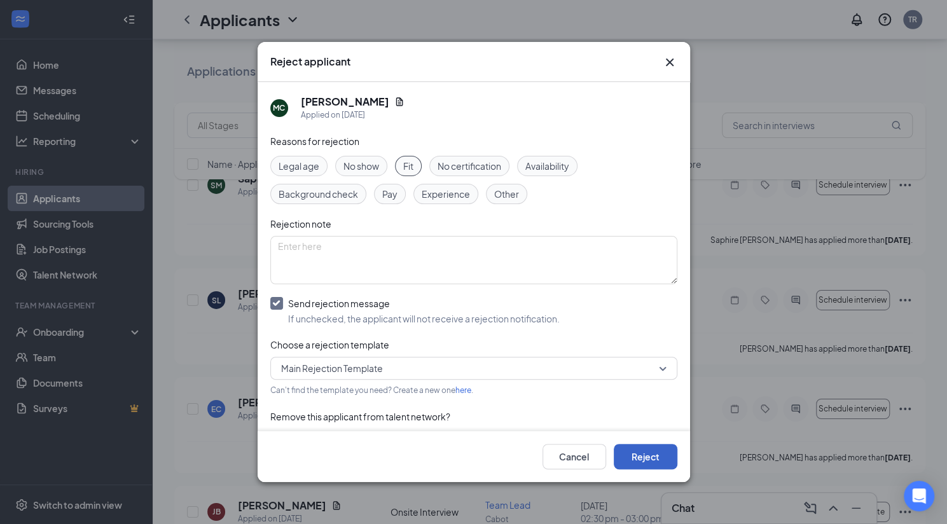
click at [639, 454] on button "Reject" at bounding box center [646, 456] width 64 height 25
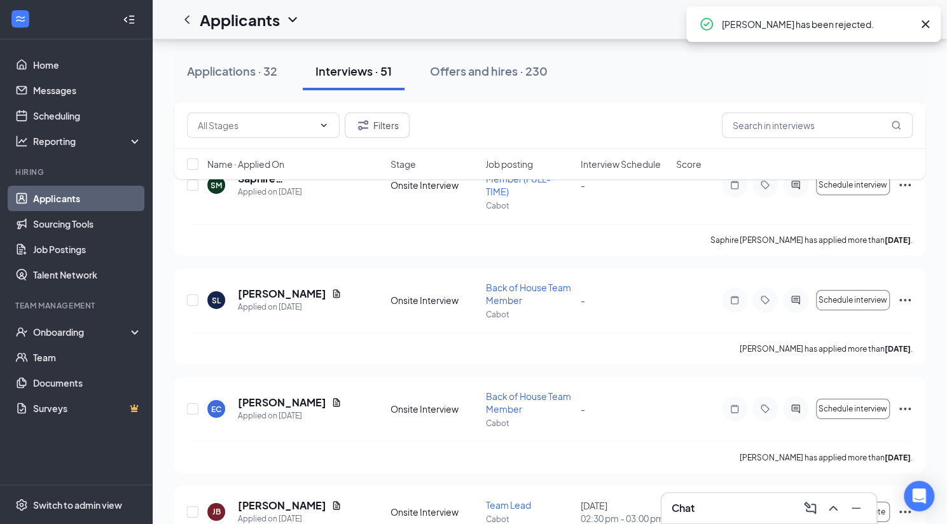
click at [925, 26] on icon "Cross" at bounding box center [925, 24] width 15 height 15
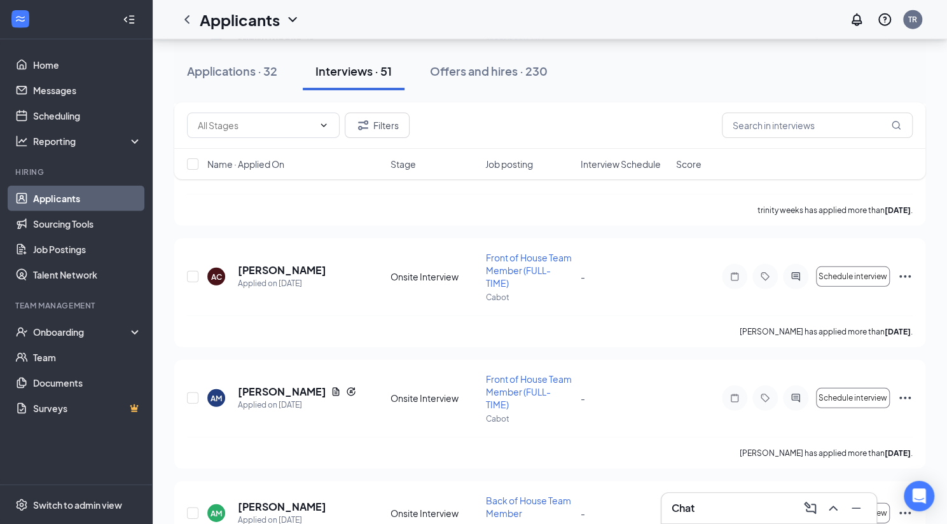
scroll to position [10470, 0]
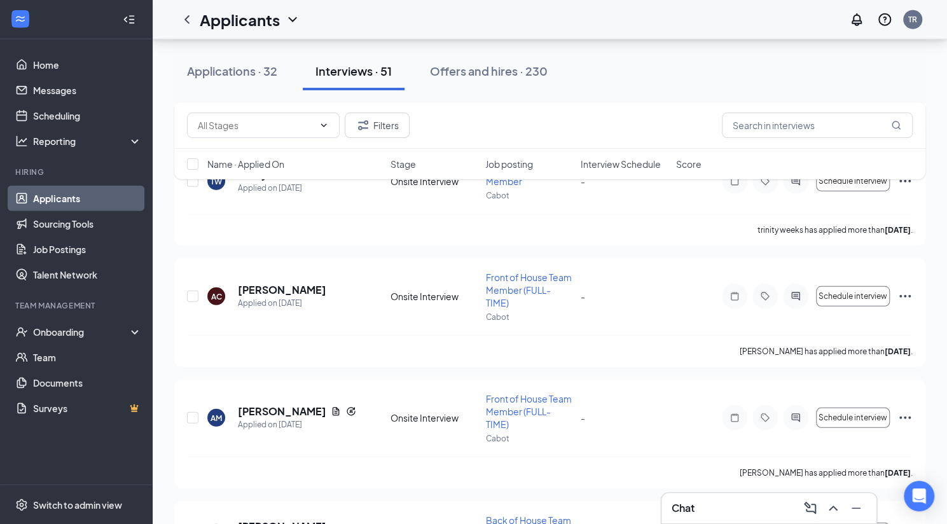
checkbox input "true"
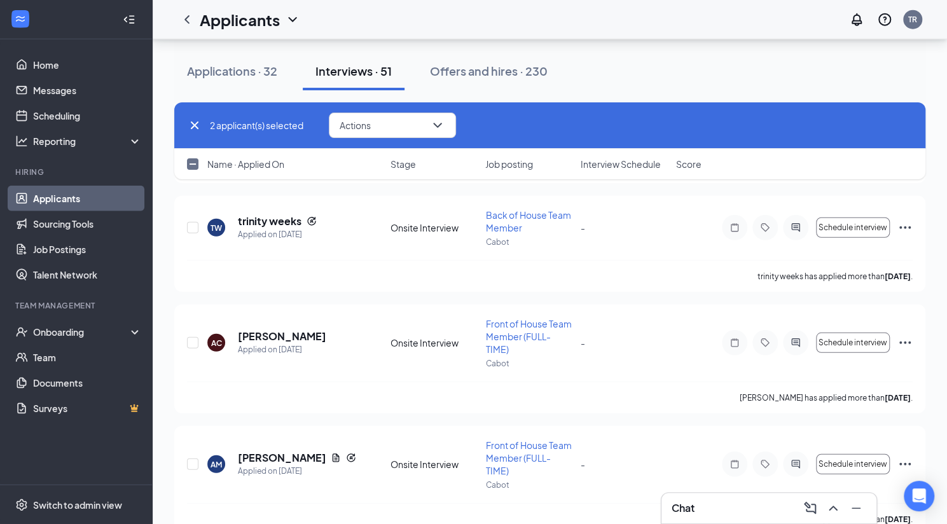
scroll to position [10406, 0]
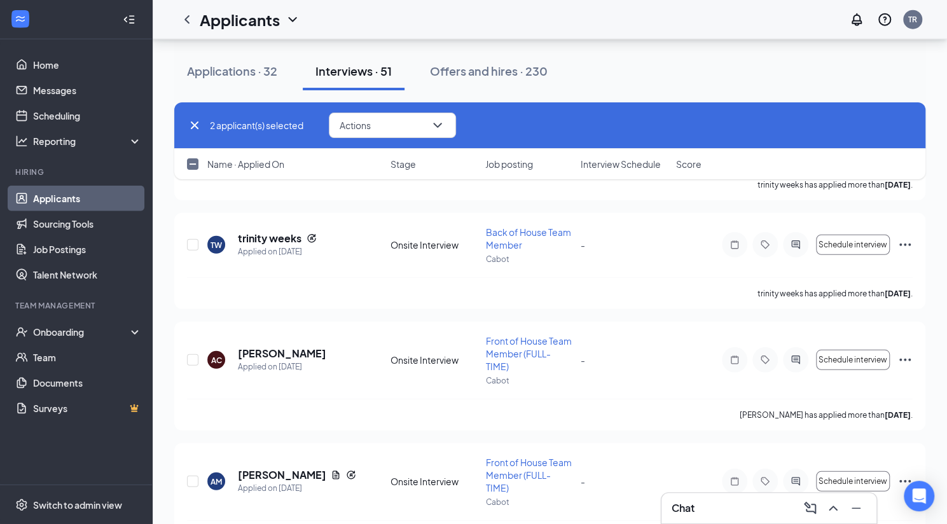
drag, startPoint x: 191, startPoint y: 257, endPoint x: 221, endPoint y: 267, distance: 31.4
checkbox input "true"
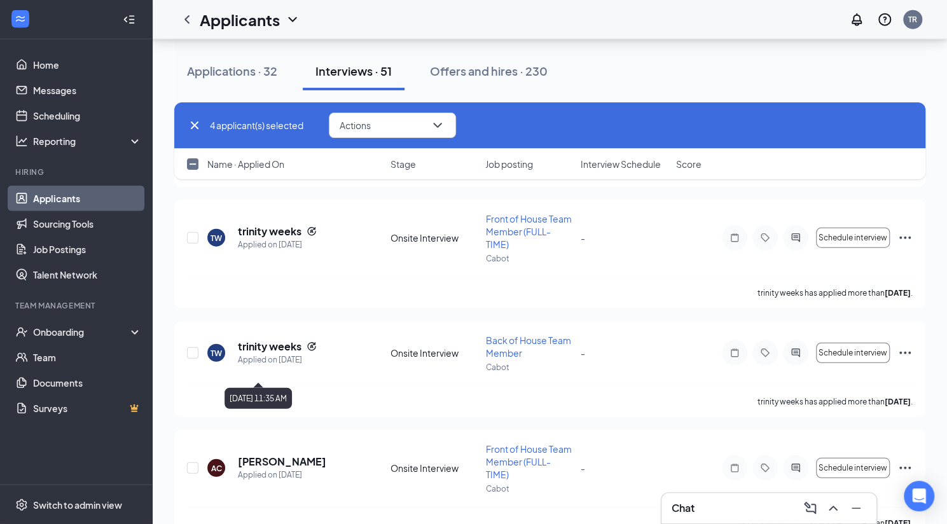
scroll to position [10279, 0]
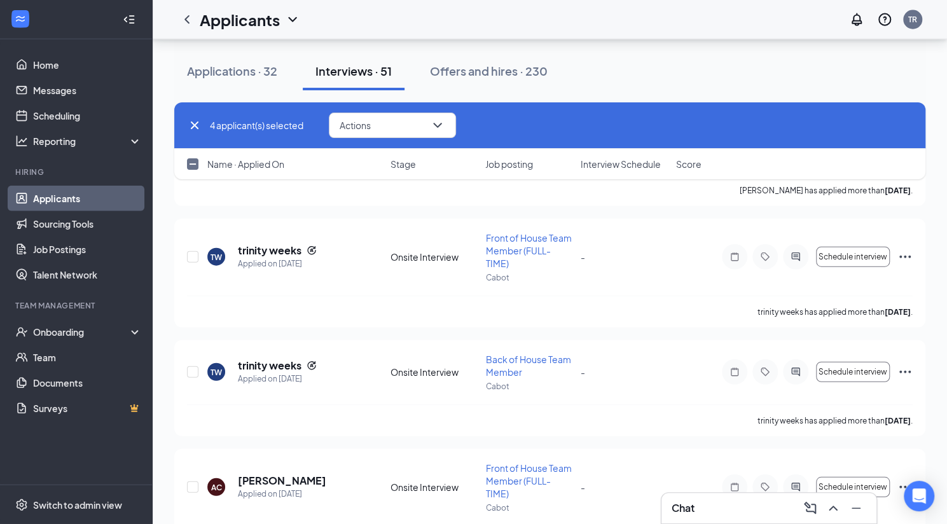
checkbox input "true"
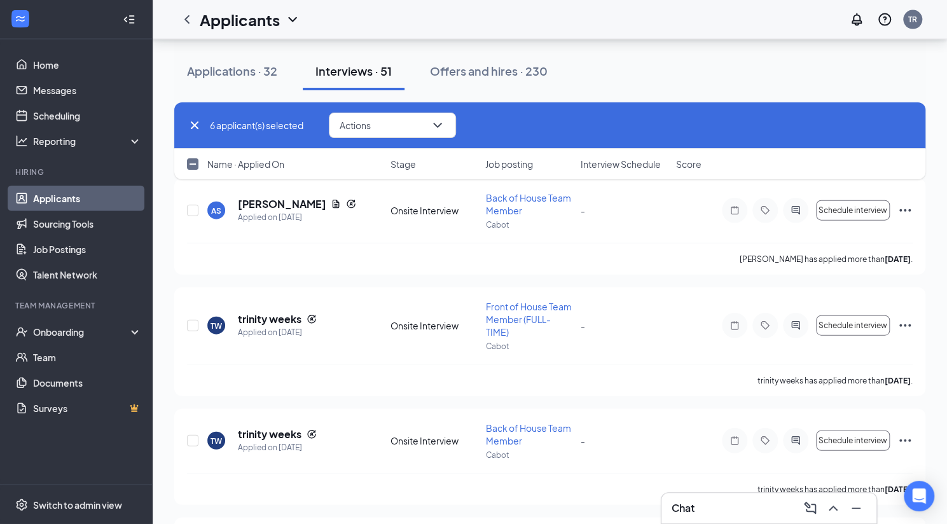
scroll to position [10152, 0]
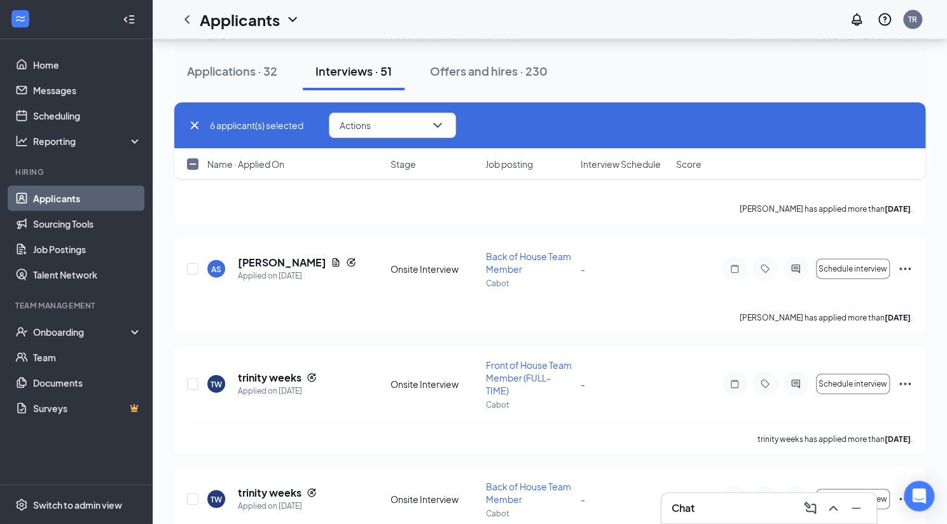
drag, startPoint x: 195, startPoint y: 297, endPoint x: 296, endPoint y: 302, distance: 100.7
checkbox input "true"
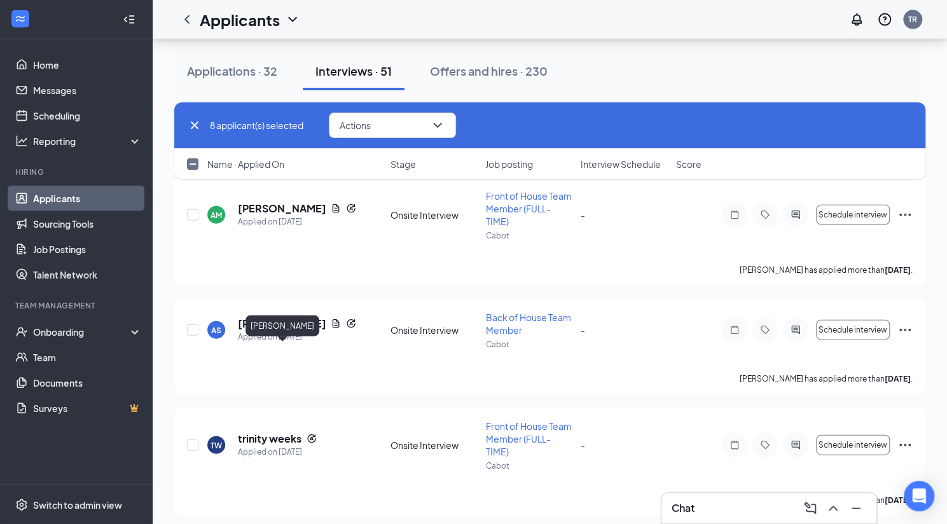
scroll to position [10025, 0]
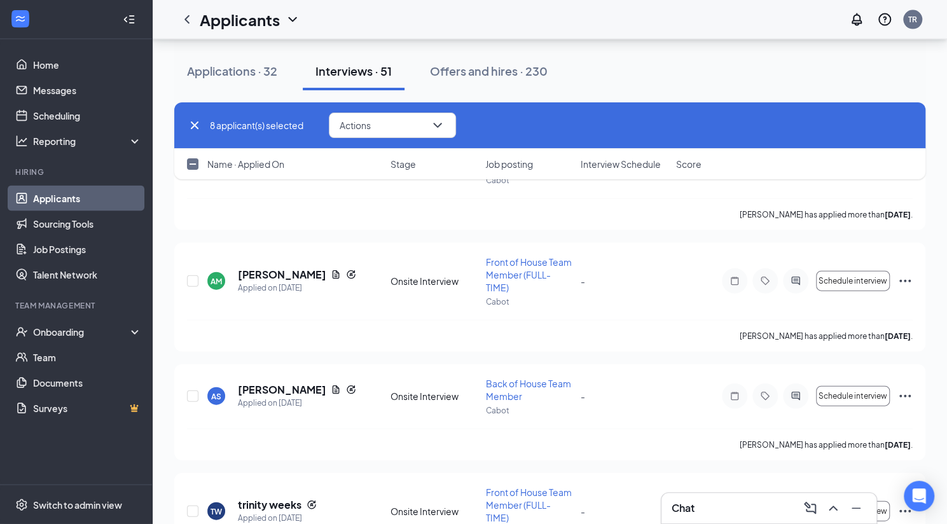
checkbox input "true"
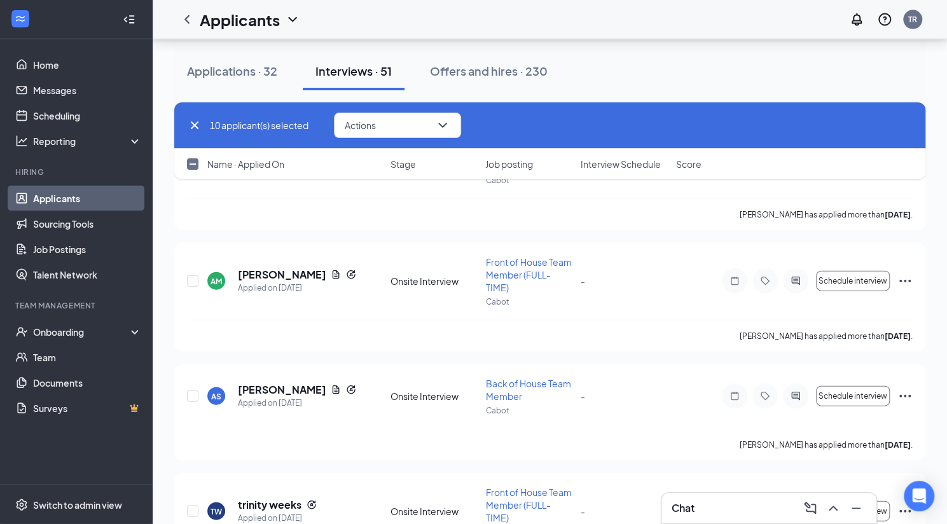
checkbox input "true"
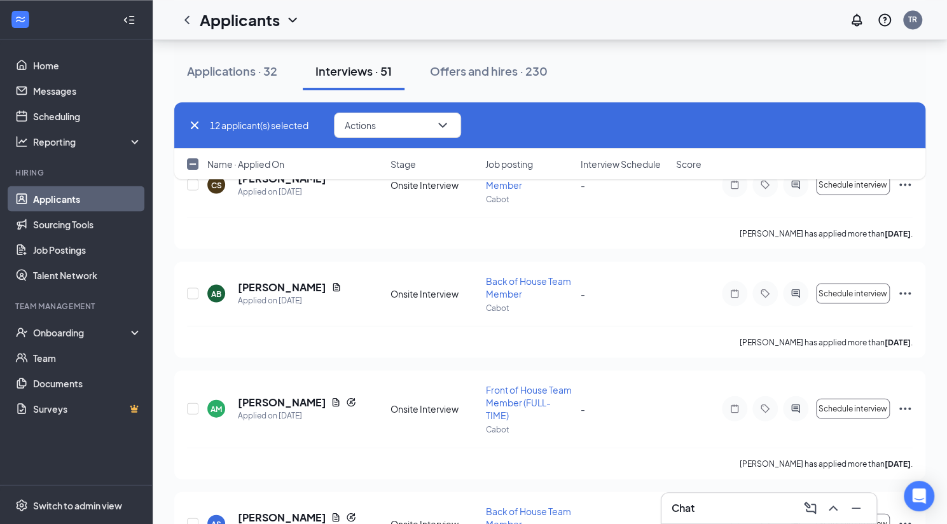
scroll to position [9834, 0]
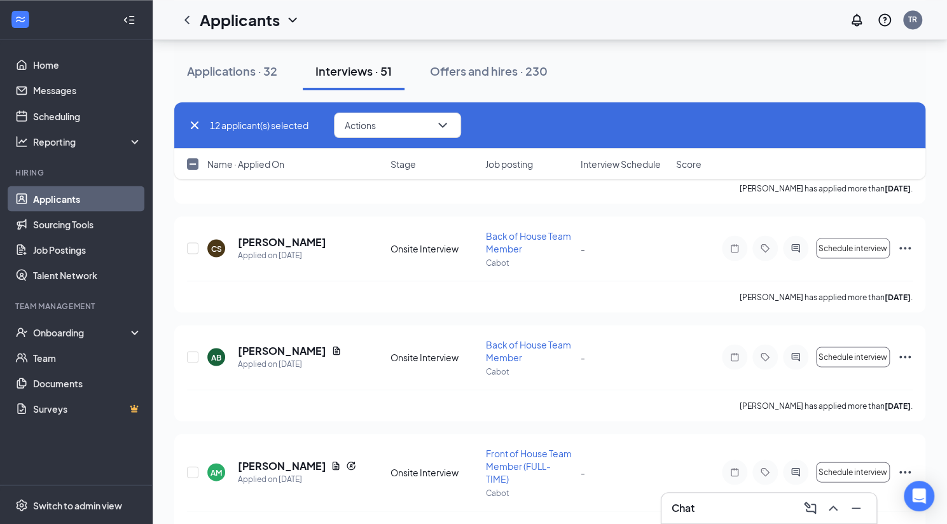
checkbox input "true"
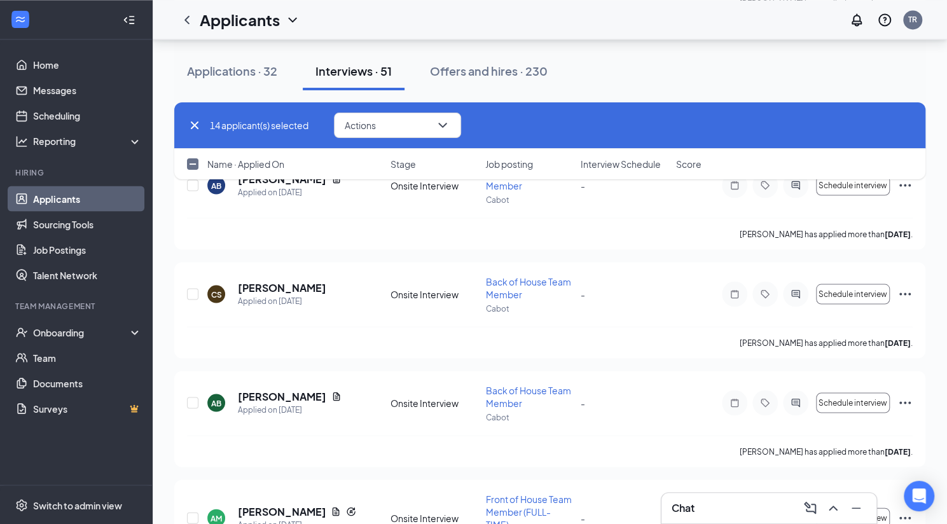
scroll to position [9706, 0]
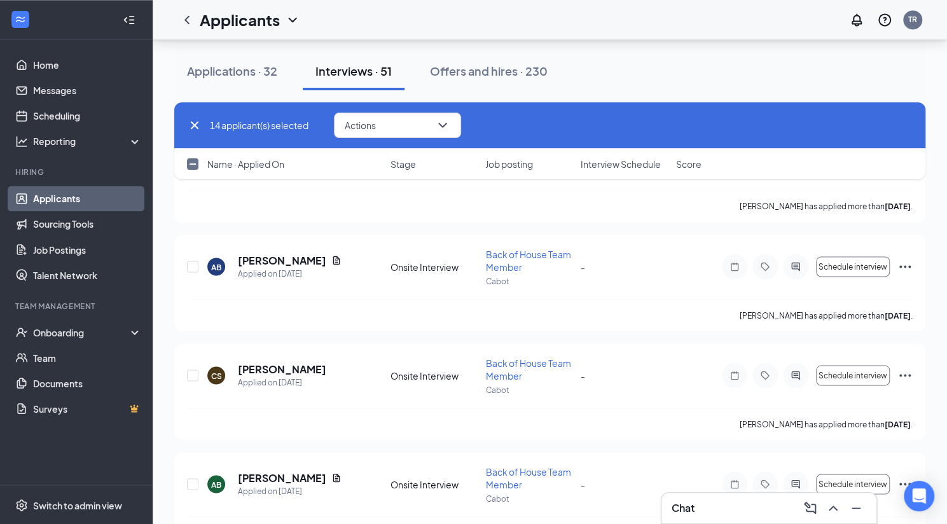
checkbox input "true"
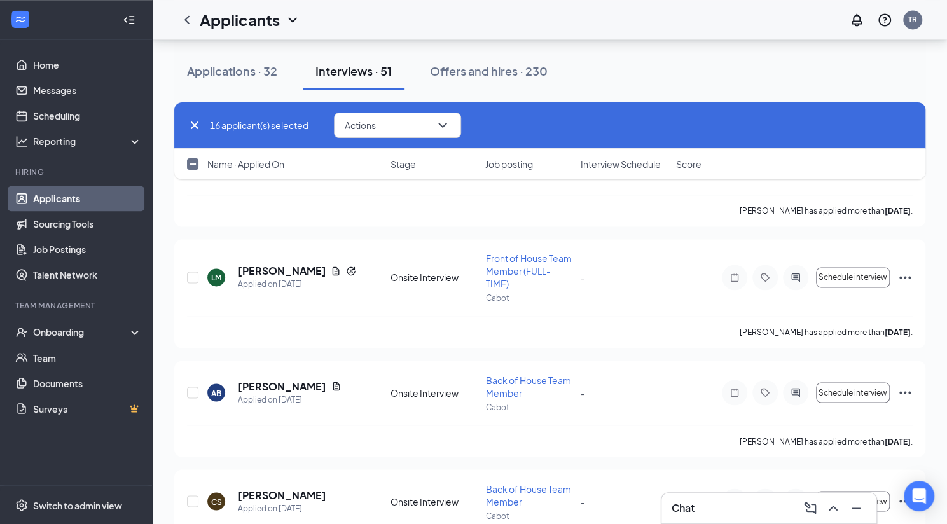
scroll to position [9579, 0]
checkbox input "true"
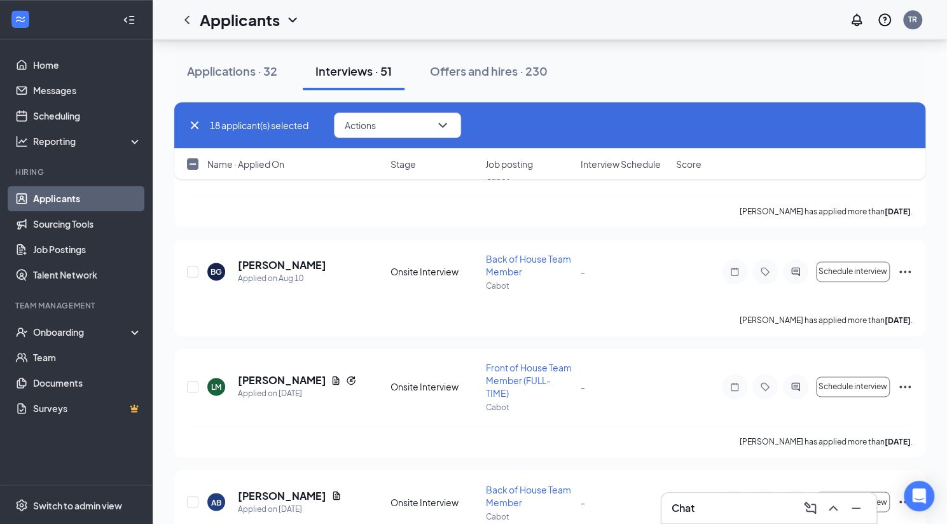
scroll to position [9452, 0]
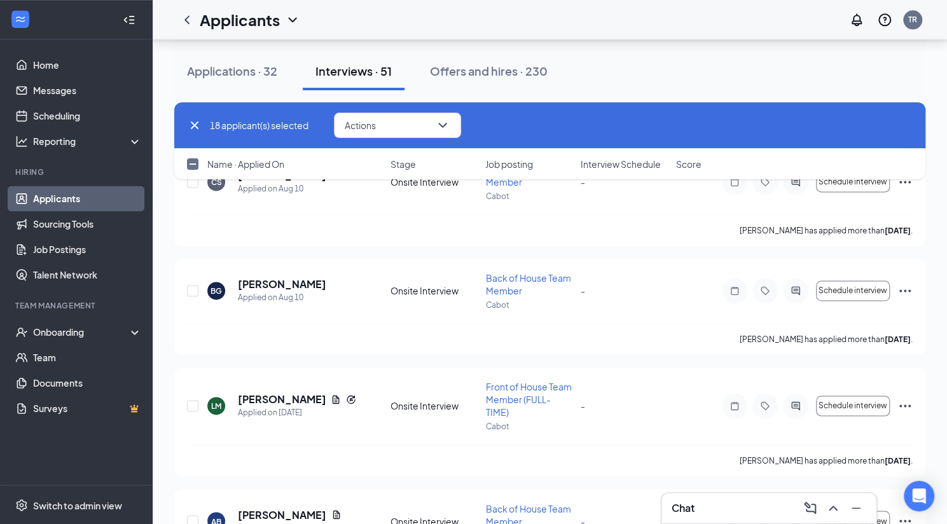
checkbox input "true"
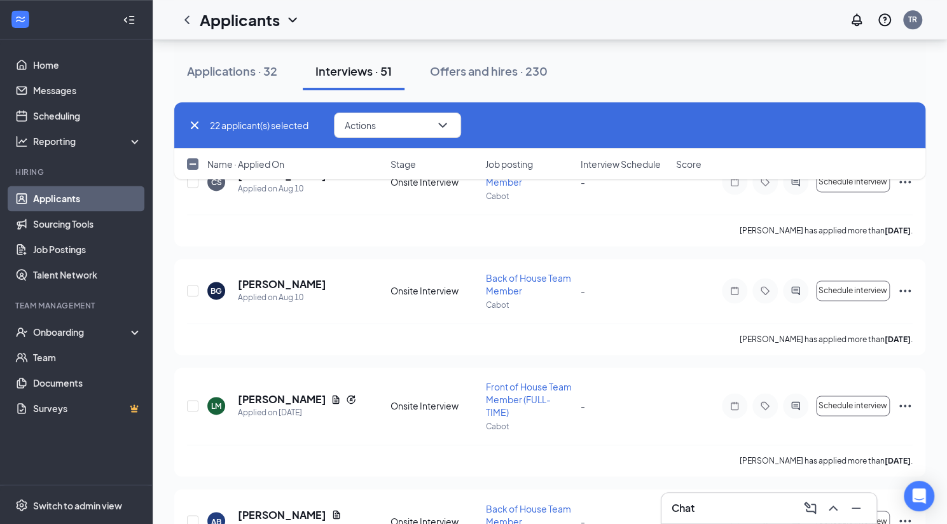
checkbox input "true"
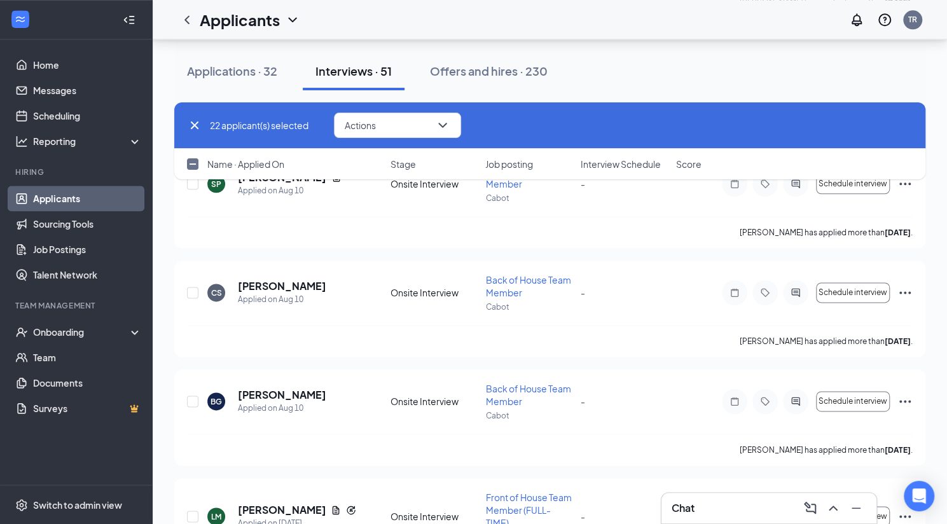
scroll to position [9325, 0]
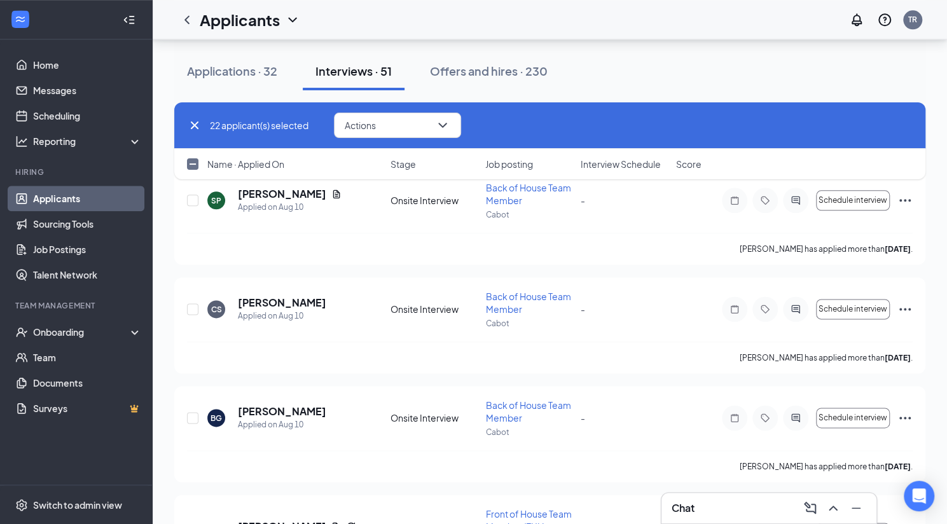
checkbox input "true"
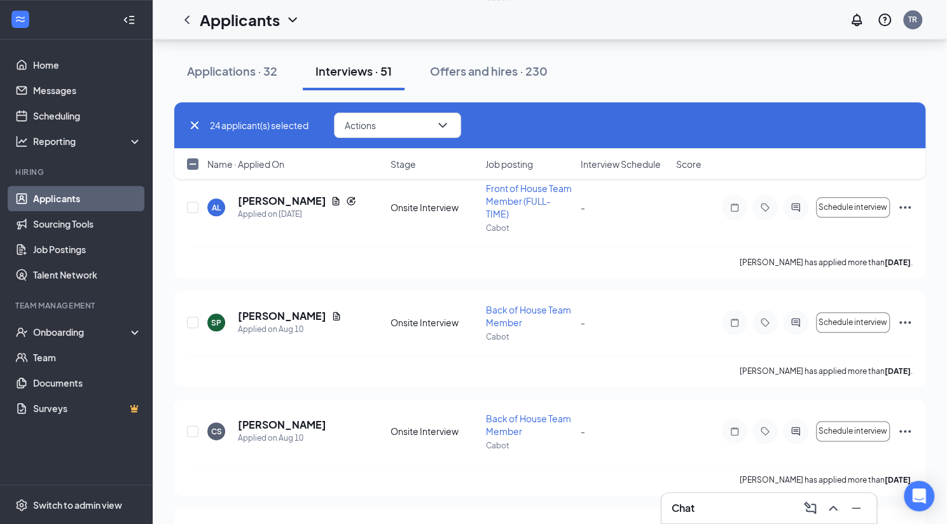
scroll to position [9197, 0]
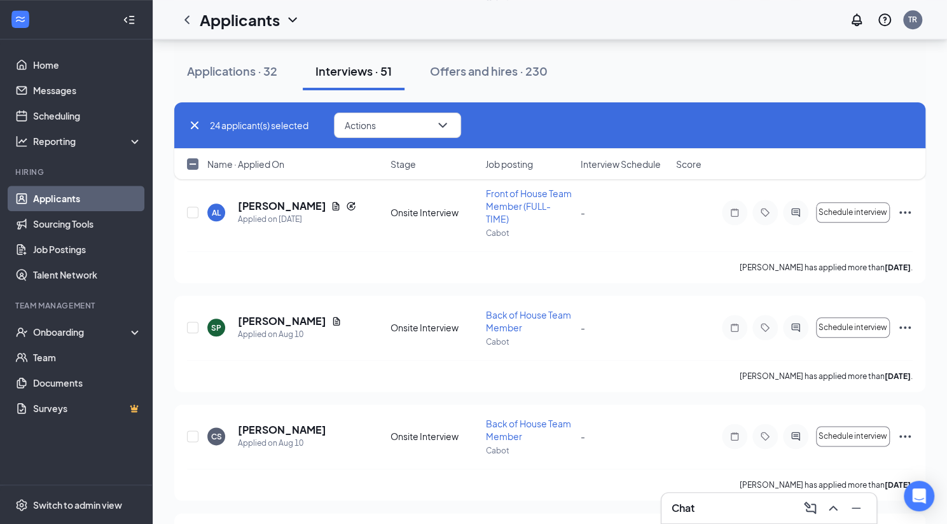
checkbox input "true"
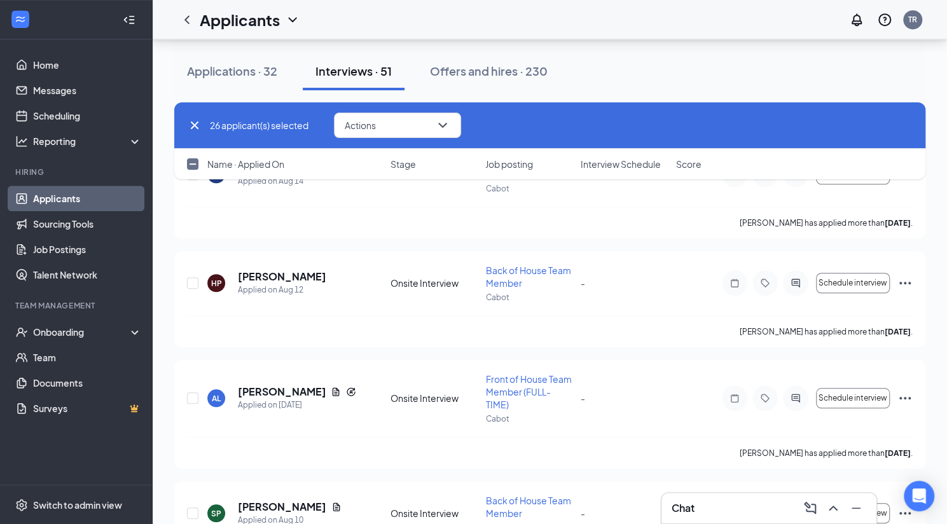
scroll to position [9007, 0]
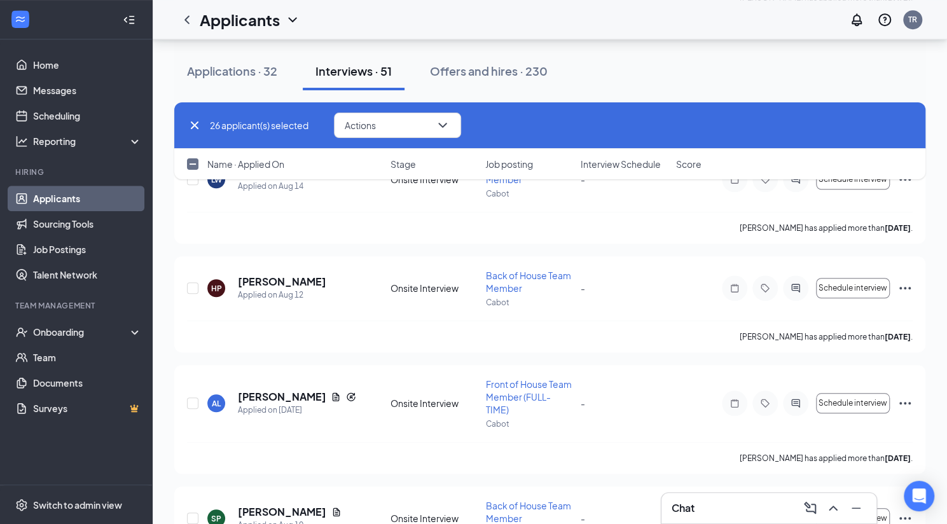
checkbox input "true"
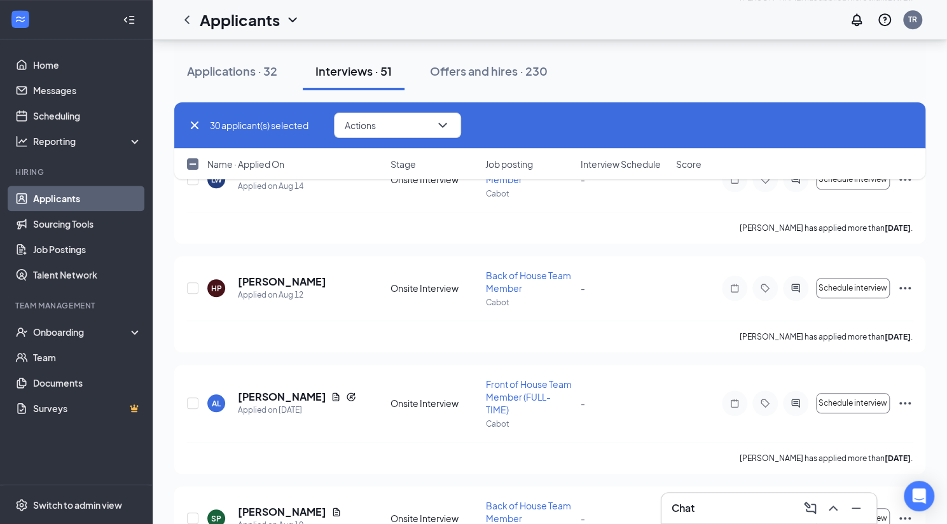
checkbox input "true"
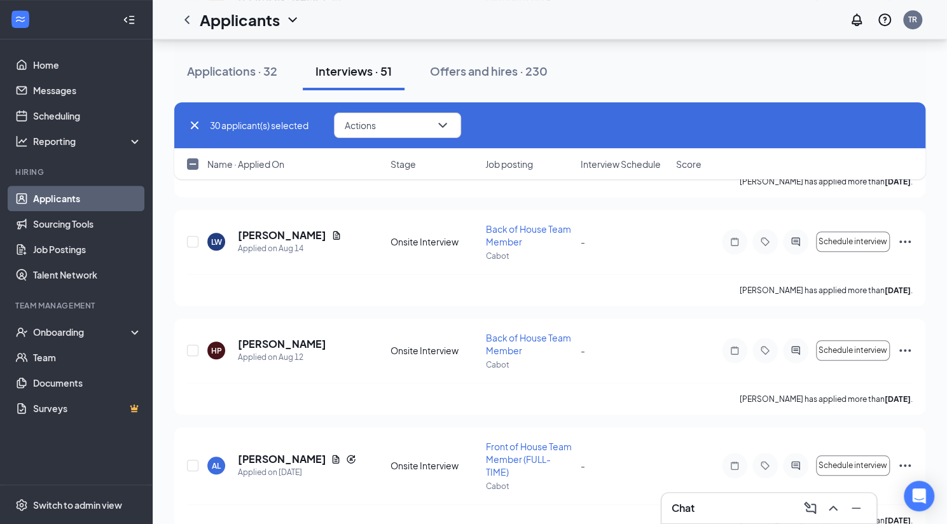
scroll to position [8879, 0]
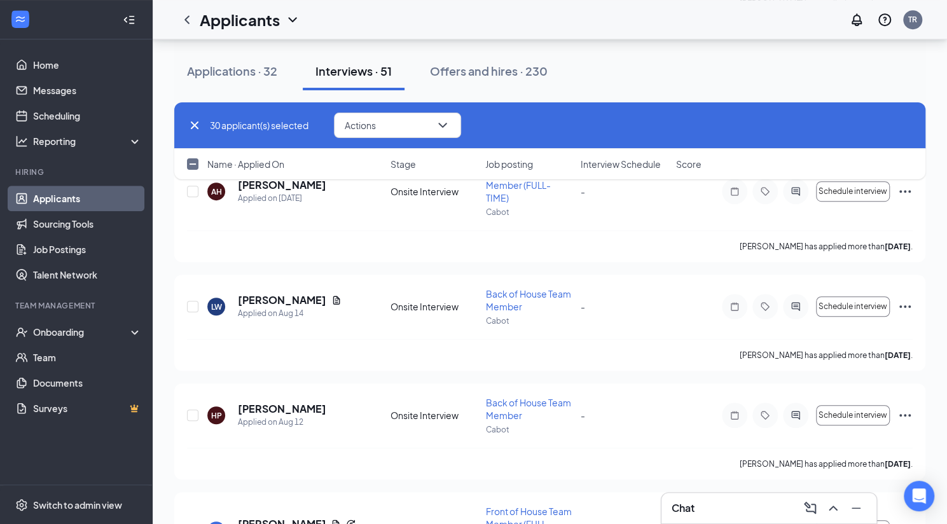
checkbox input "true"
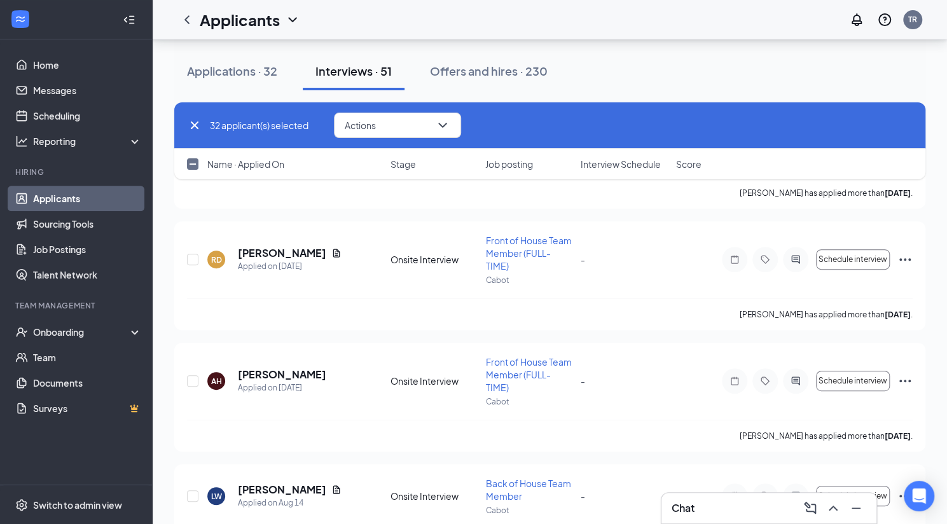
scroll to position [8688, 0]
checkbox input "true"
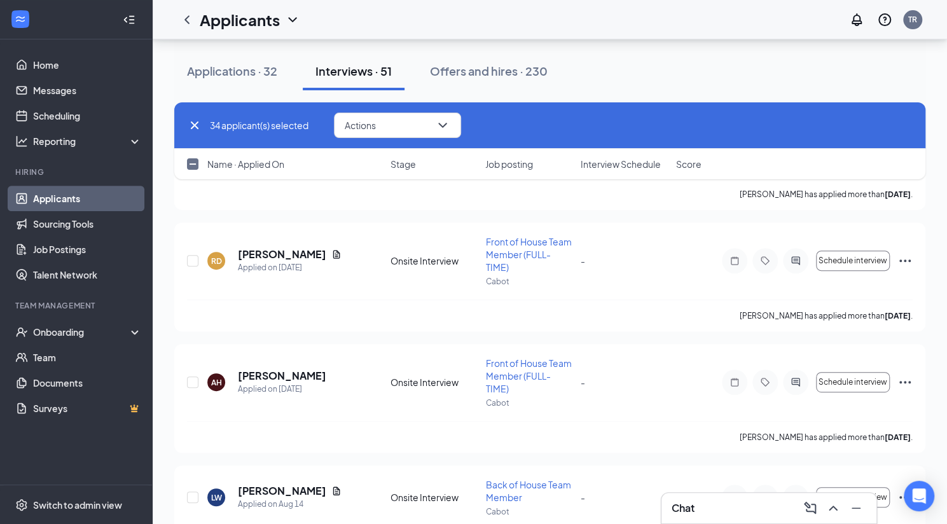
drag, startPoint x: 189, startPoint y: 237, endPoint x: 227, endPoint y: 253, distance: 41.1
checkbox input "true"
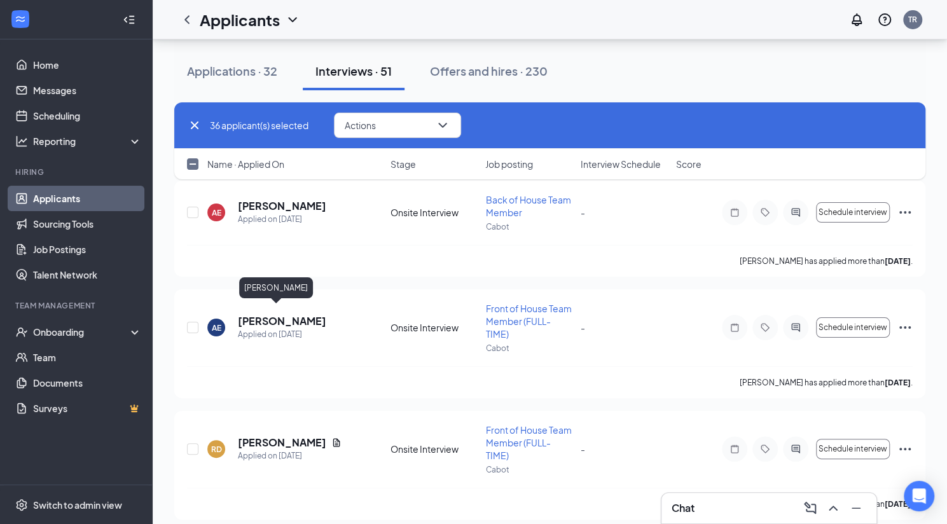
scroll to position [8498, 0]
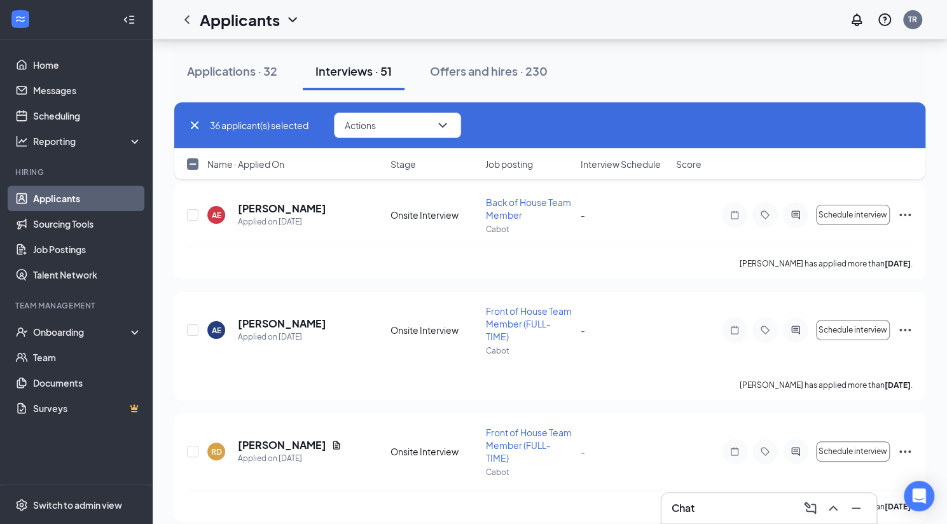
checkbox input "true"
click at [430, 130] on button "Actions" at bounding box center [397, 125] width 127 height 25
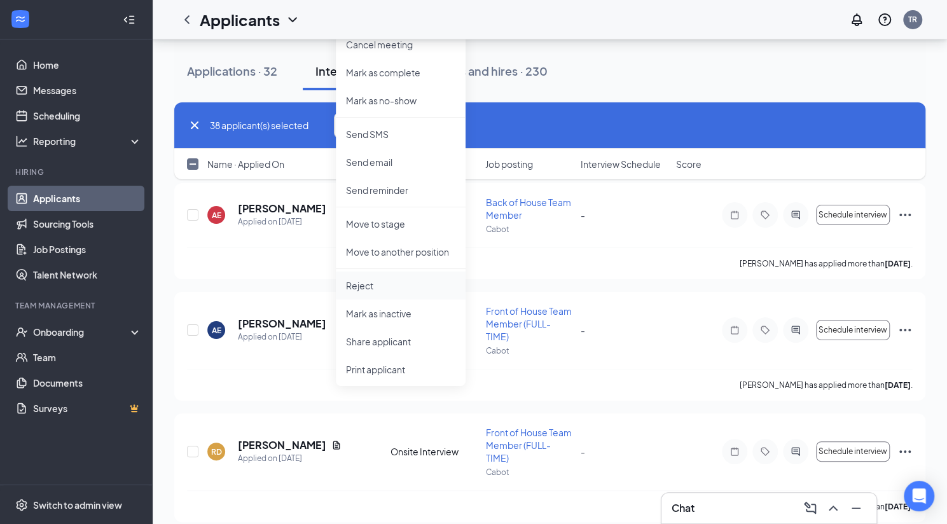
click at [370, 290] on p "Reject" at bounding box center [400, 285] width 109 height 13
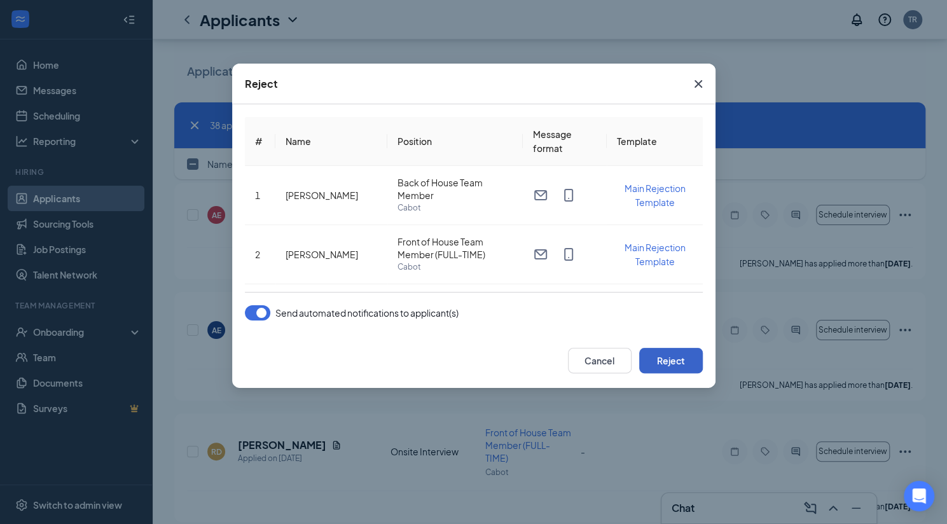
click at [658, 359] on button "Reject" at bounding box center [671, 360] width 64 height 25
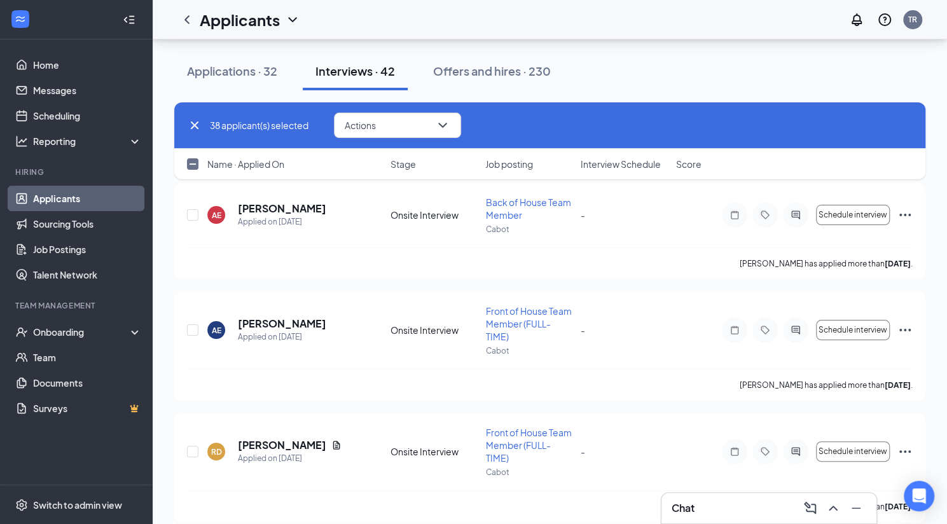
checkbox input "false"
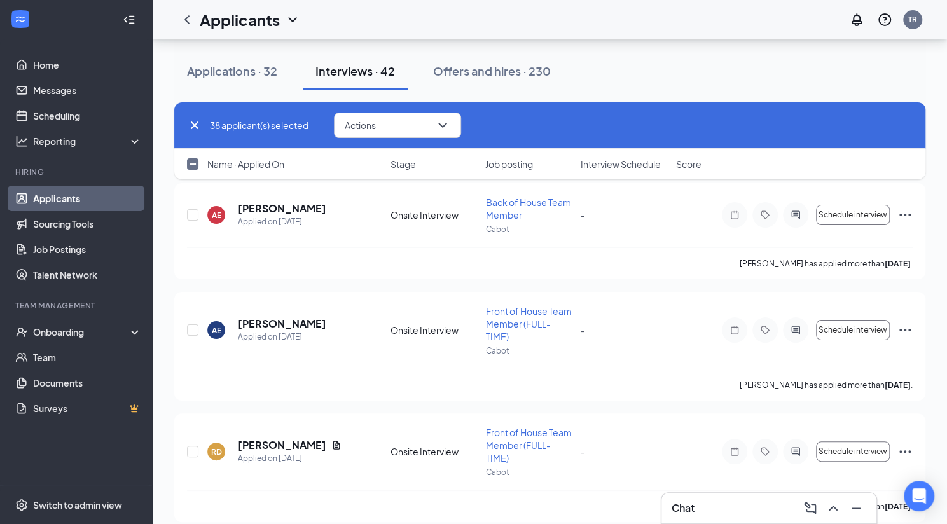
checkbox input "false"
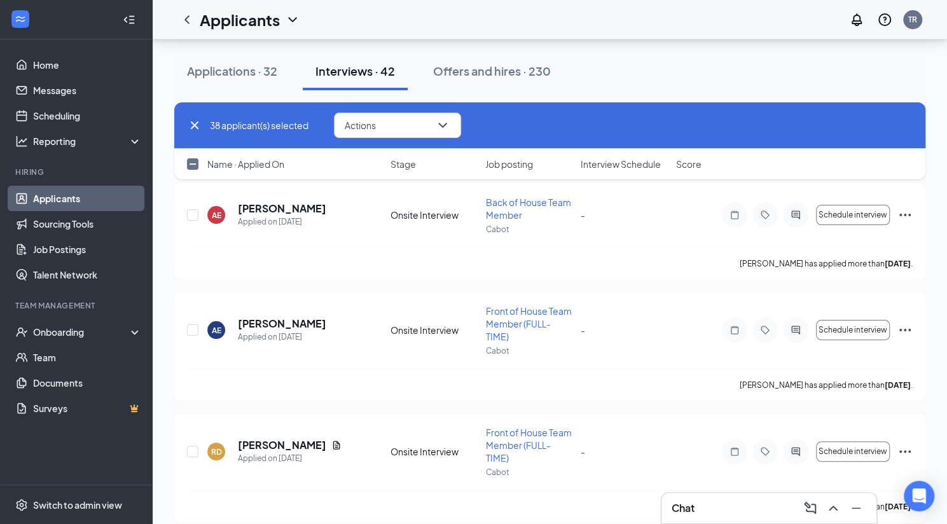
checkbox input "false"
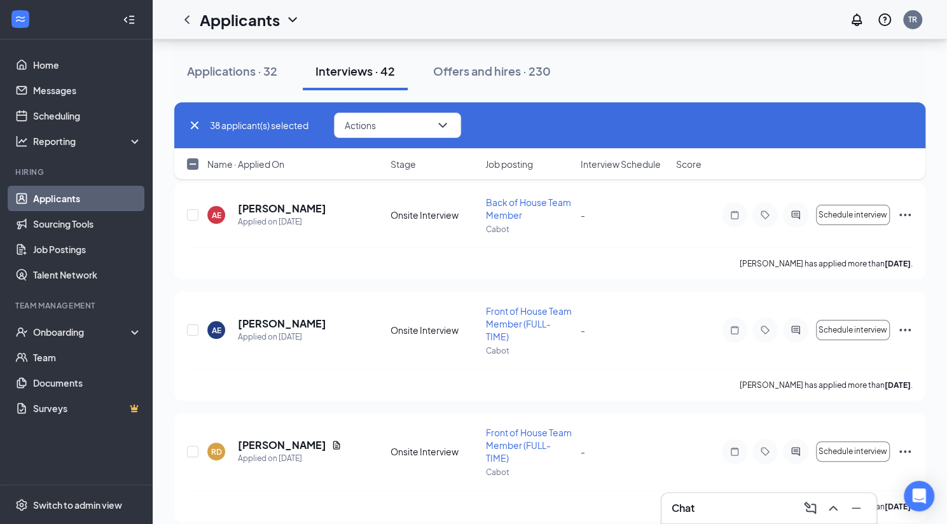
checkbox input "false"
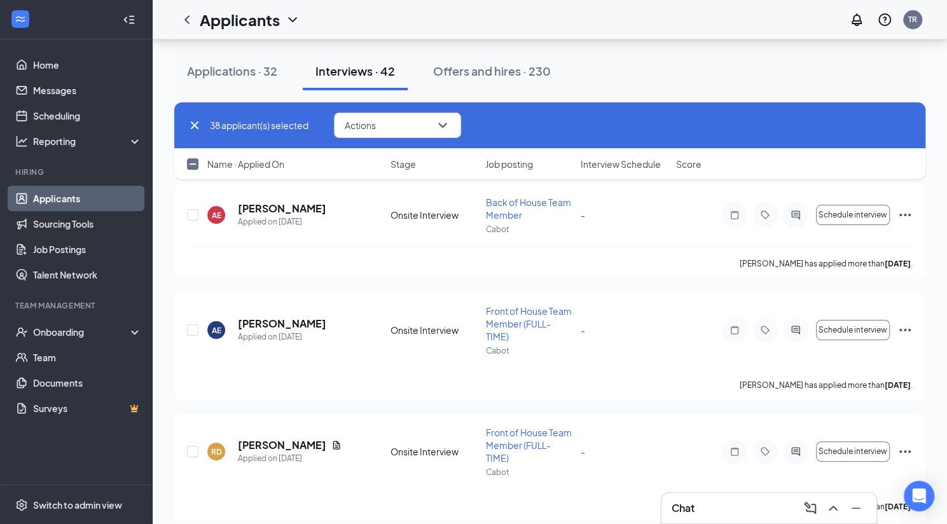
checkbox input "false"
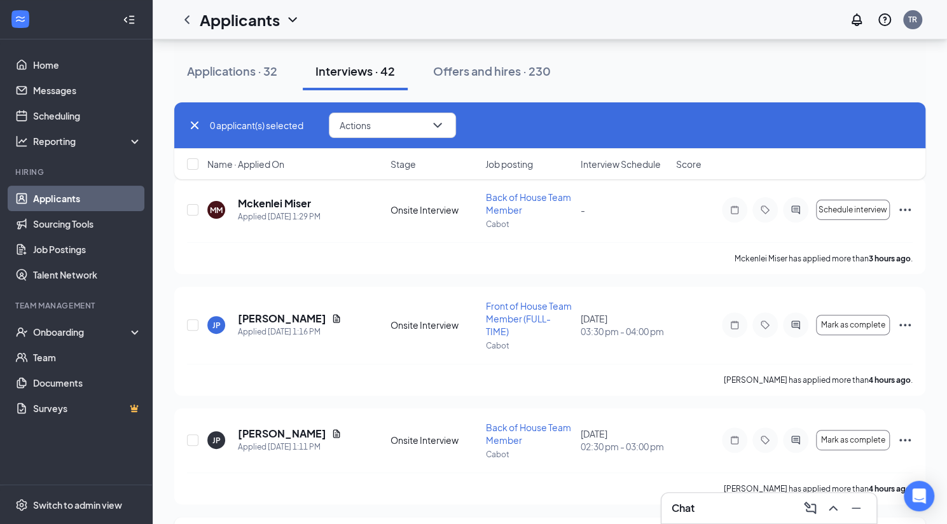
scroll to position [0, 0]
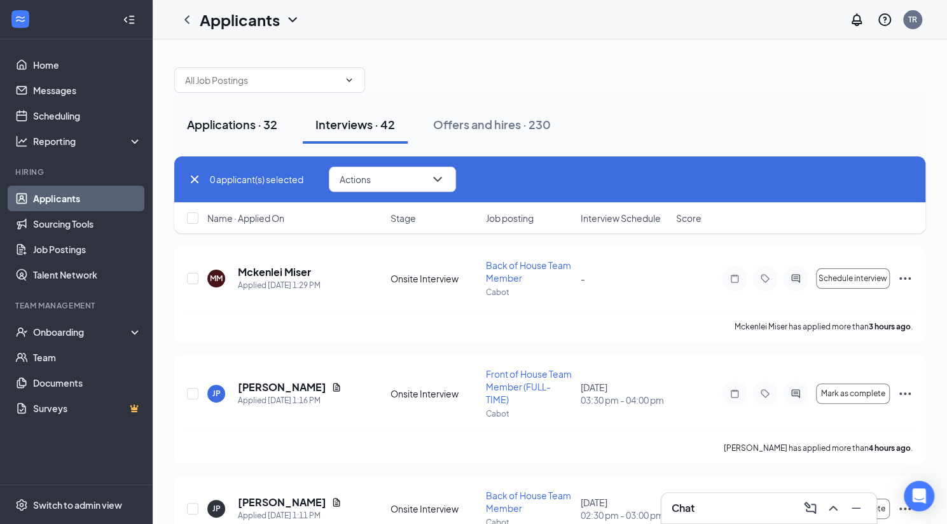
click at [235, 127] on div "Applications · 32" at bounding box center [232, 124] width 90 height 16
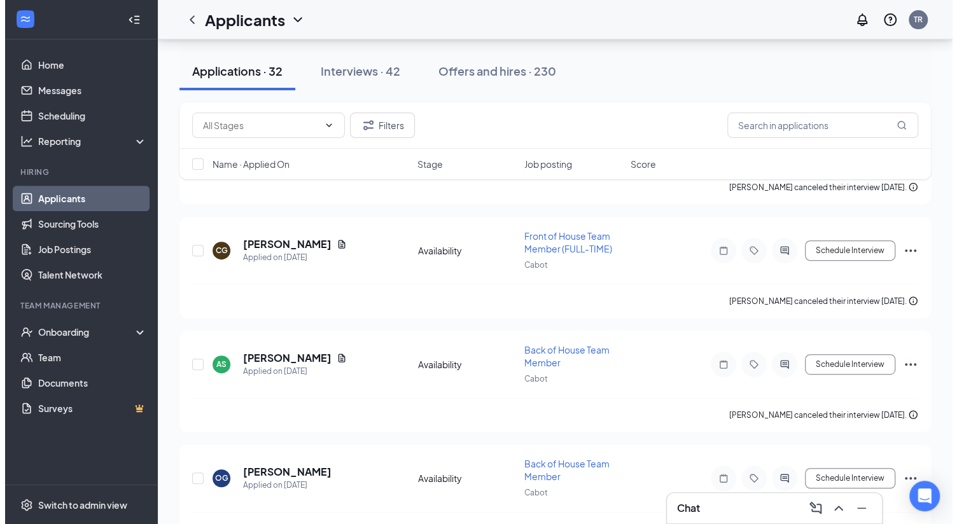
scroll to position [3240, 0]
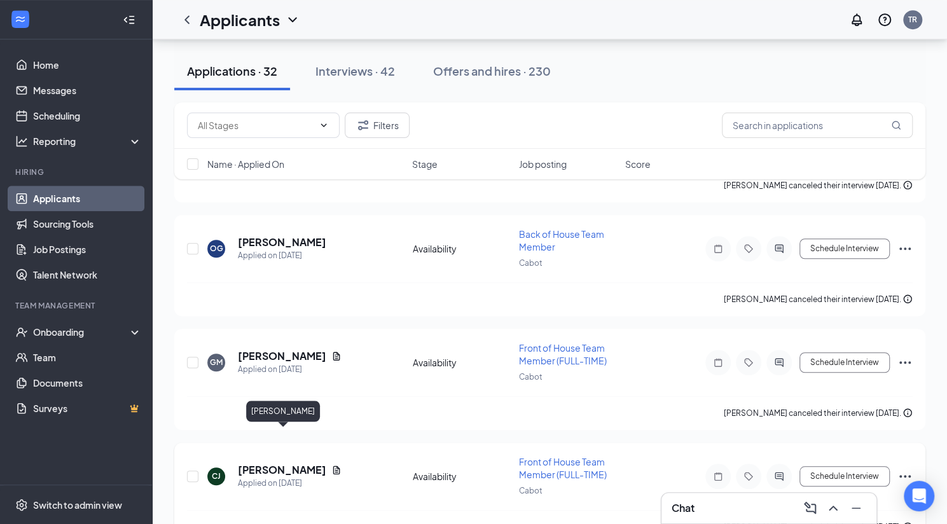
click at [300, 463] on h5 "[PERSON_NAME]" at bounding box center [282, 470] width 88 height 14
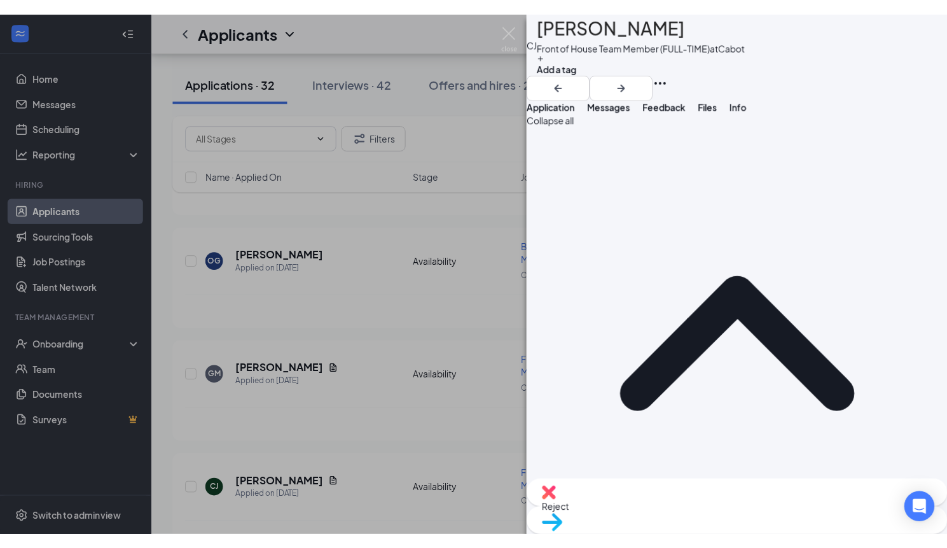
scroll to position [3207, 0]
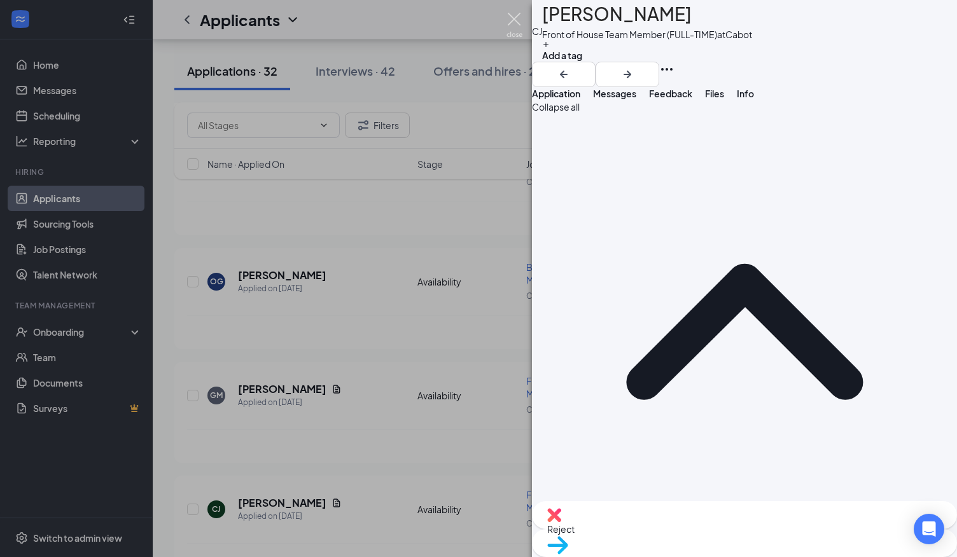
click at [518, 25] on img at bounding box center [514, 25] width 16 height 25
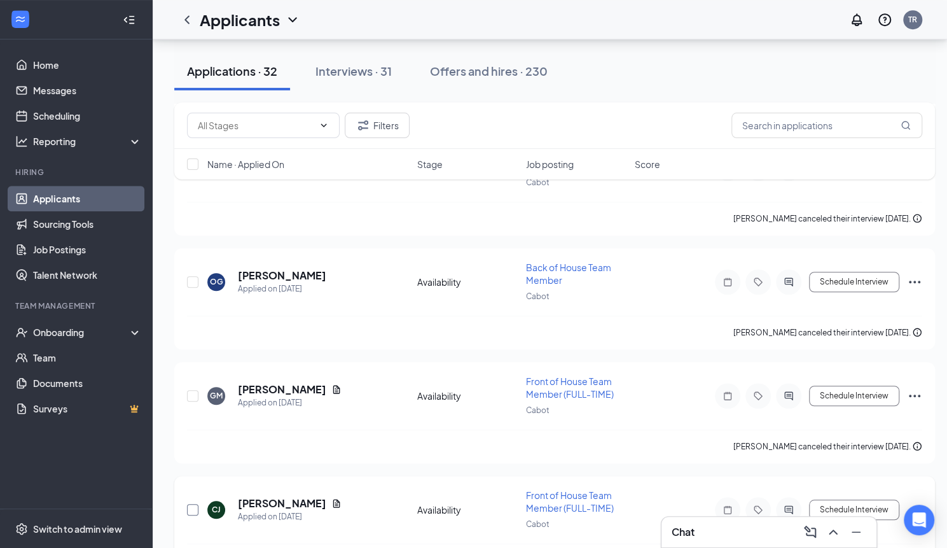
click at [192, 504] on input "checkbox" at bounding box center [192, 509] width 11 height 11
checkbox input "true"
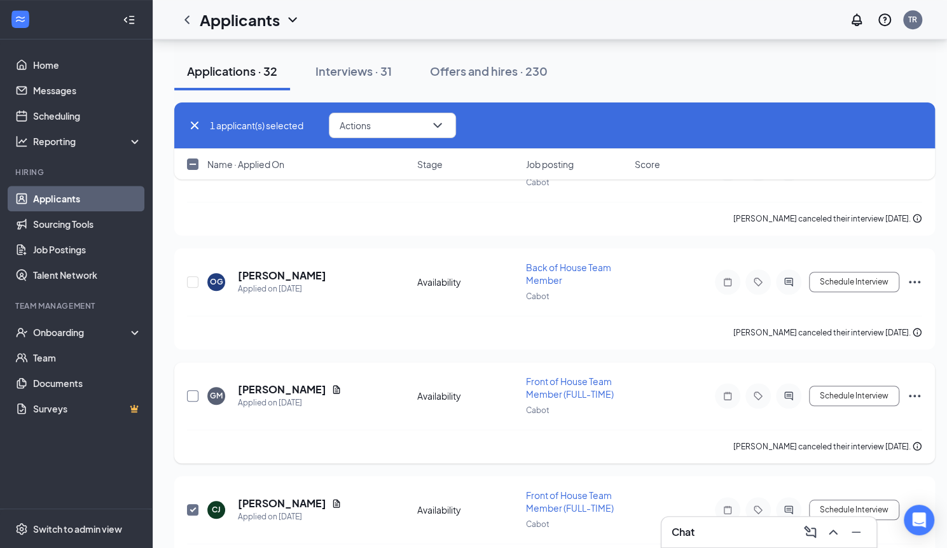
click at [193, 390] on input "checkbox" at bounding box center [192, 395] width 11 height 11
checkbox input "true"
click at [188, 261] on div at bounding box center [193, 282] width 13 height 42
click at [191, 276] on input "checkbox" at bounding box center [192, 281] width 11 height 11
checkbox input "true"
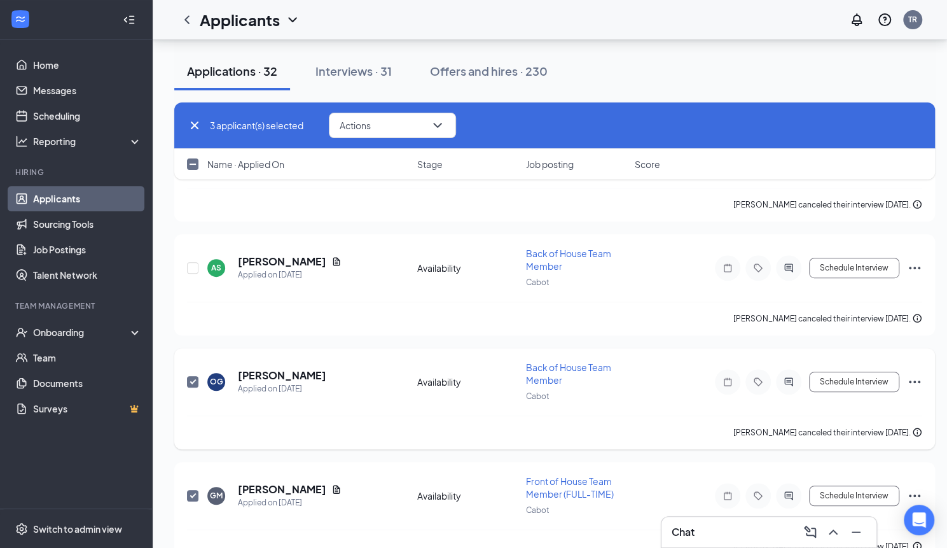
scroll to position [3079, 0]
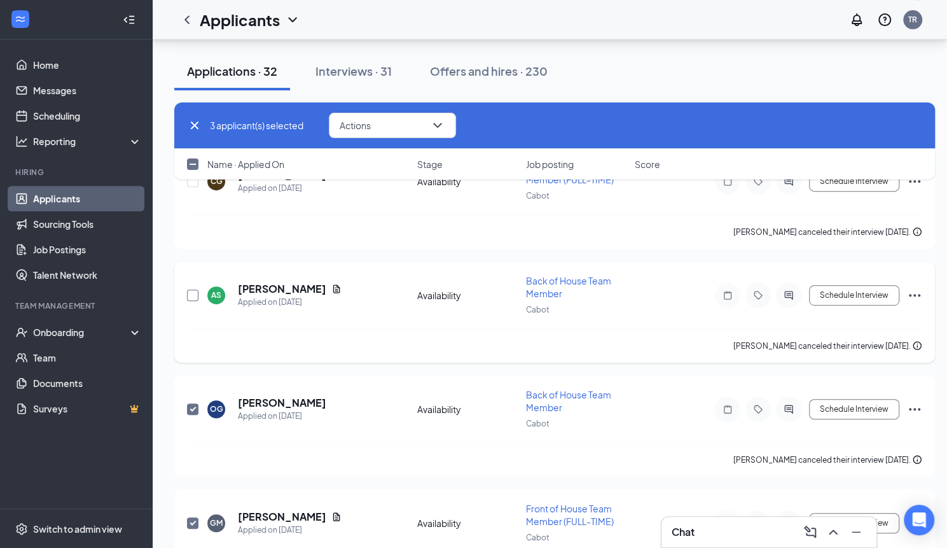
click at [193, 289] on input "checkbox" at bounding box center [192, 294] width 11 height 11
checkbox input "true"
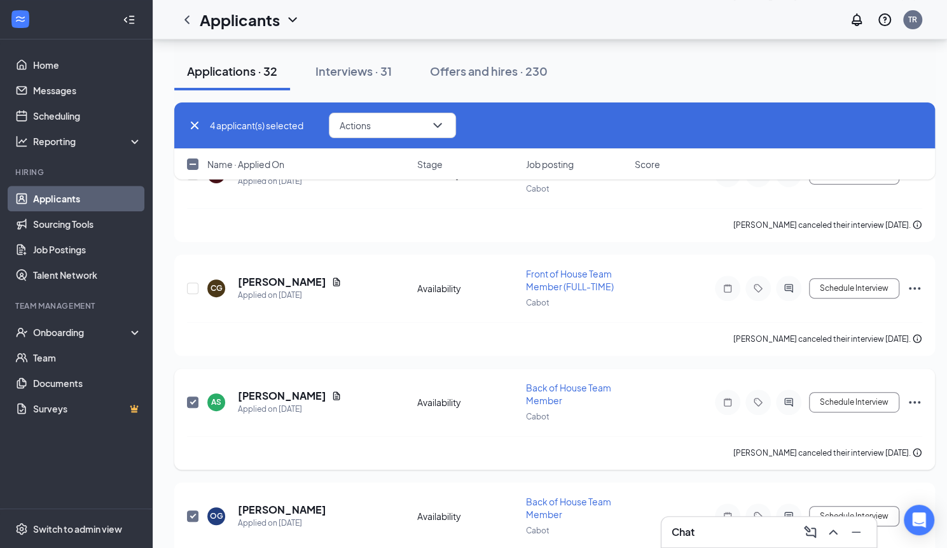
scroll to position [2889, 0]
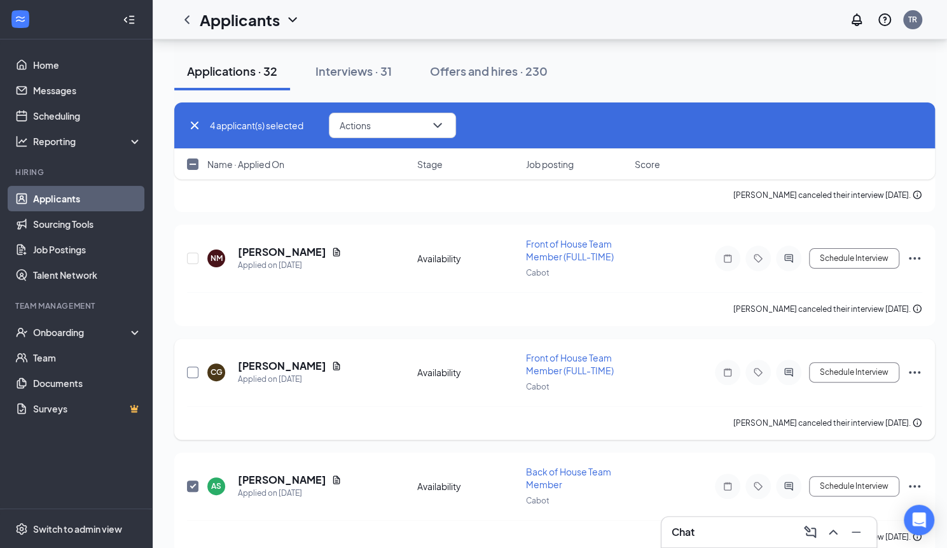
click at [194, 366] on input "checkbox" at bounding box center [192, 371] width 11 height 11
checkbox input "true"
click at [190, 253] on input "checkbox" at bounding box center [192, 258] width 11 height 11
checkbox input "true"
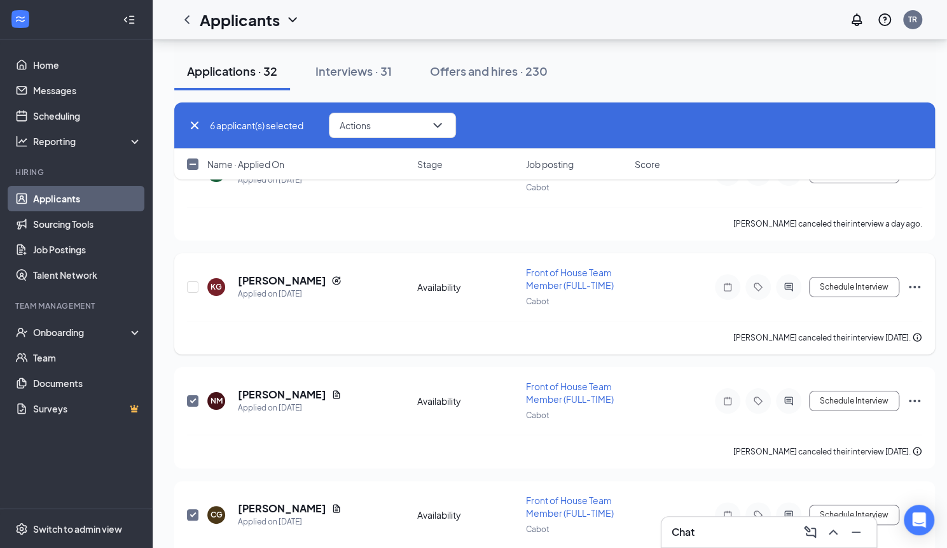
scroll to position [2698, 0]
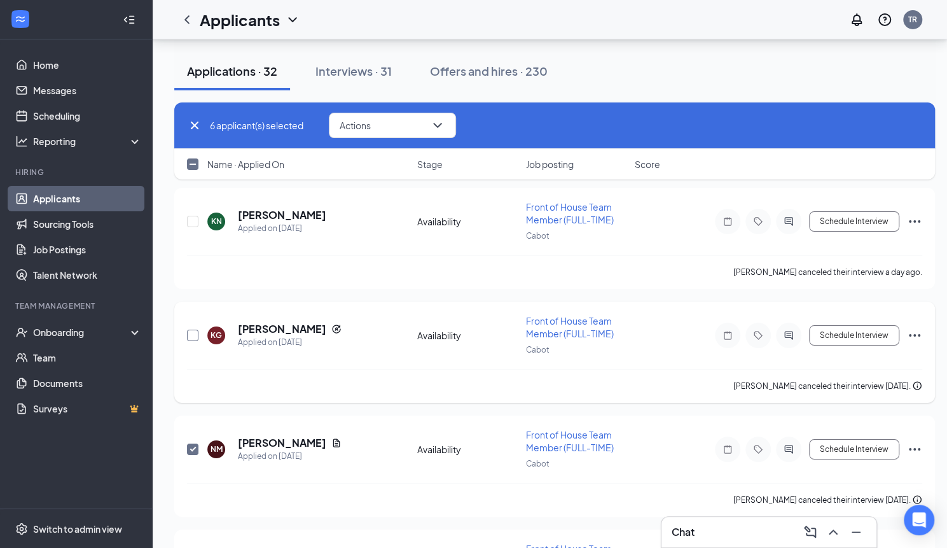
click at [187, 330] on input "checkbox" at bounding box center [192, 335] width 11 height 11
checkbox input "true"
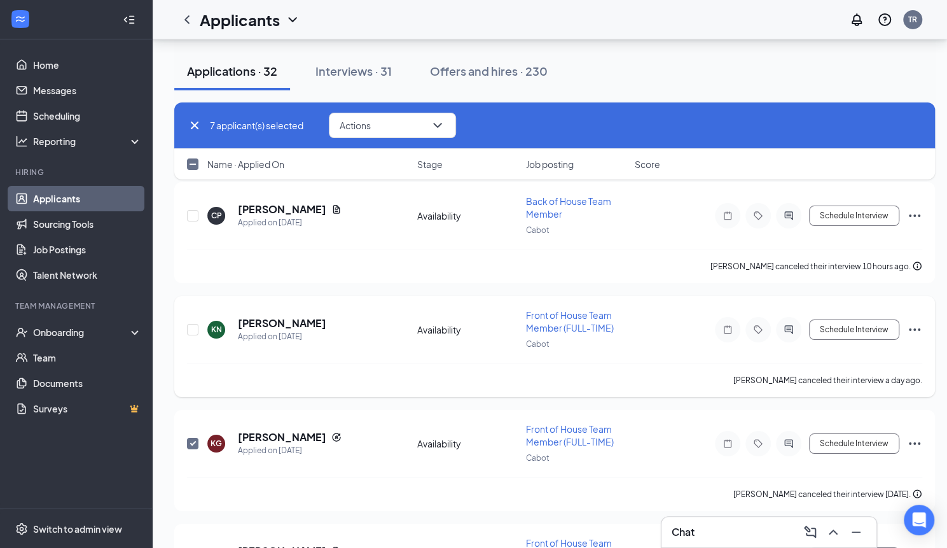
scroll to position [2570, 0]
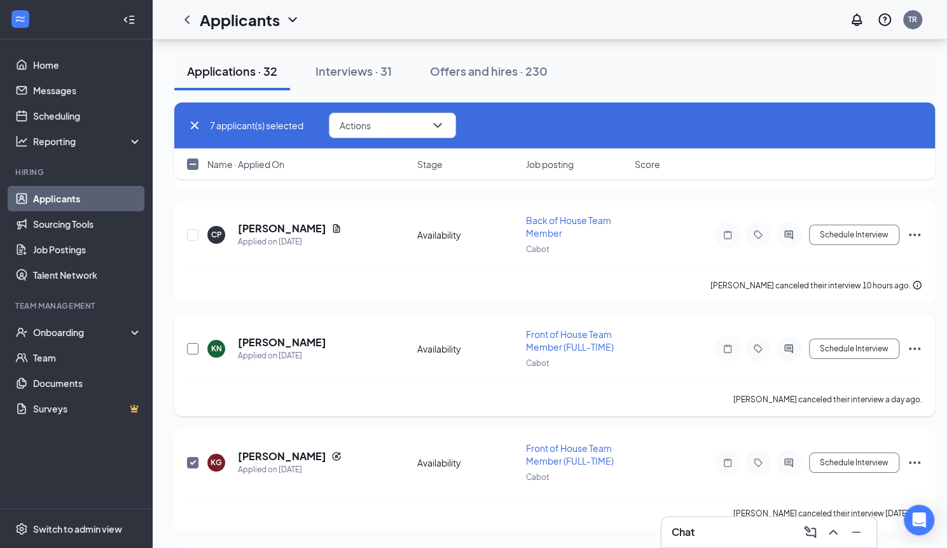
click at [194, 343] on input "checkbox" at bounding box center [192, 348] width 11 height 11
checkbox input "true"
click at [193, 229] on input "checkbox" at bounding box center [192, 234] width 11 height 11
checkbox input "true"
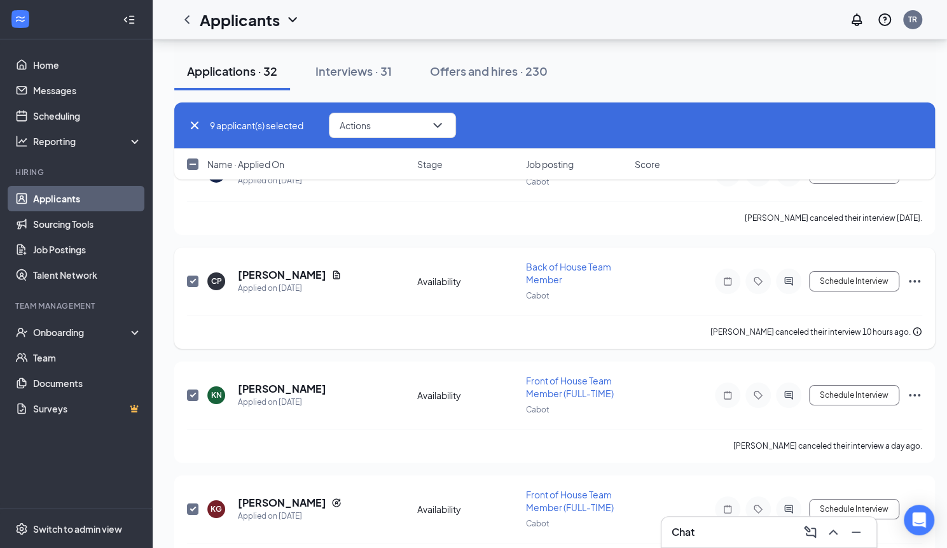
scroll to position [2380, 0]
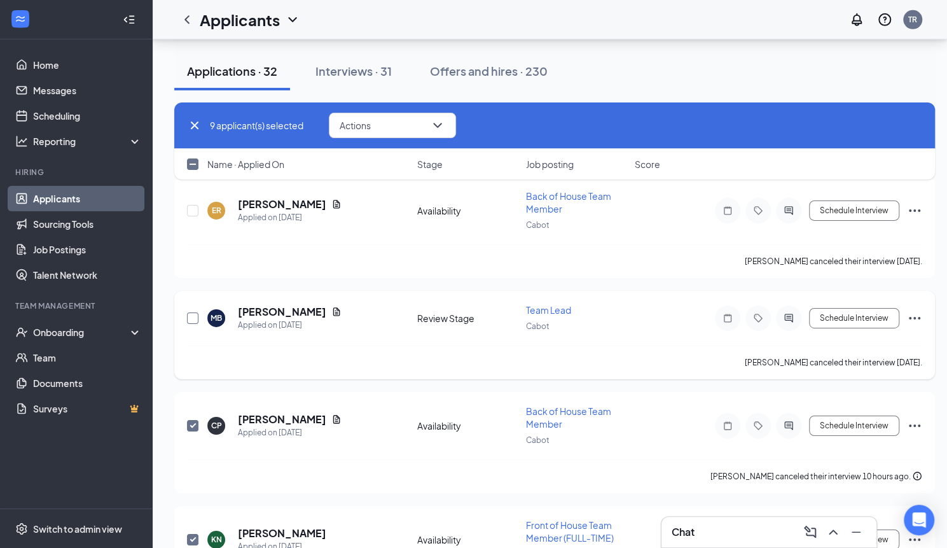
click at [190, 312] on input "checkbox" at bounding box center [192, 317] width 11 height 11
checkbox input "true"
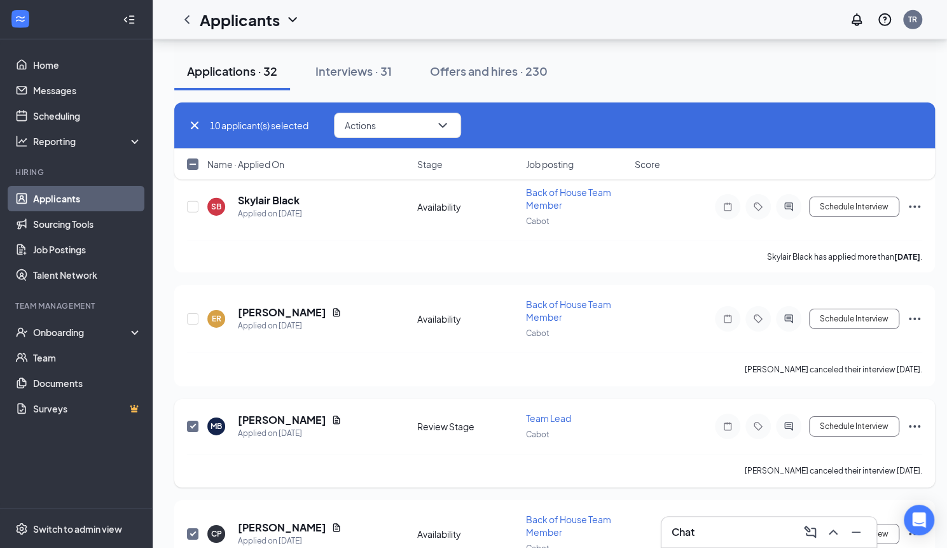
scroll to position [2252, 0]
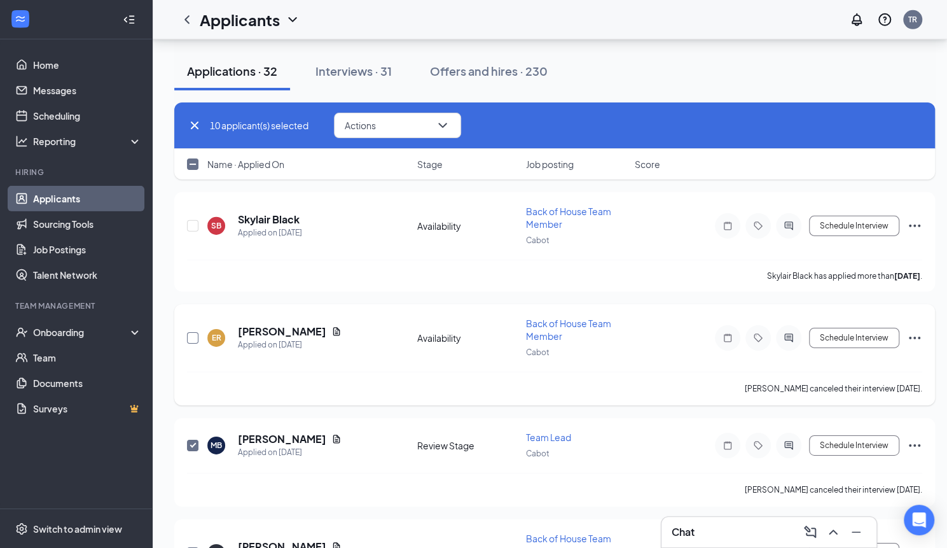
click at [188, 332] on input "checkbox" at bounding box center [192, 337] width 11 height 11
checkbox input "true"
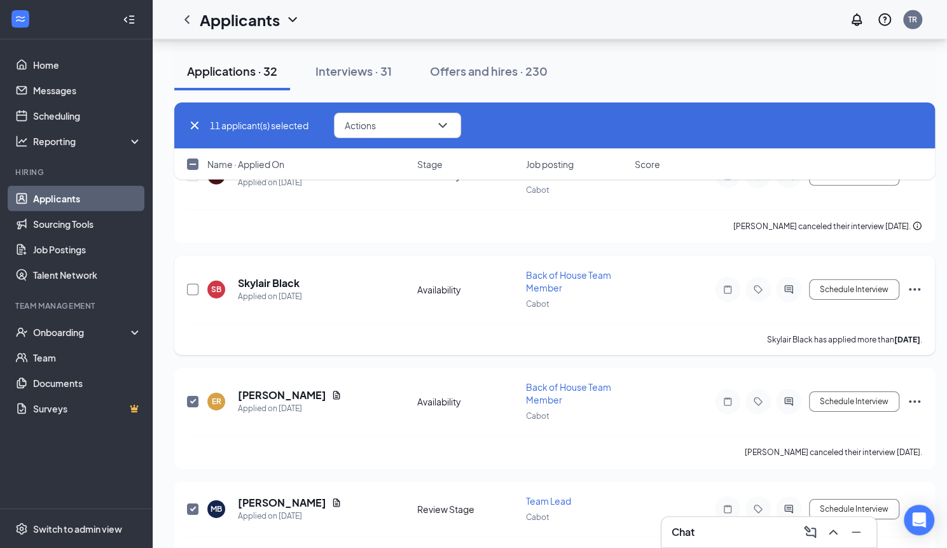
click at [193, 284] on input "checkbox" at bounding box center [192, 289] width 11 height 11
checkbox input "true"
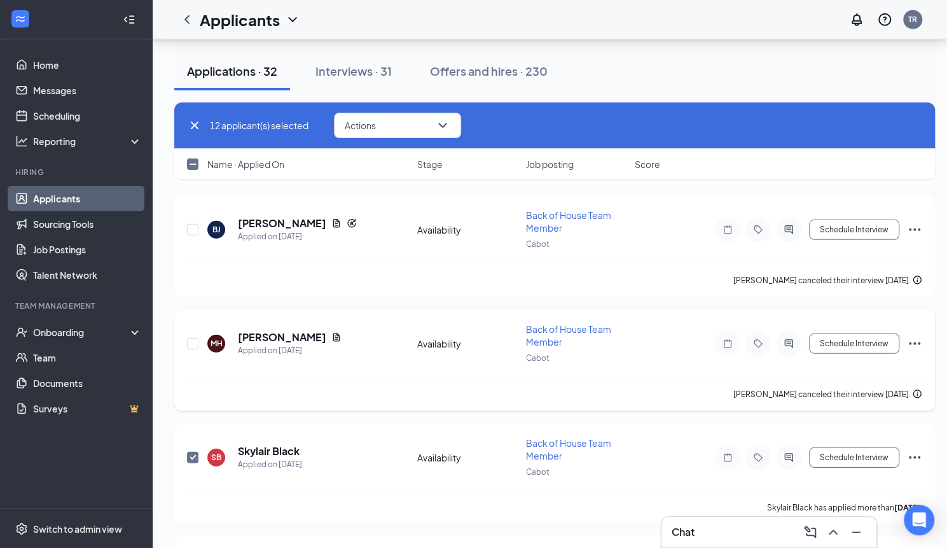
scroll to position [1998, 0]
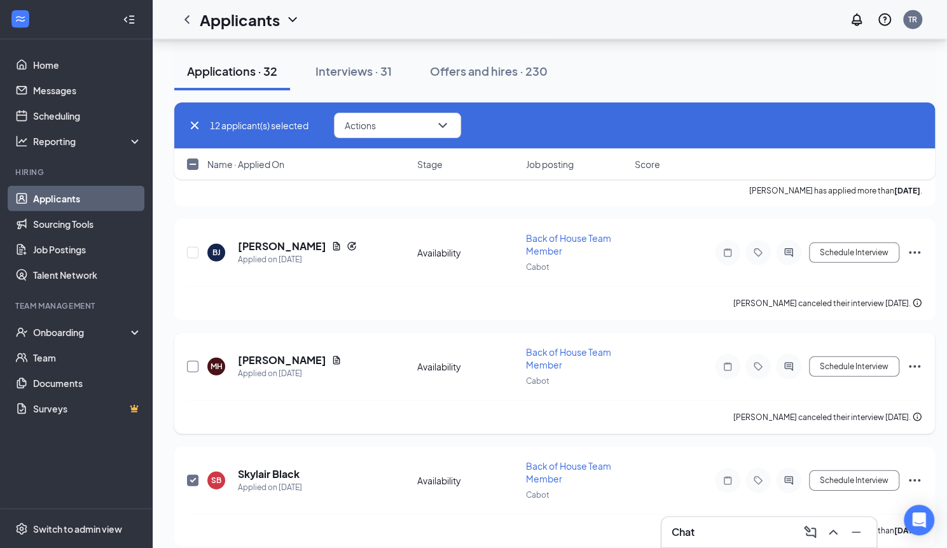
click at [188, 361] on input "checkbox" at bounding box center [192, 366] width 11 height 11
checkbox input "true"
click at [192, 247] on input "checkbox" at bounding box center [192, 252] width 11 height 11
checkbox input "true"
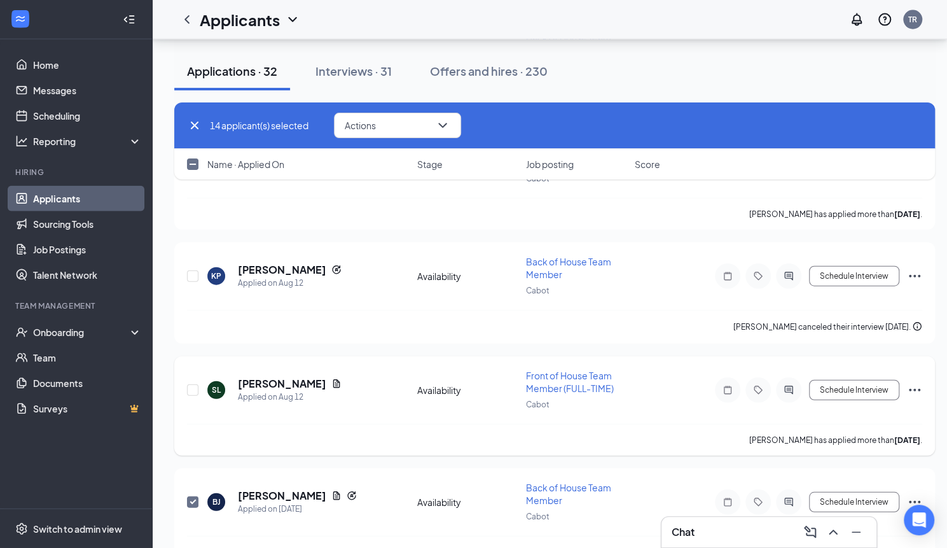
scroll to position [1743, 0]
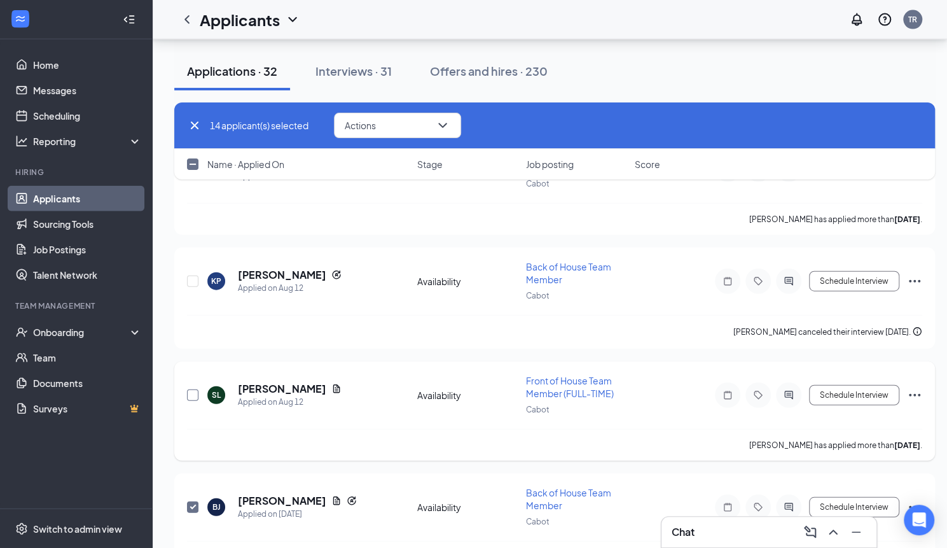
click at [191, 389] on input "checkbox" at bounding box center [192, 394] width 11 height 11
checkbox input "true"
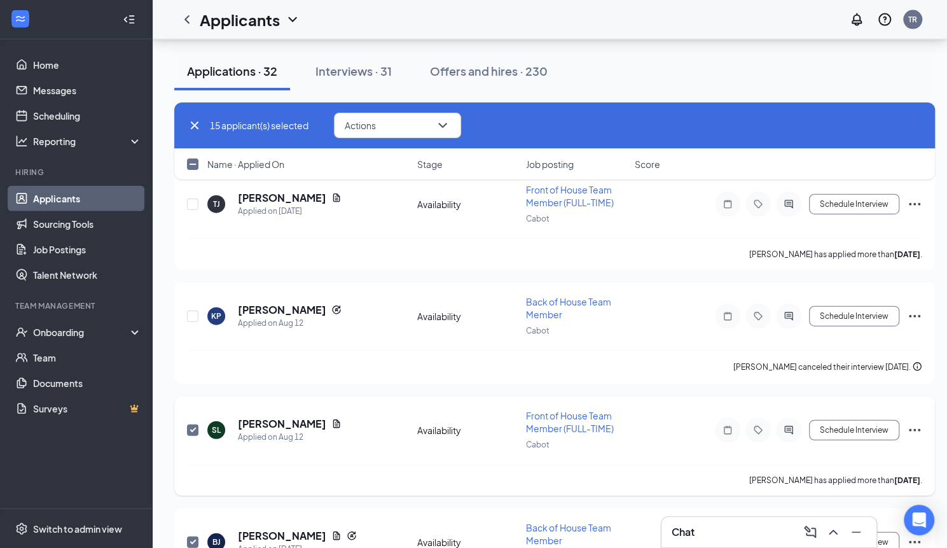
scroll to position [1680, 0]
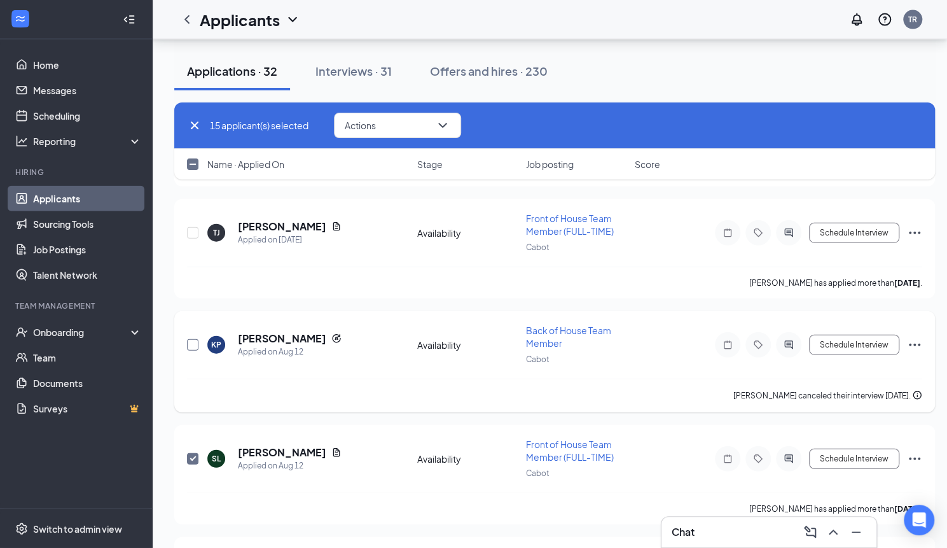
click at [190, 339] on input "checkbox" at bounding box center [192, 344] width 11 height 11
checkbox input "true"
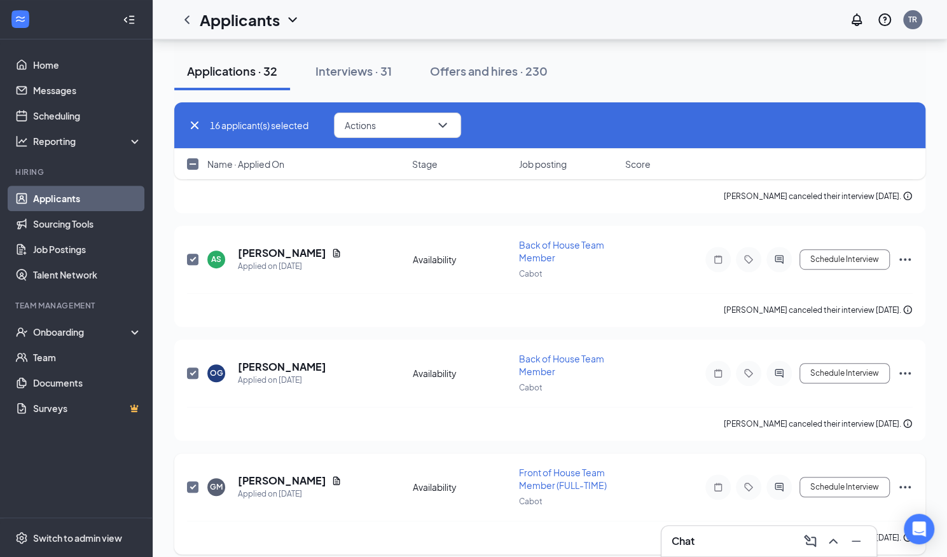
scroll to position [3207, 0]
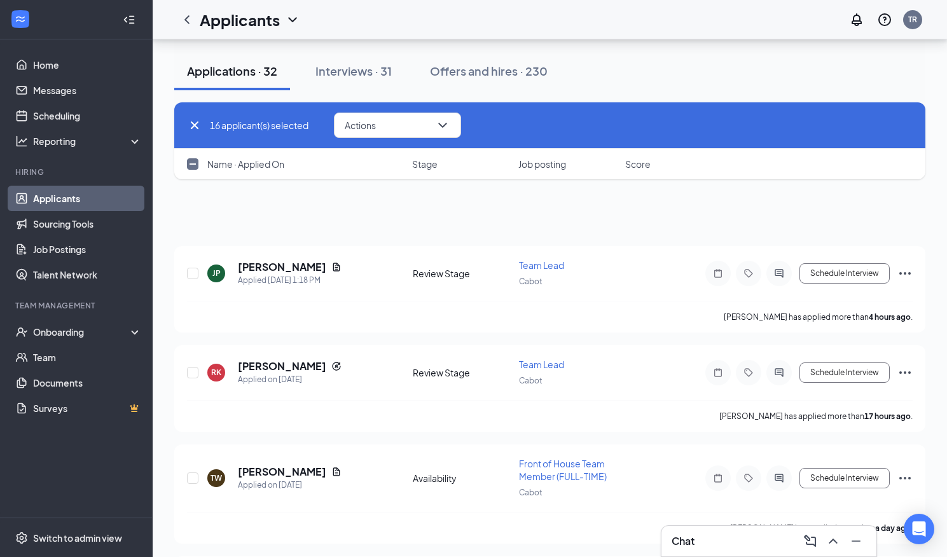
scroll to position [3207, 0]
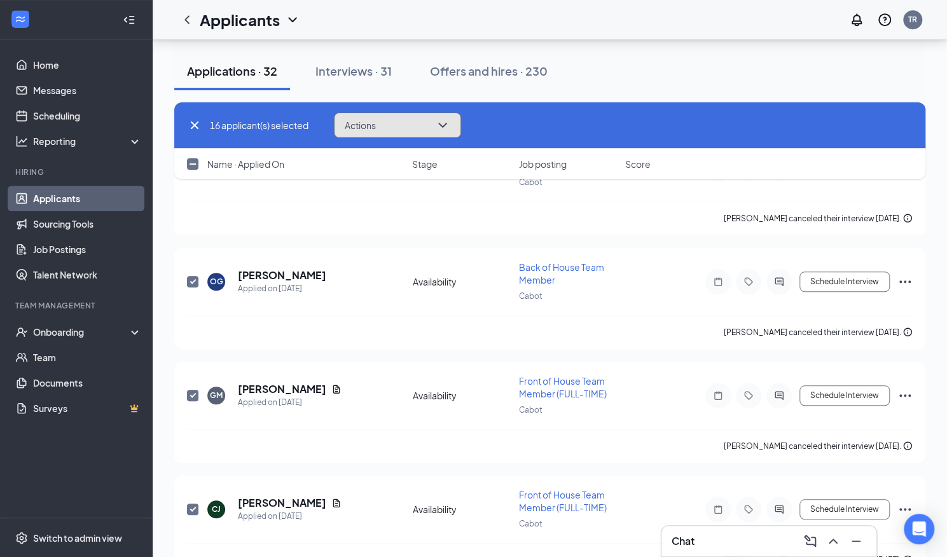
click at [431, 123] on button "Actions" at bounding box center [397, 125] width 127 height 25
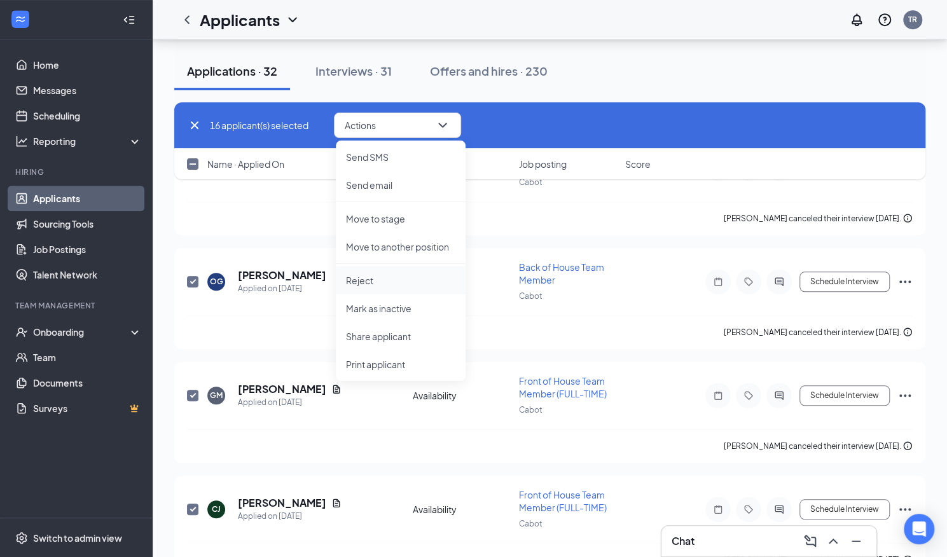
click at [378, 282] on p "Reject" at bounding box center [400, 280] width 109 height 13
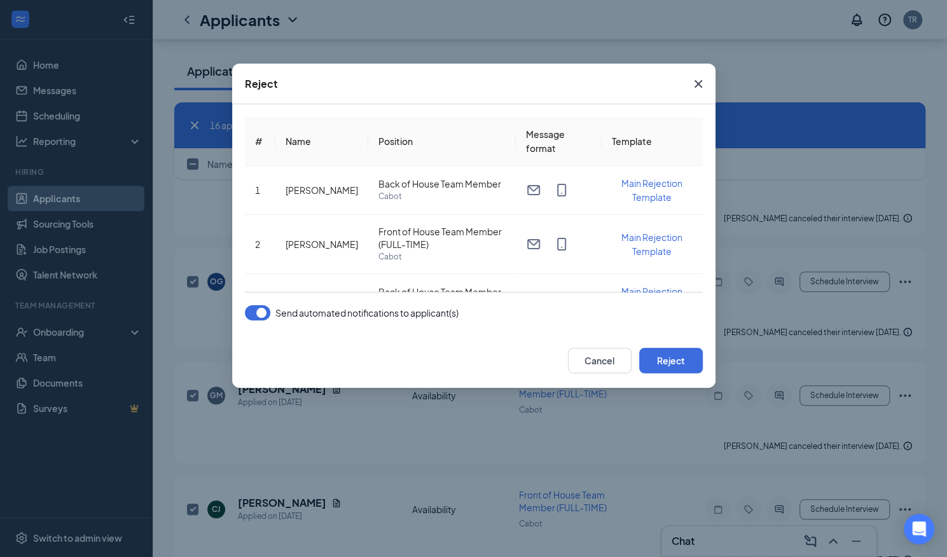
click at [696, 89] on icon "Cross" at bounding box center [698, 83] width 15 height 15
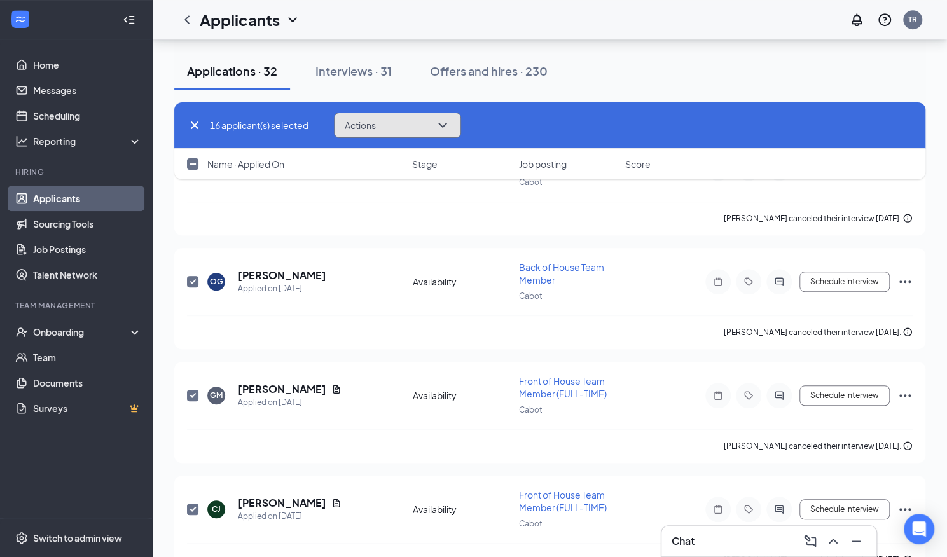
click at [453, 127] on button "Actions" at bounding box center [397, 125] width 127 height 25
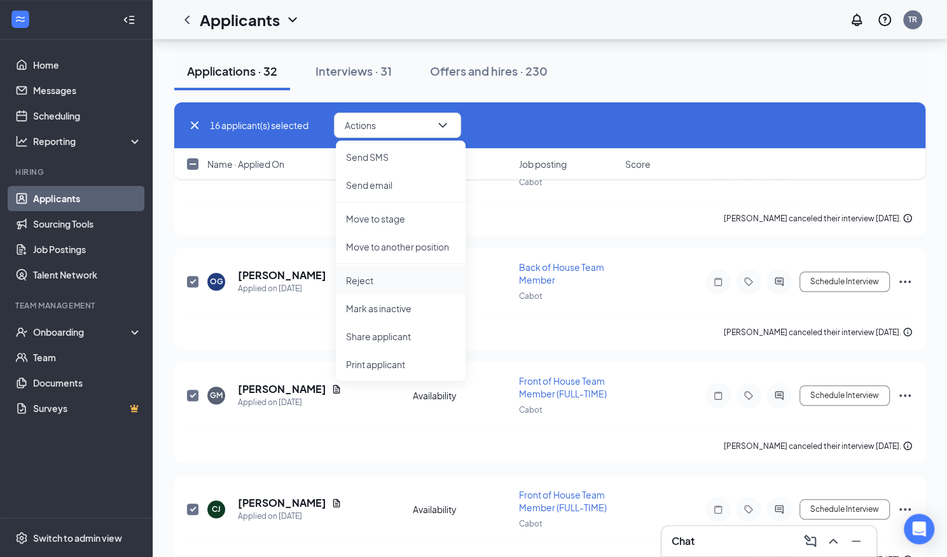
click at [384, 278] on p "Reject" at bounding box center [400, 280] width 109 height 13
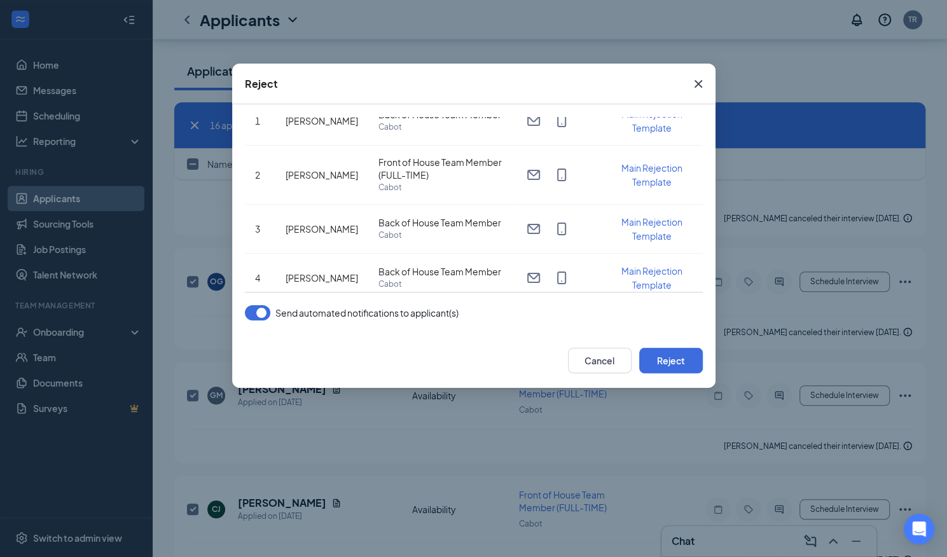
scroll to position [0, 0]
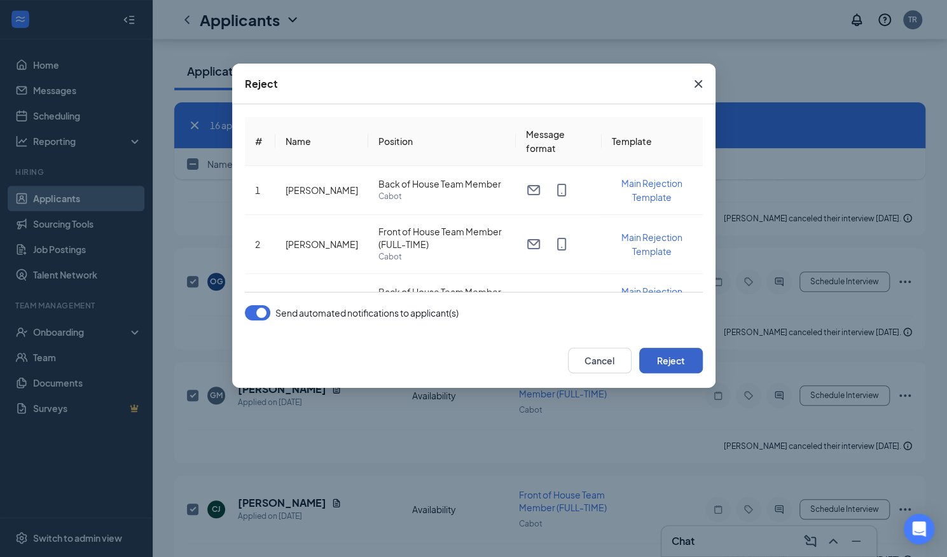
click at [671, 359] on button "Reject" at bounding box center [671, 360] width 64 height 25
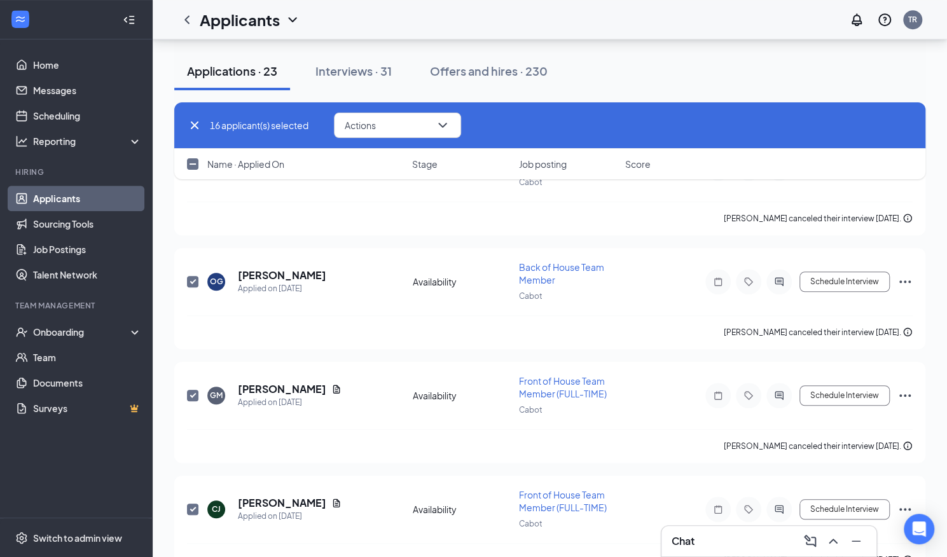
checkbox input "false"
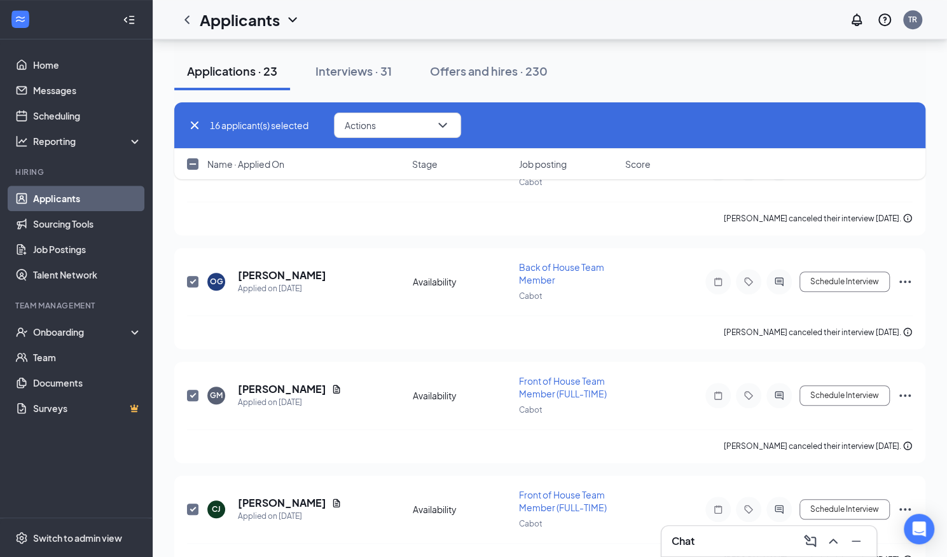
checkbox input "false"
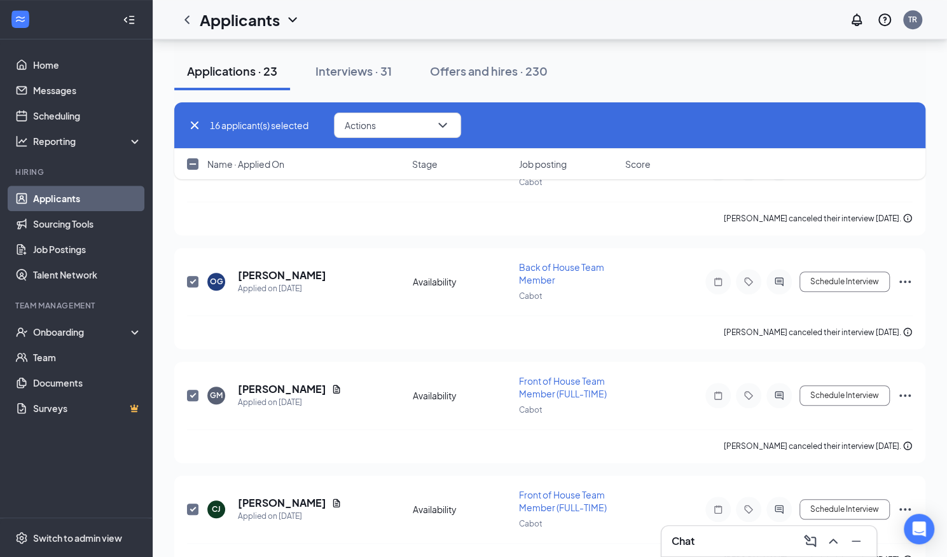
checkbox input "false"
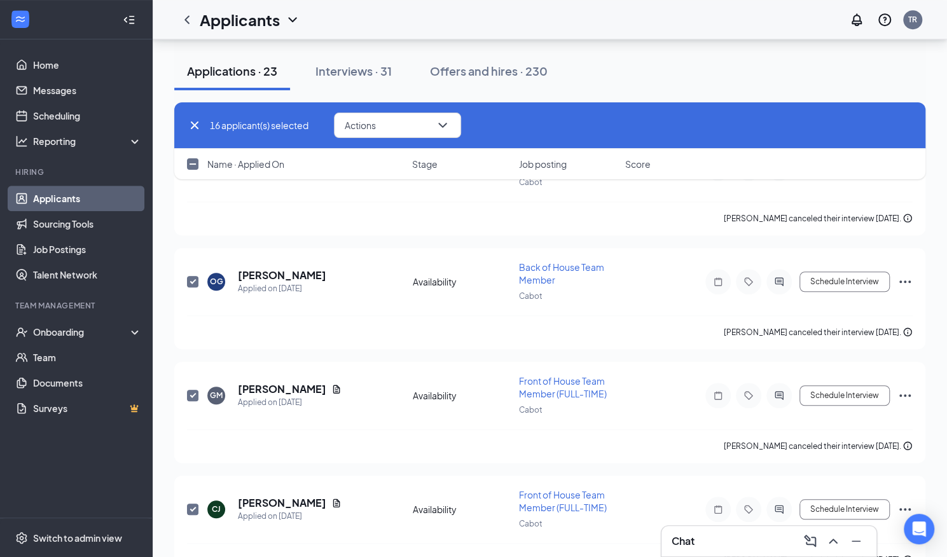
checkbox input "false"
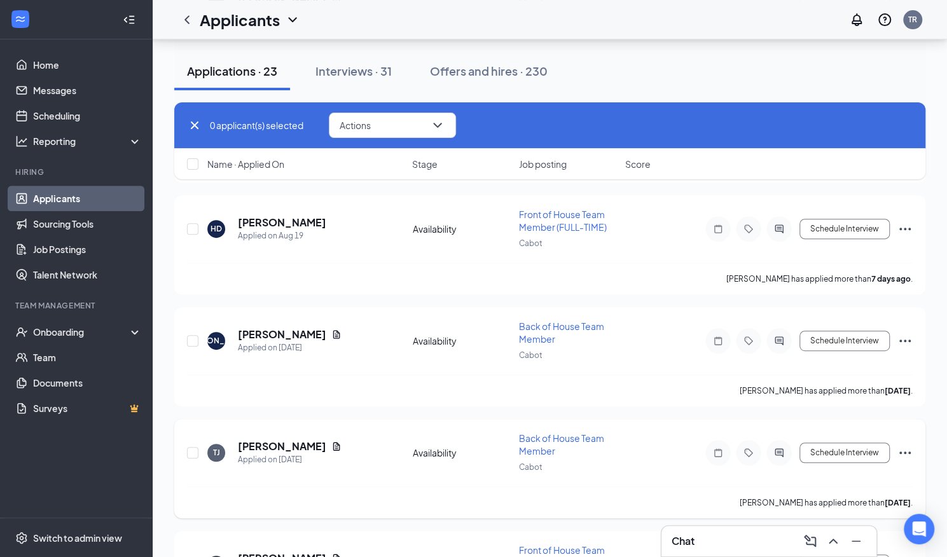
scroll to position [3146, 0]
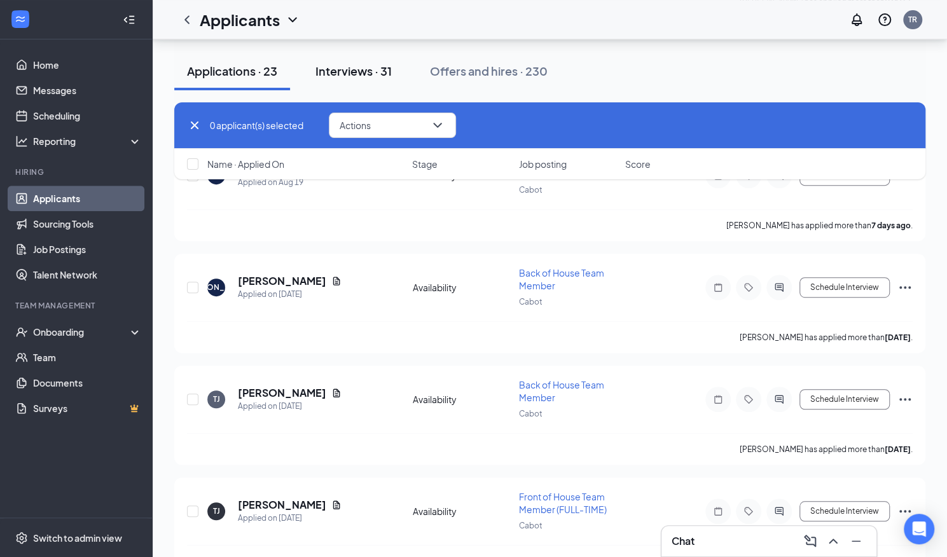
click at [347, 70] on div "Interviews · 31" at bounding box center [354, 71] width 76 height 16
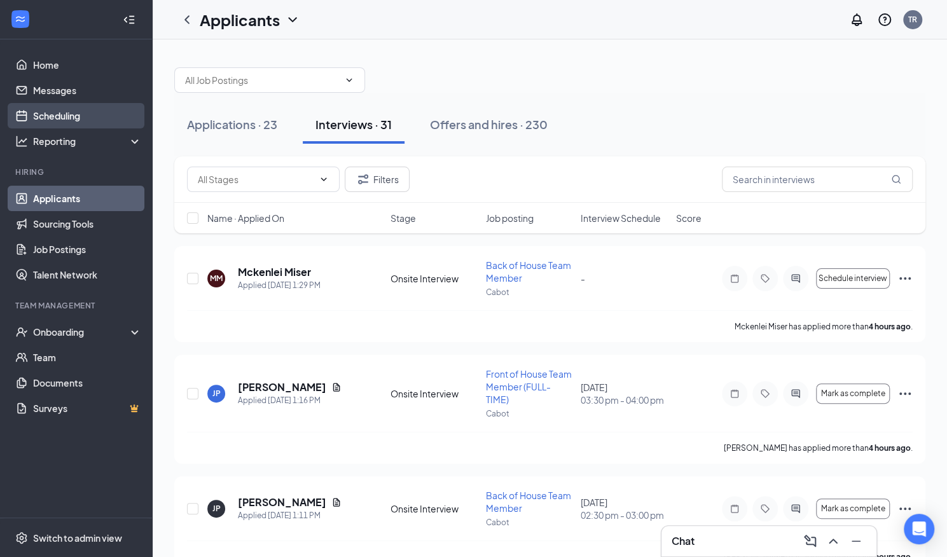
click at [67, 111] on link "Scheduling" at bounding box center [87, 115] width 109 height 25
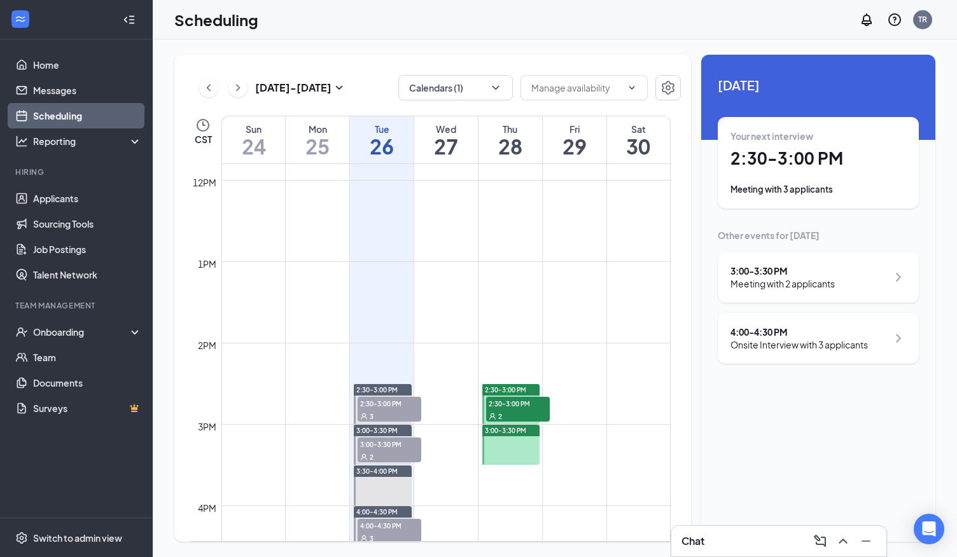
scroll to position [1007, 0]
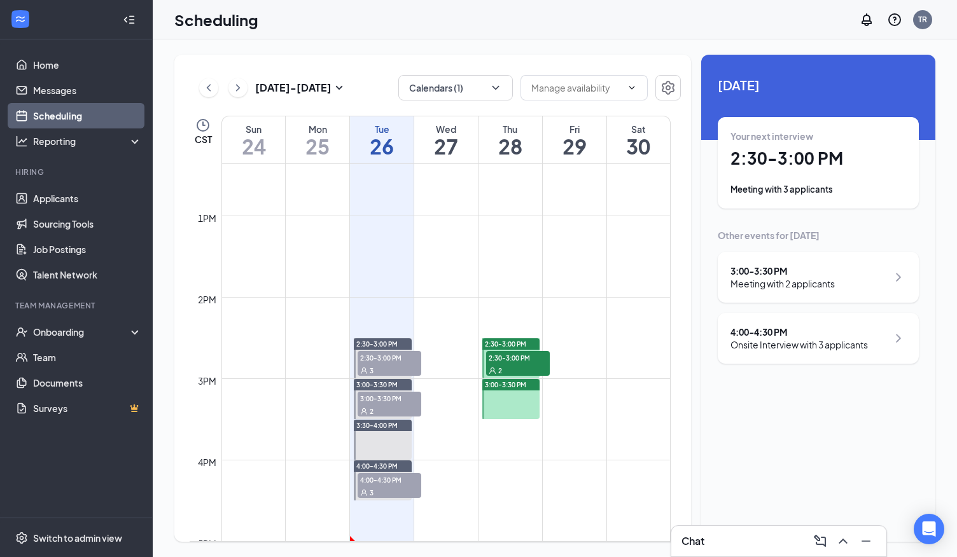
click at [506, 403] on div at bounding box center [510, 399] width 57 height 40
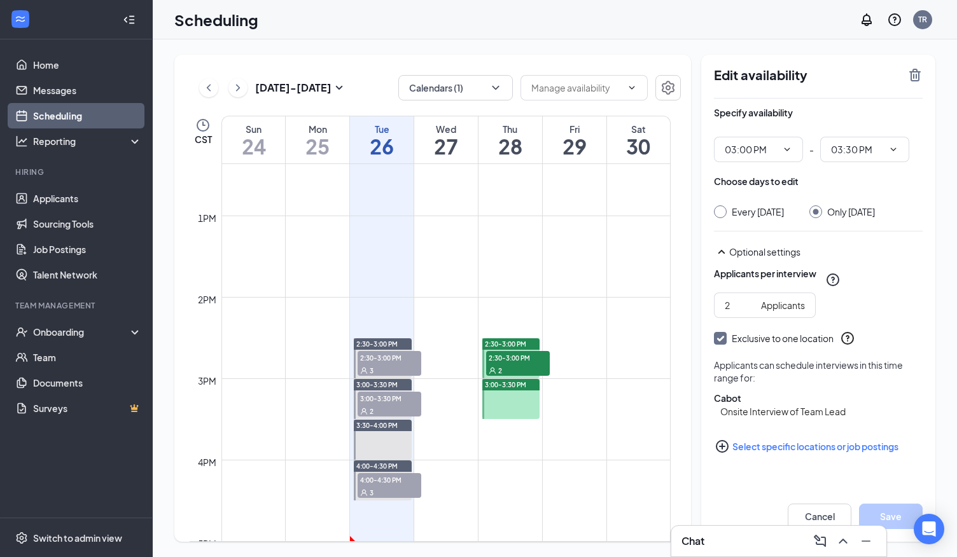
click at [506, 366] on div "2" at bounding box center [518, 370] width 64 height 13
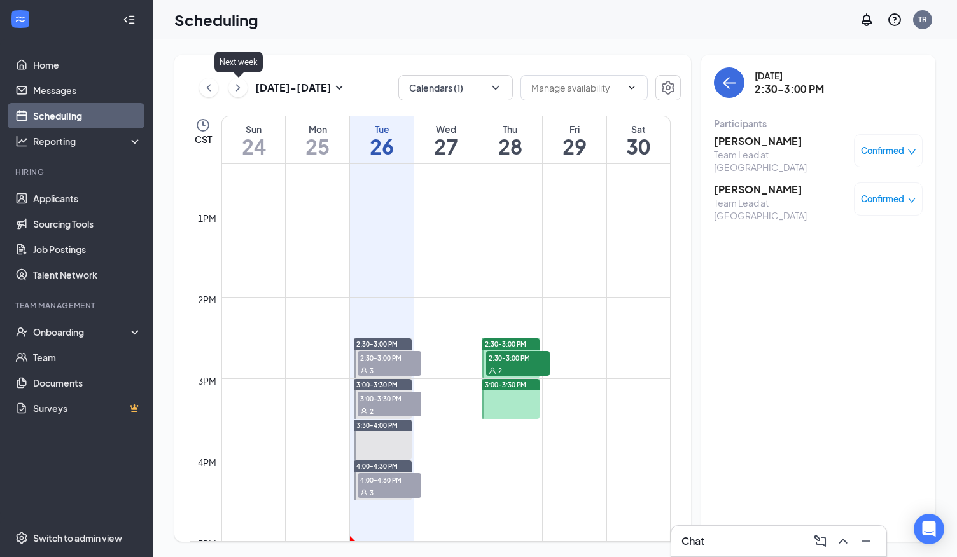
click at [242, 91] on icon "ChevronRight" at bounding box center [238, 87] width 13 height 15
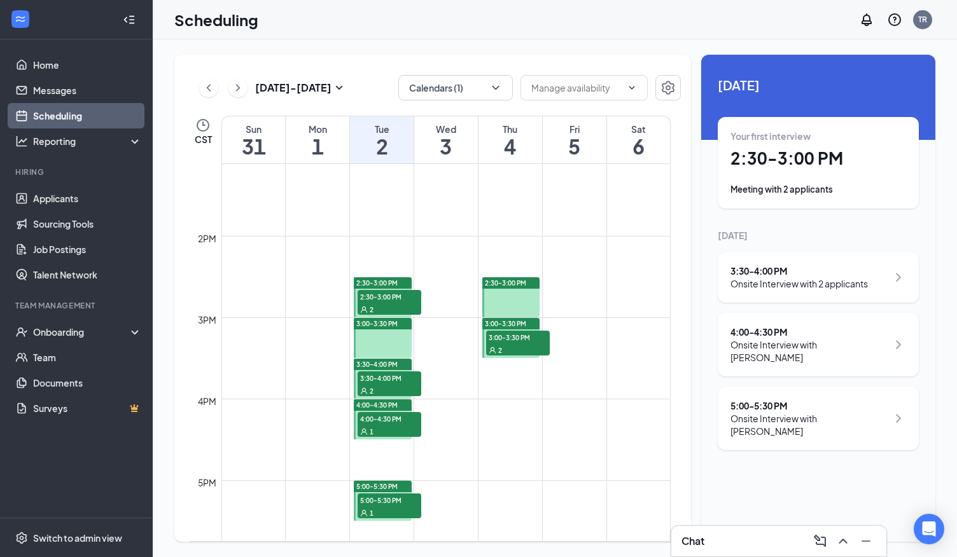
scroll to position [1071, 0]
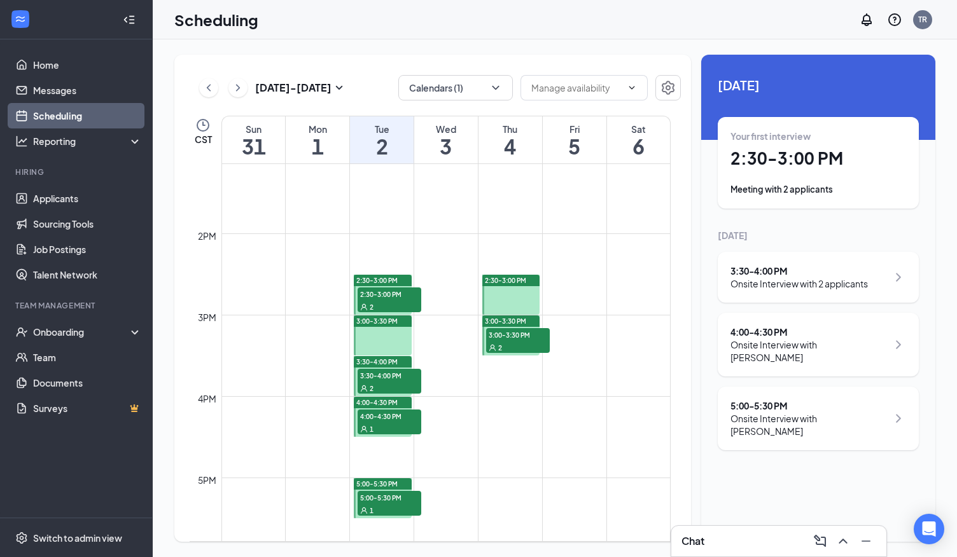
click at [375, 344] on div at bounding box center [382, 336] width 57 height 40
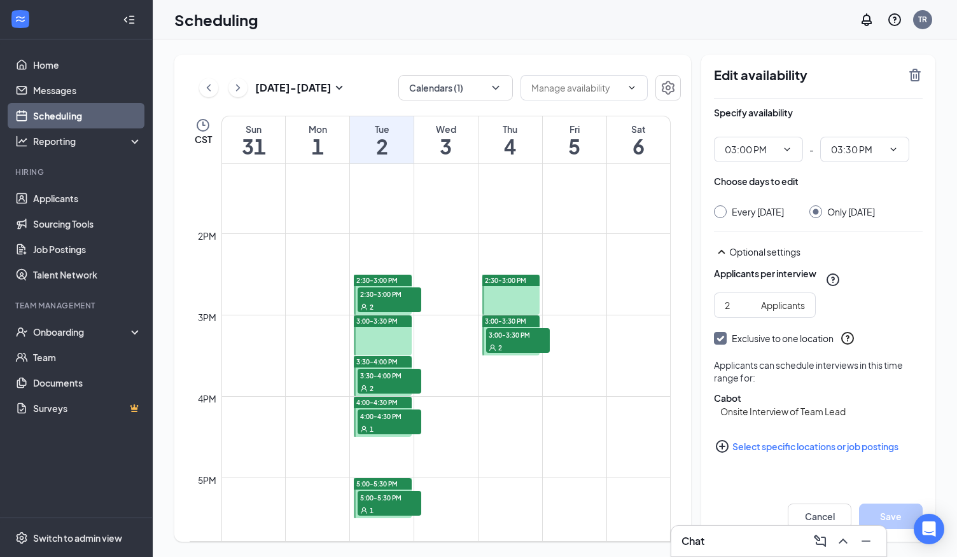
click at [393, 422] on div "1" at bounding box center [390, 428] width 64 height 13
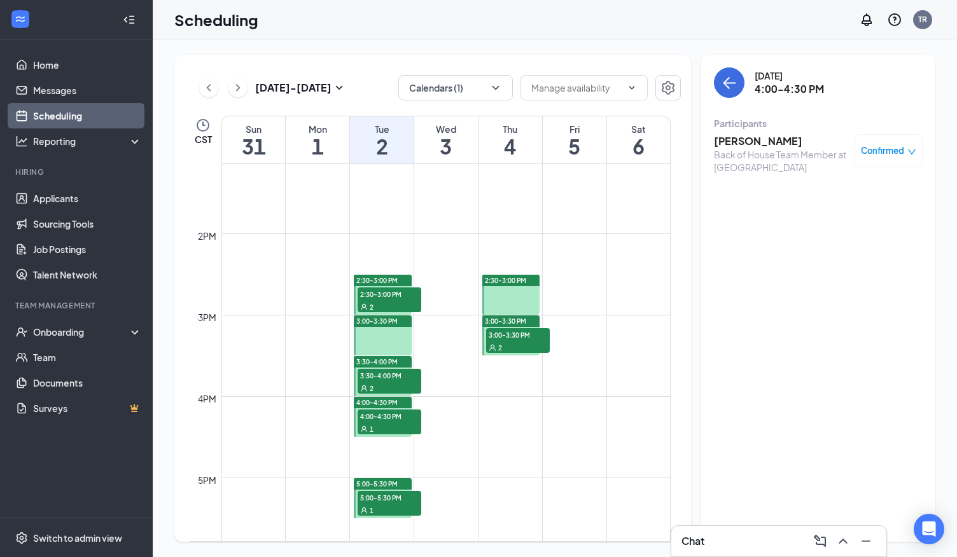
click at [398, 375] on span "3:30-4:00 PM" at bounding box center [390, 375] width 64 height 13
click at [388, 297] on span "2:30-3:00 PM" at bounding box center [390, 294] width 64 height 13
click at [512, 337] on span "3:00-3:30 PM" at bounding box center [518, 334] width 64 height 13
click at [518, 296] on div at bounding box center [510, 295] width 57 height 40
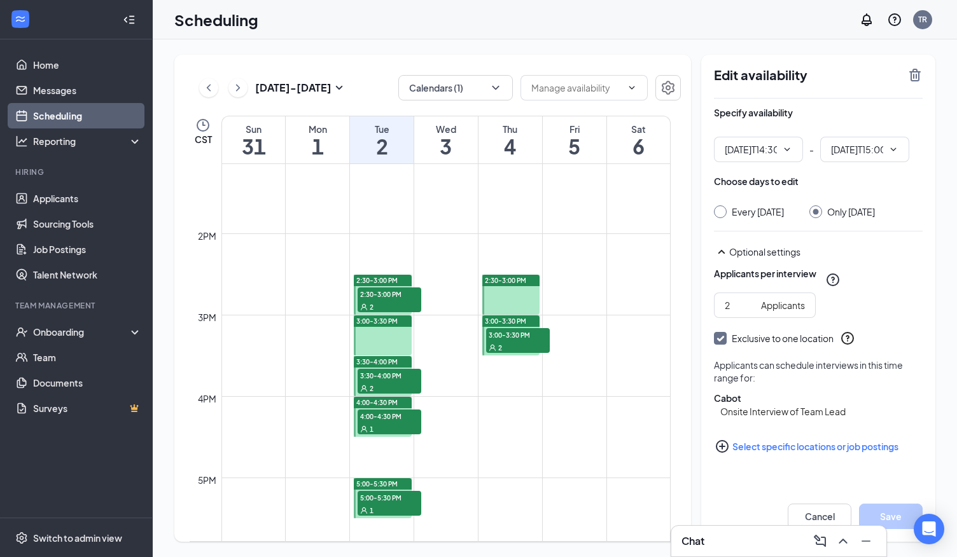
type input "02:30 PM"
type input "03:00 PM"
click at [505, 335] on span "3:00-3:30 PM" at bounding box center [518, 334] width 64 height 13
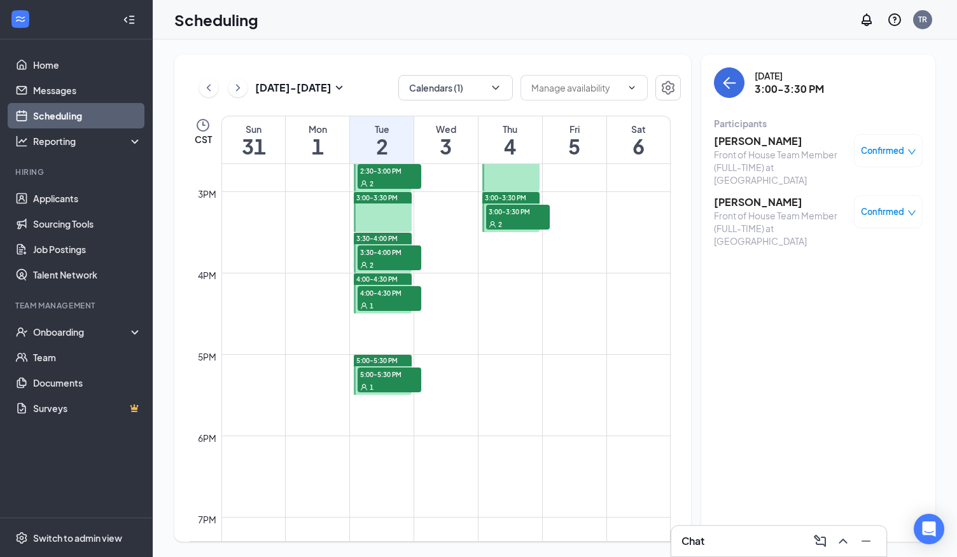
scroll to position [1198, 0]
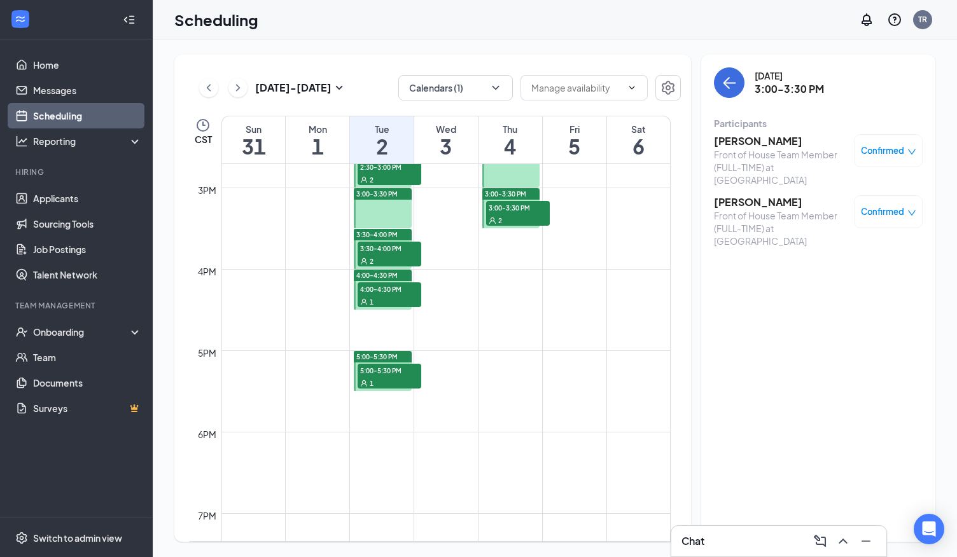
click at [398, 371] on span "5:00-5:30 PM" at bounding box center [390, 370] width 64 height 13
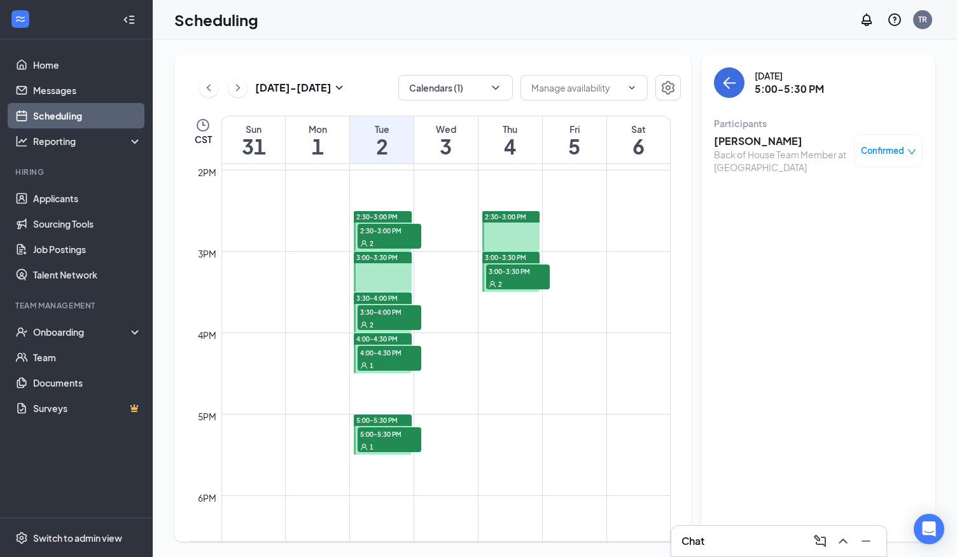
scroll to position [1071, 0]
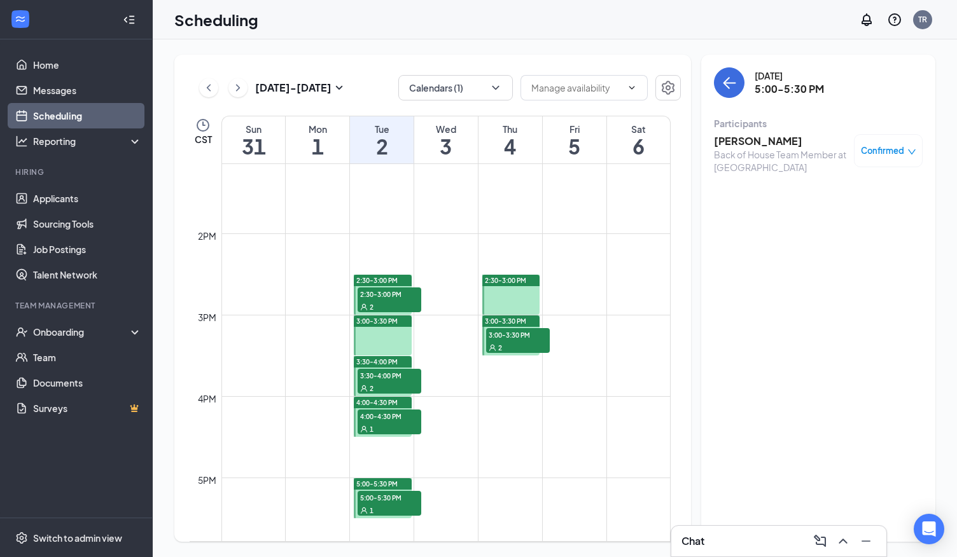
click at [378, 292] on span "2:30-3:00 PM" at bounding box center [390, 294] width 64 height 13
drag, startPoint x: 379, startPoint y: 293, endPoint x: 308, endPoint y: 270, distance: 75.0
click at [308, 270] on td at bounding box center [445, 264] width 449 height 20
click at [384, 341] on div at bounding box center [382, 336] width 57 height 40
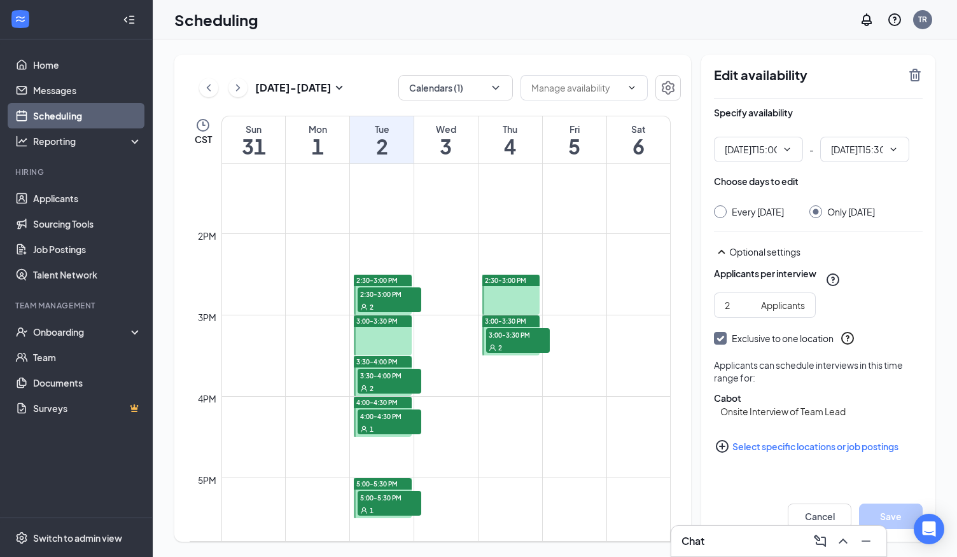
type input "03:00 PM"
type input "03:30 PM"
click at [386, 384] on div "2" at bounding box center [390, 388] width 64 height 13
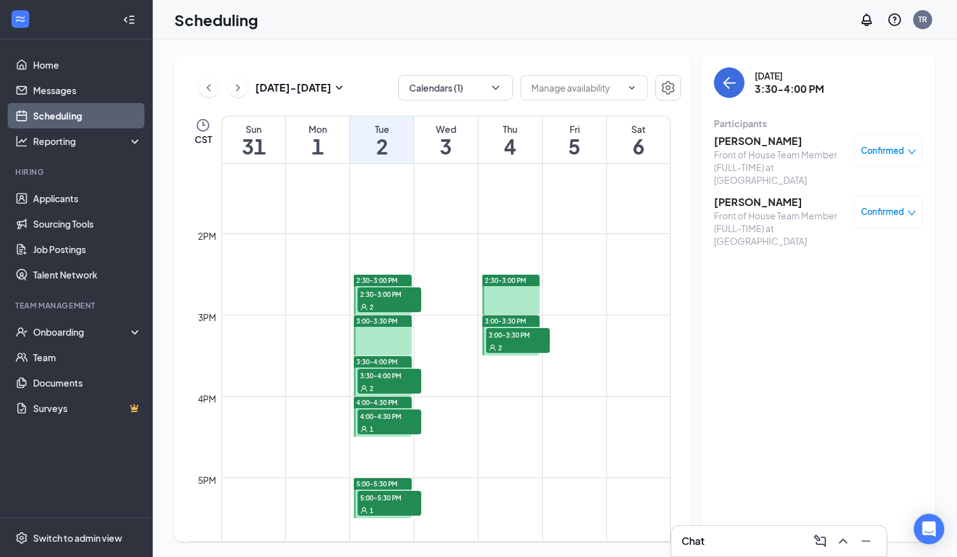
click at [381, 417] on span "4:00-4:30 PM" at bounding box center [390, 416] width 64 height 13
click at [396, 505] on div "1" at bounding box center [390, 510] width 64 height 13
click at [500, 298] on div at bounding box center [510, 295] width 57 height 40
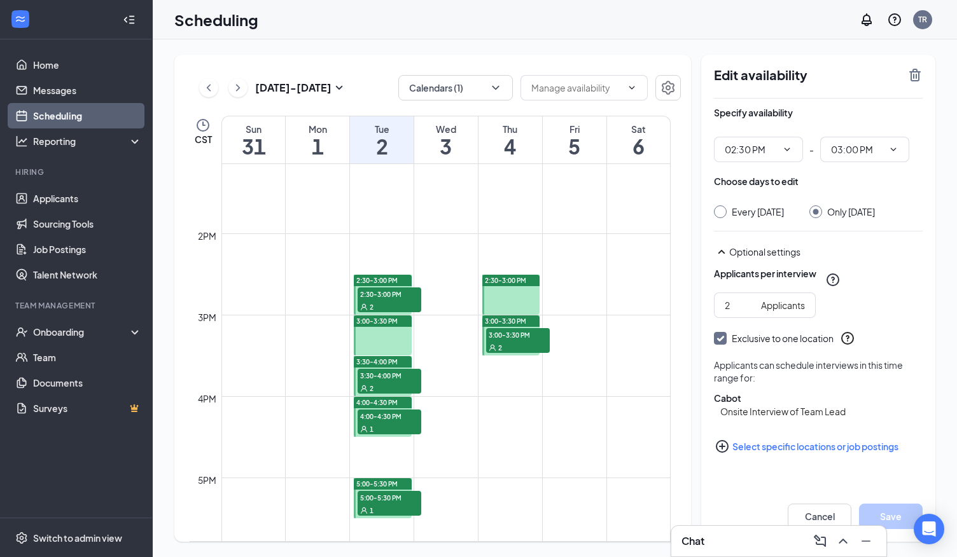
click at [504, 337] on span "3:00-3:30 PM" at bounding box center [518, 334] width 64 height 13
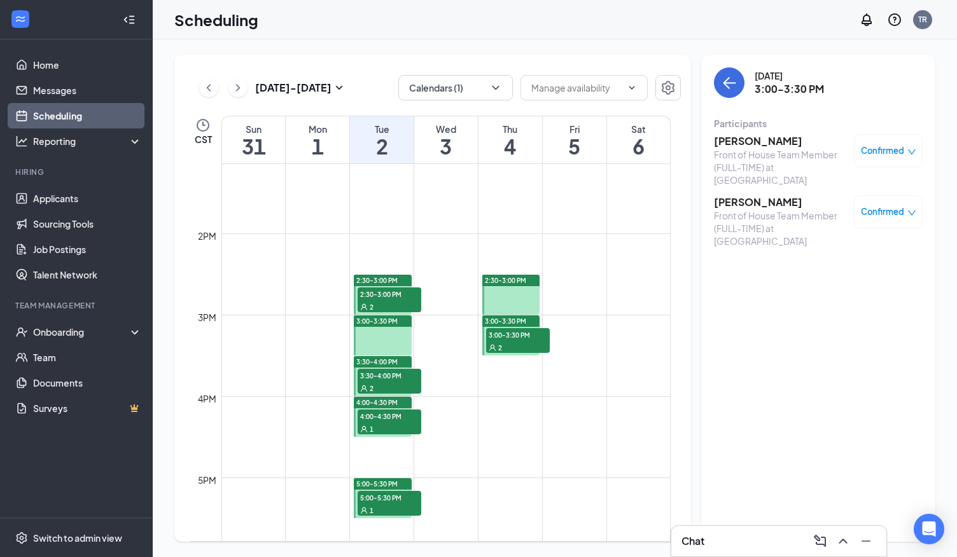
click at [906, 206] on div "Confirmed" at bounding box center [888, 212] width 55 height 13
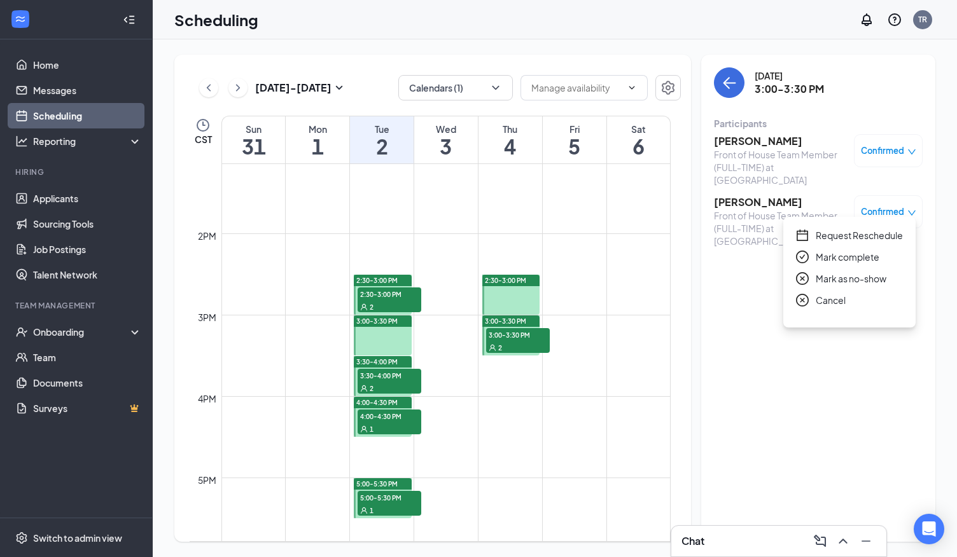
click at [843, 256] on span "Mark complete" at bounding box center [848, 257] width 64 height 14
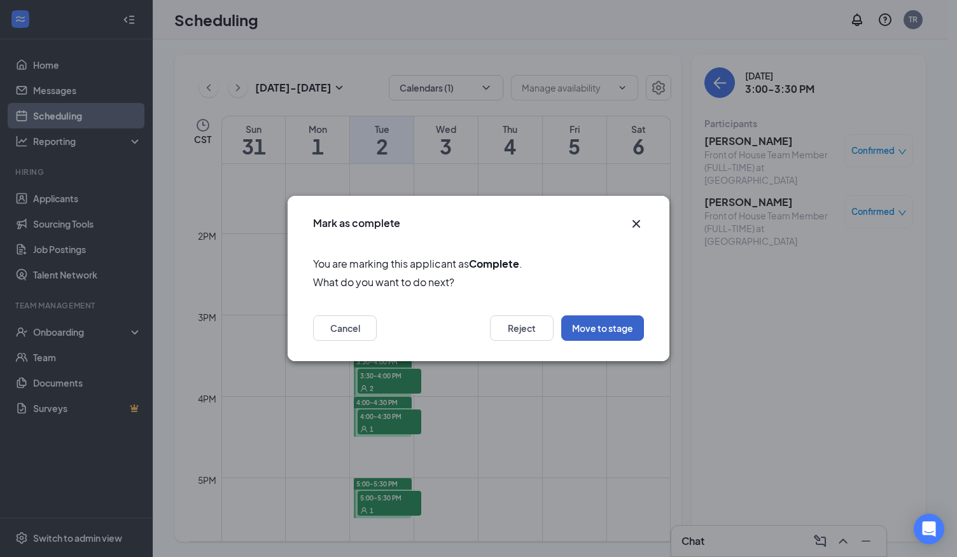
click at [596, 325] on button "Move to stage" at bounding box center [602, 328] width 83 height 25
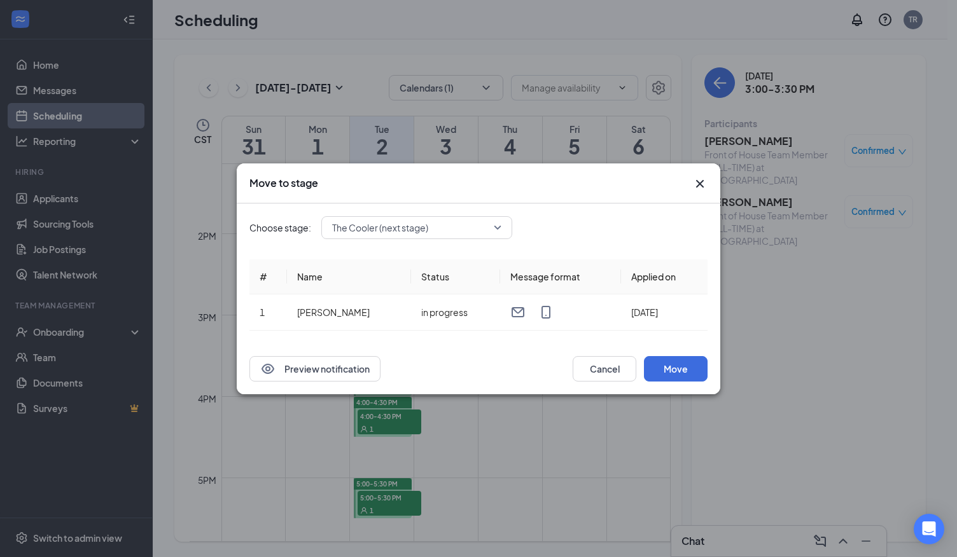
click at [480, 233] on span "The Cooler (next stage)" at bounding box center [411, 227] width 158 height 19
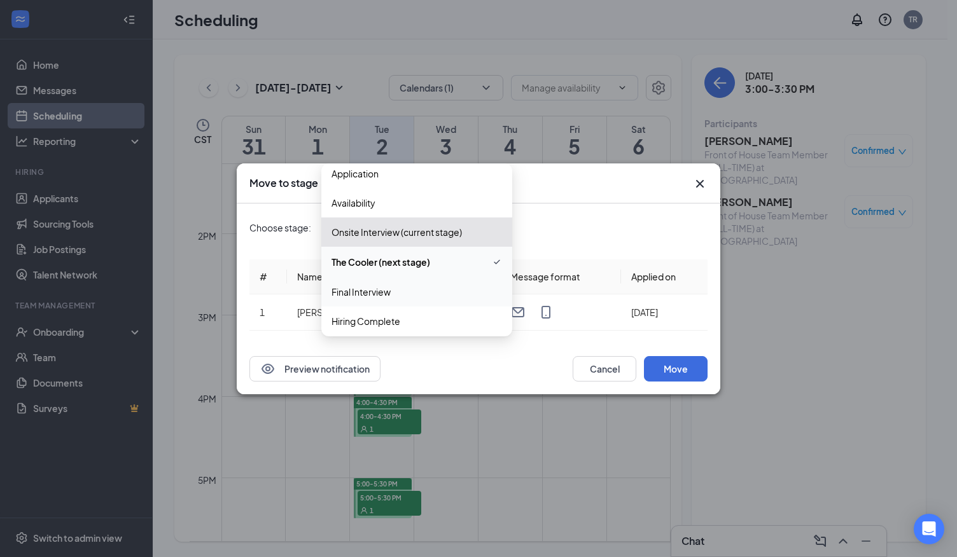
scroll to position [14, 0]
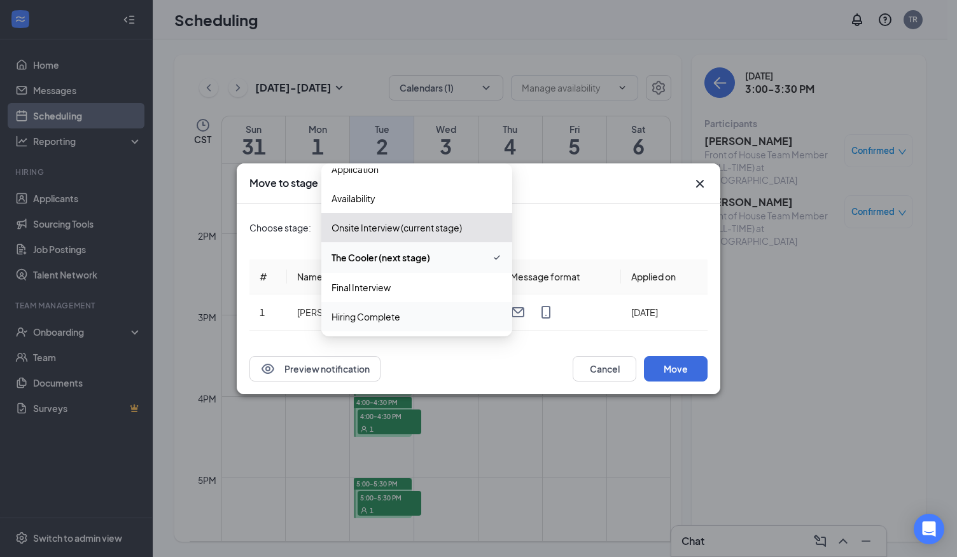
click at [379, 319] on span "Hiring Complete" at bounding box center [365, 317] width 69 height 14
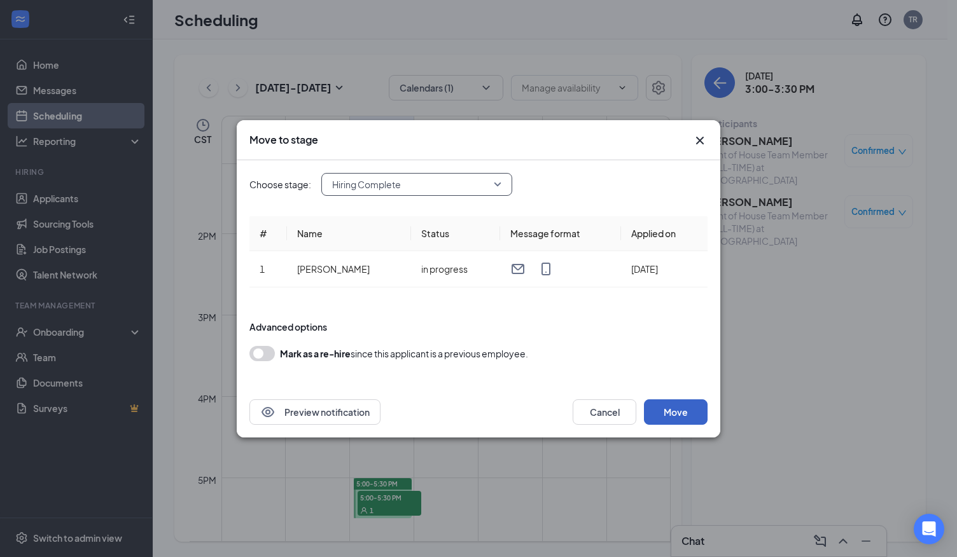
click at [690, 412] on button "Move" at bounding box center [676, 412] width 64 height 25
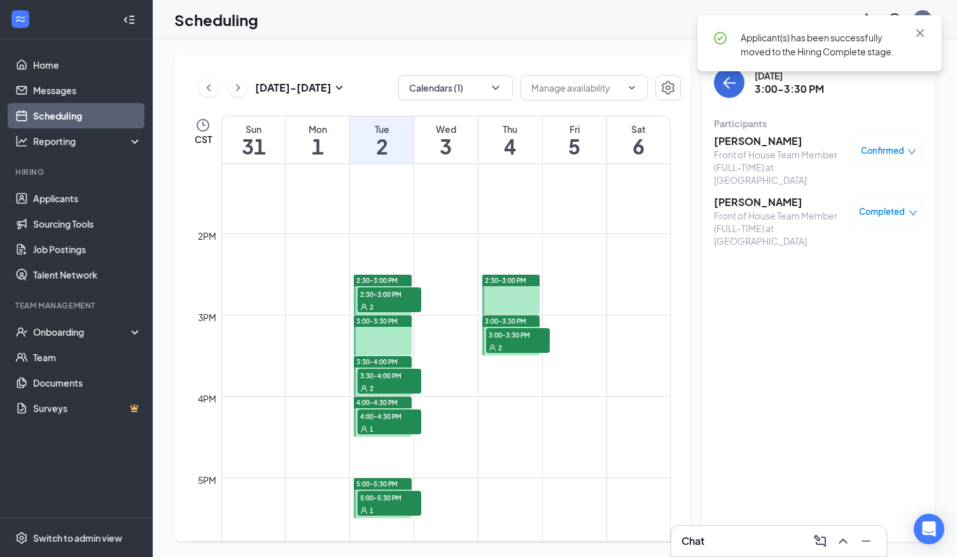
click at [736, 552] on div "Chat" at bounding box center [778, 541] width 195 height 20
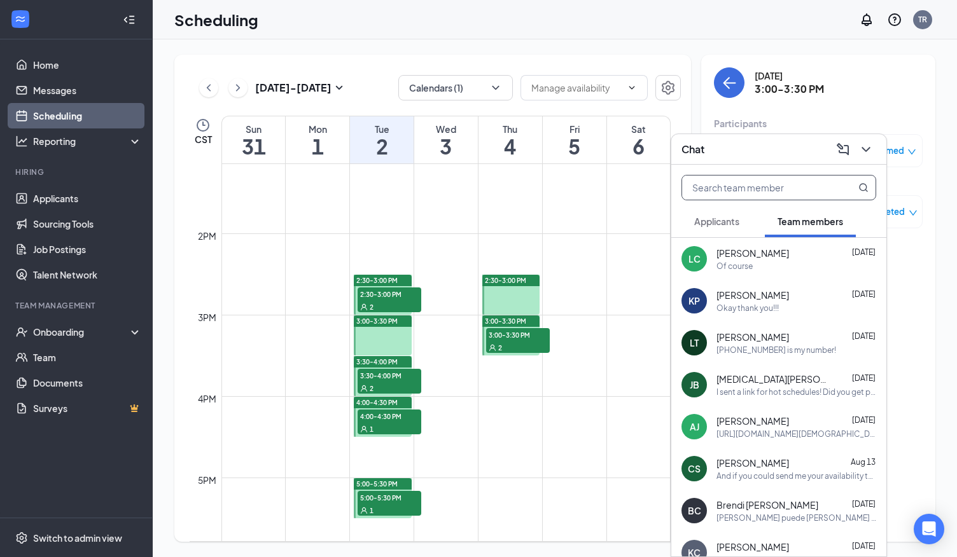
click at [748, 190] on input "text" at bounding box center [757, 188] width 151 height 24
click at [873, 151] on icon "ChevronDown" at bounding box center [865, 149] width 15 height 15
